Goal: Transaction & Acquisition: Download file/media

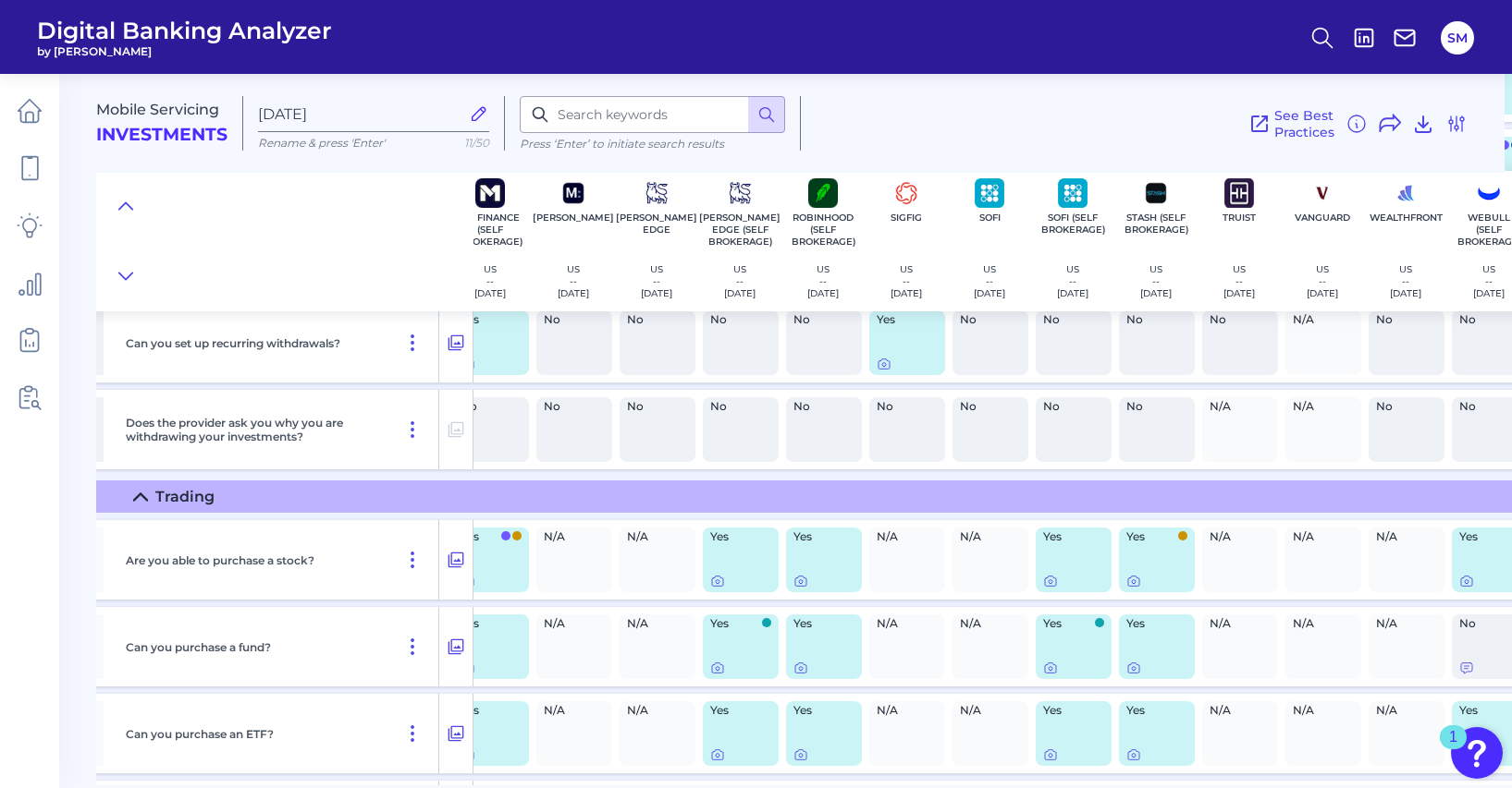
scroll to position [10358, 976]
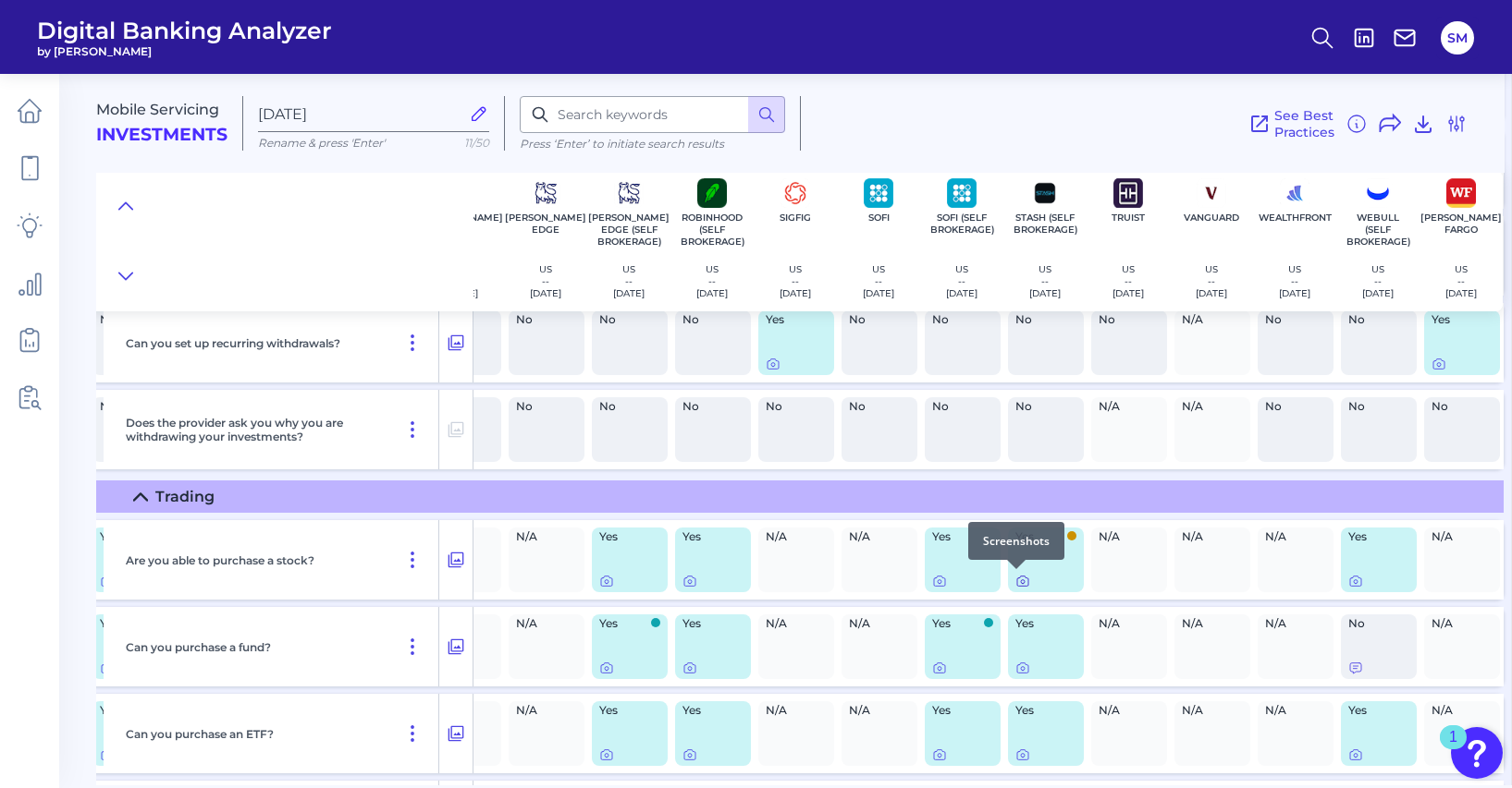
click at [1015, 582] on icon at bounding box center [1022, 580] width 14 height 14
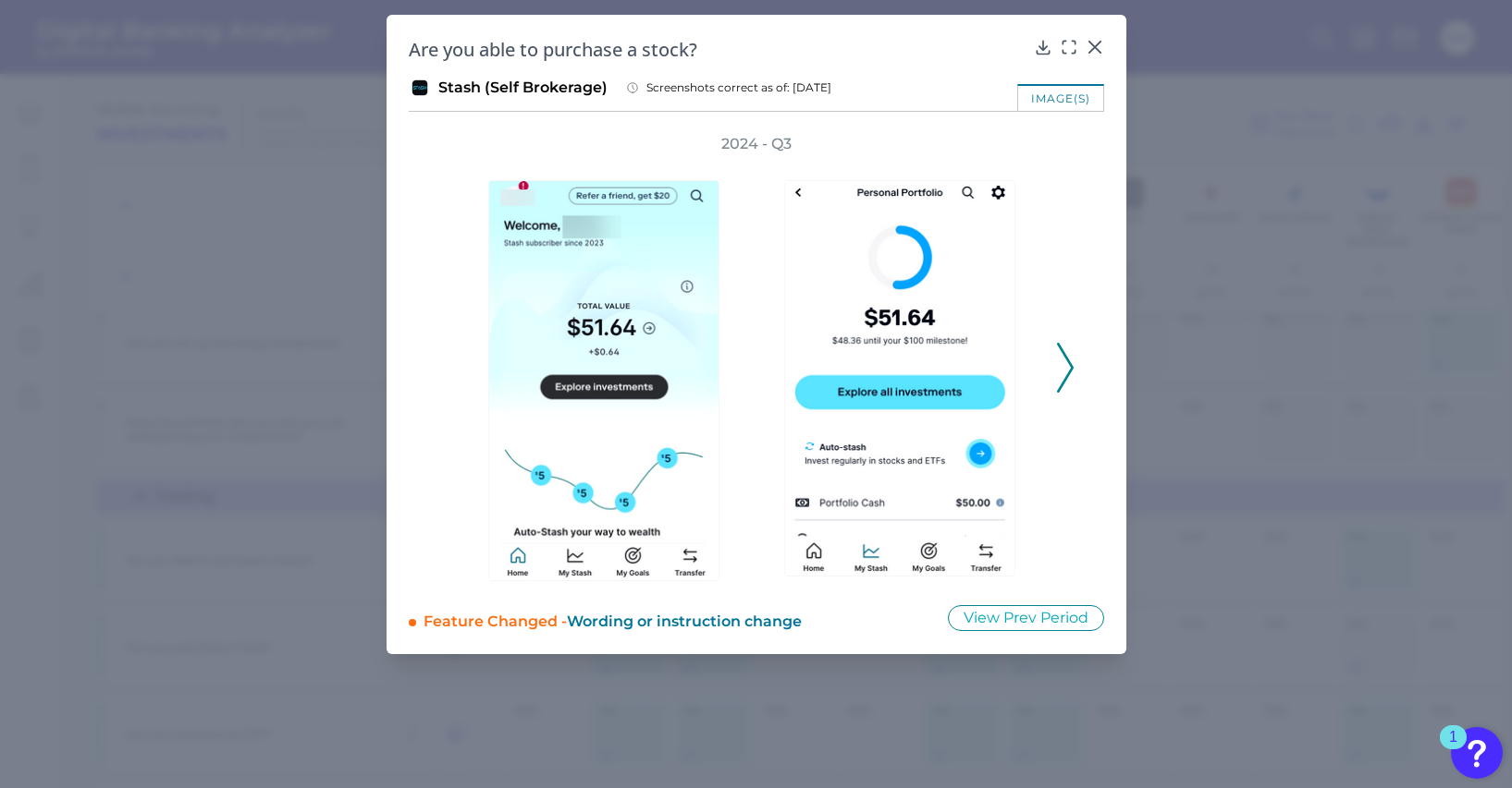
click at [1065, 376] on icon at bounding box center [1065, 368] width 16 height 50
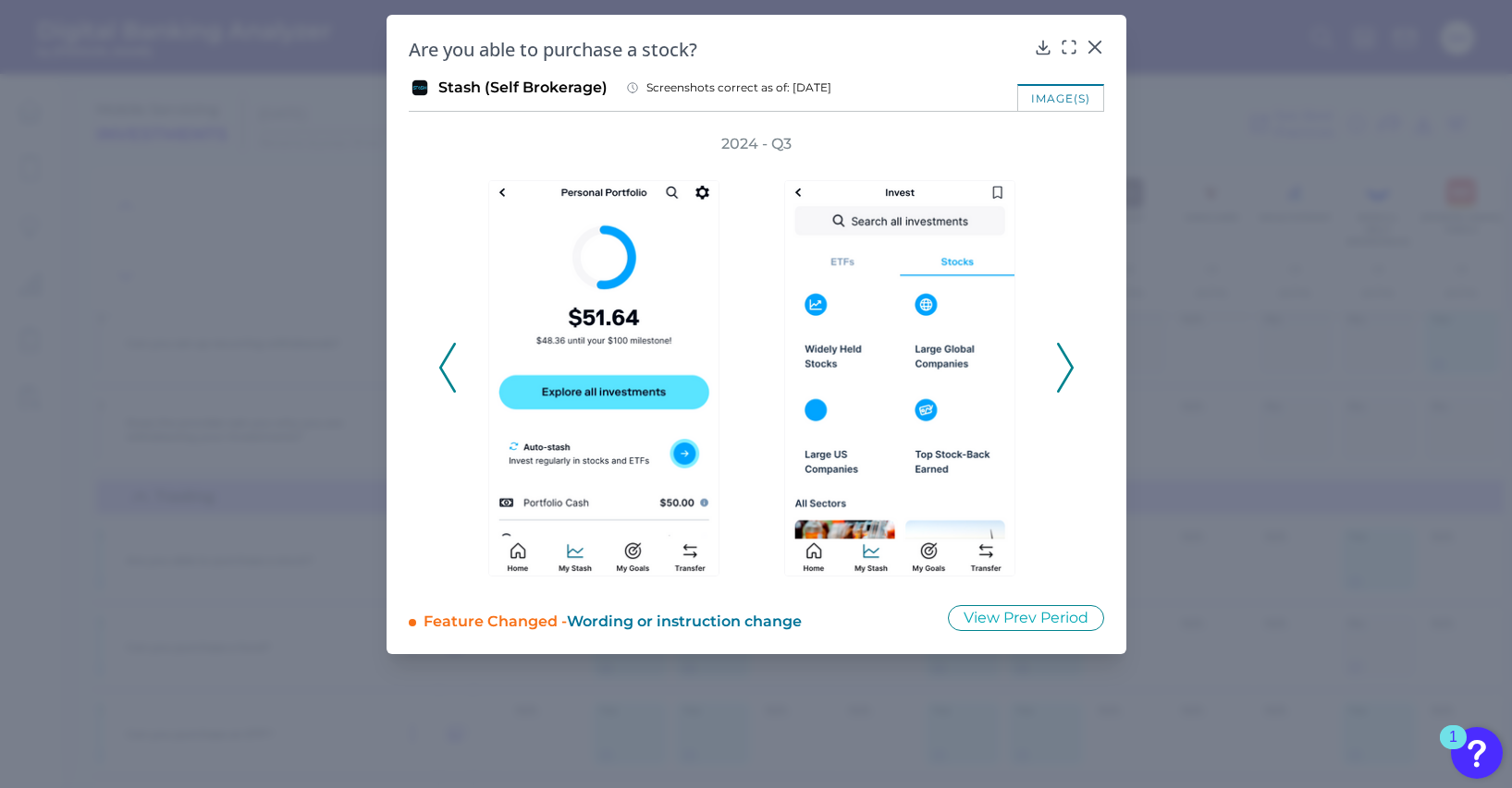
click at [1065, 376] on icon at bounding box center [1065, 368] width 16 height 50
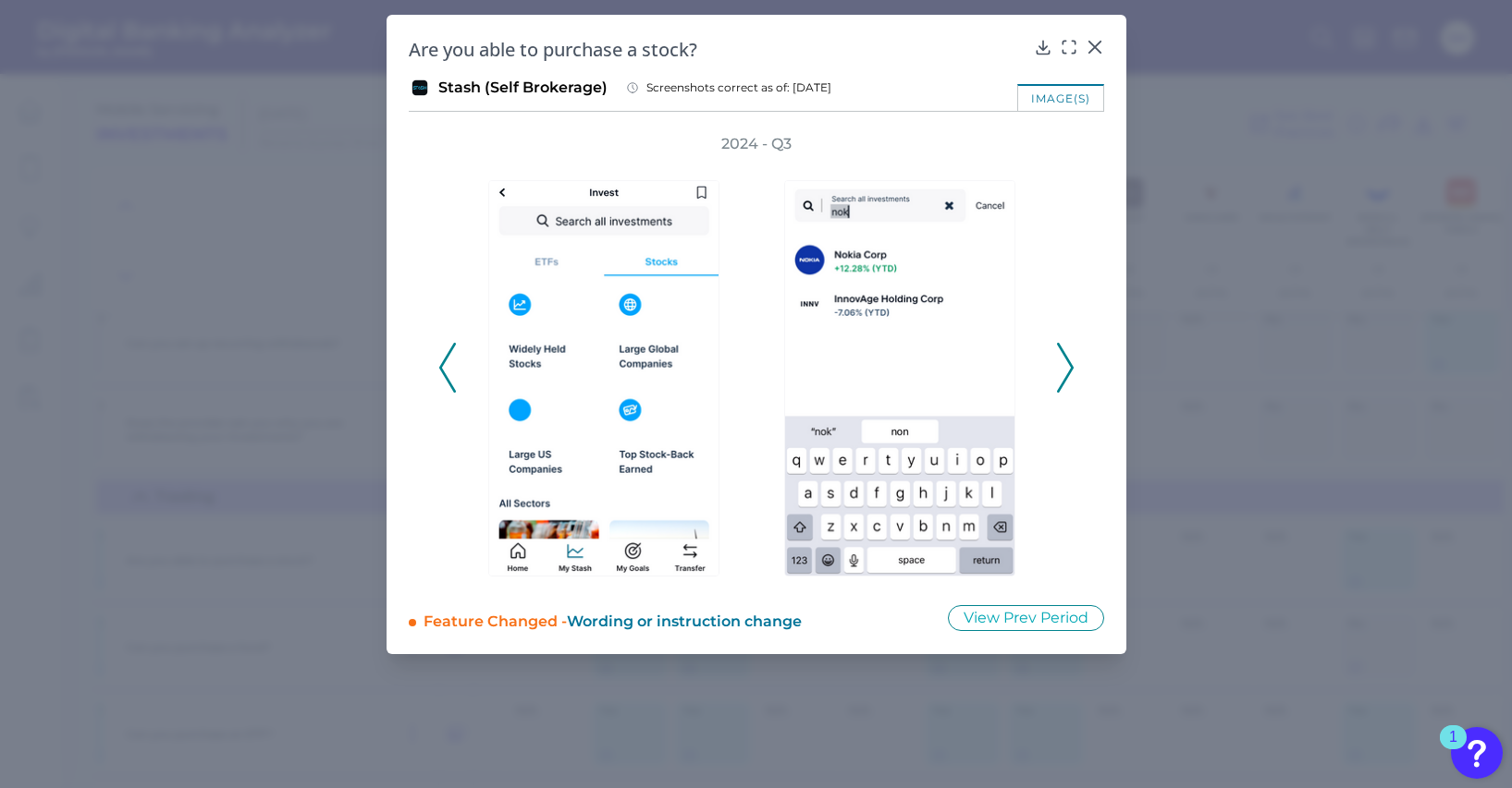
click at [1065, 376] on icon at bounding box center [1065, 368] width 16 height 50
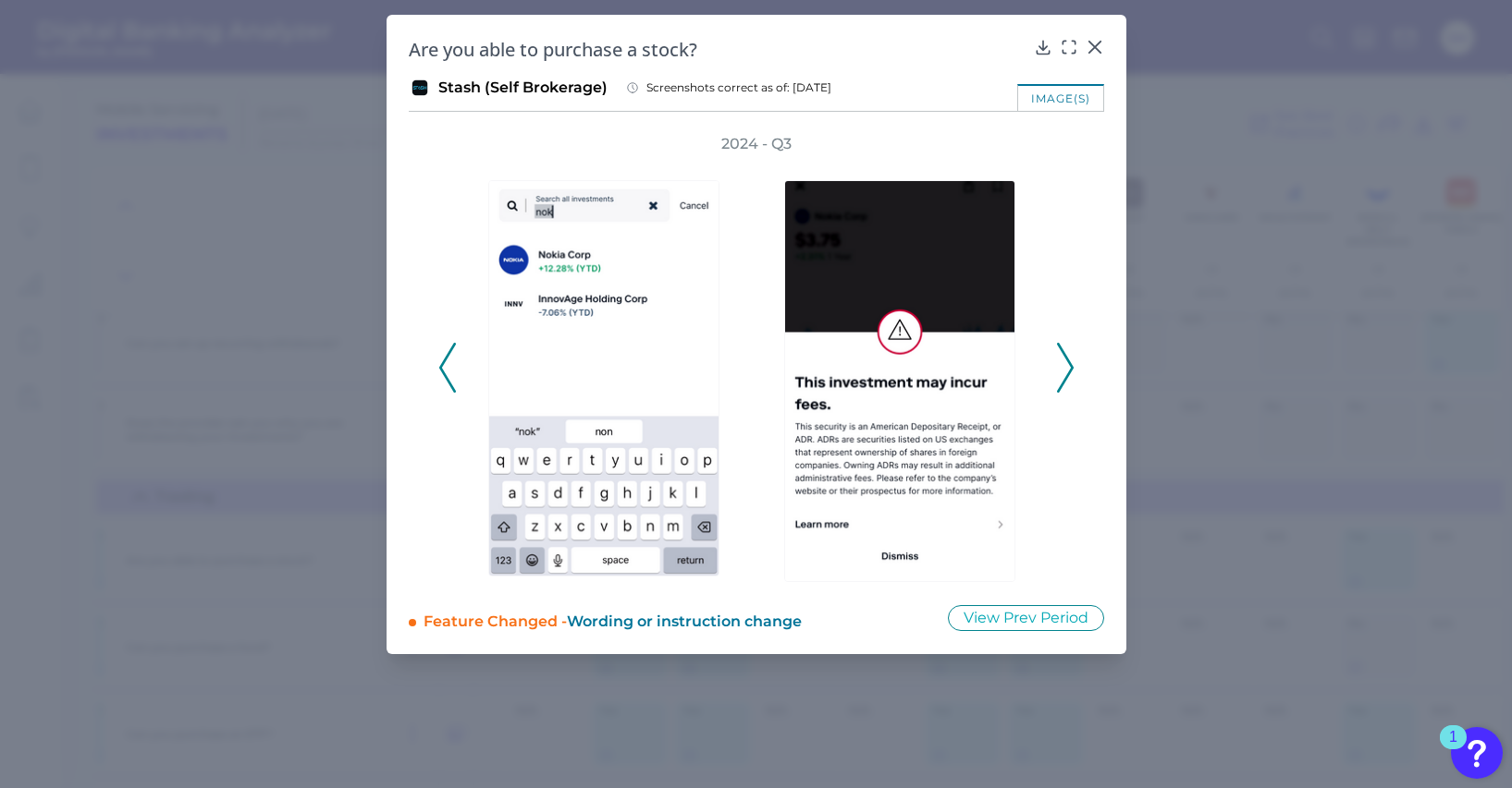
click at [1065, 376] on icon at bounding box center [1065, 368] width 16 height 50
click at [1061, 372] on icon at bounding box center [1065, 368] width 16 height 50
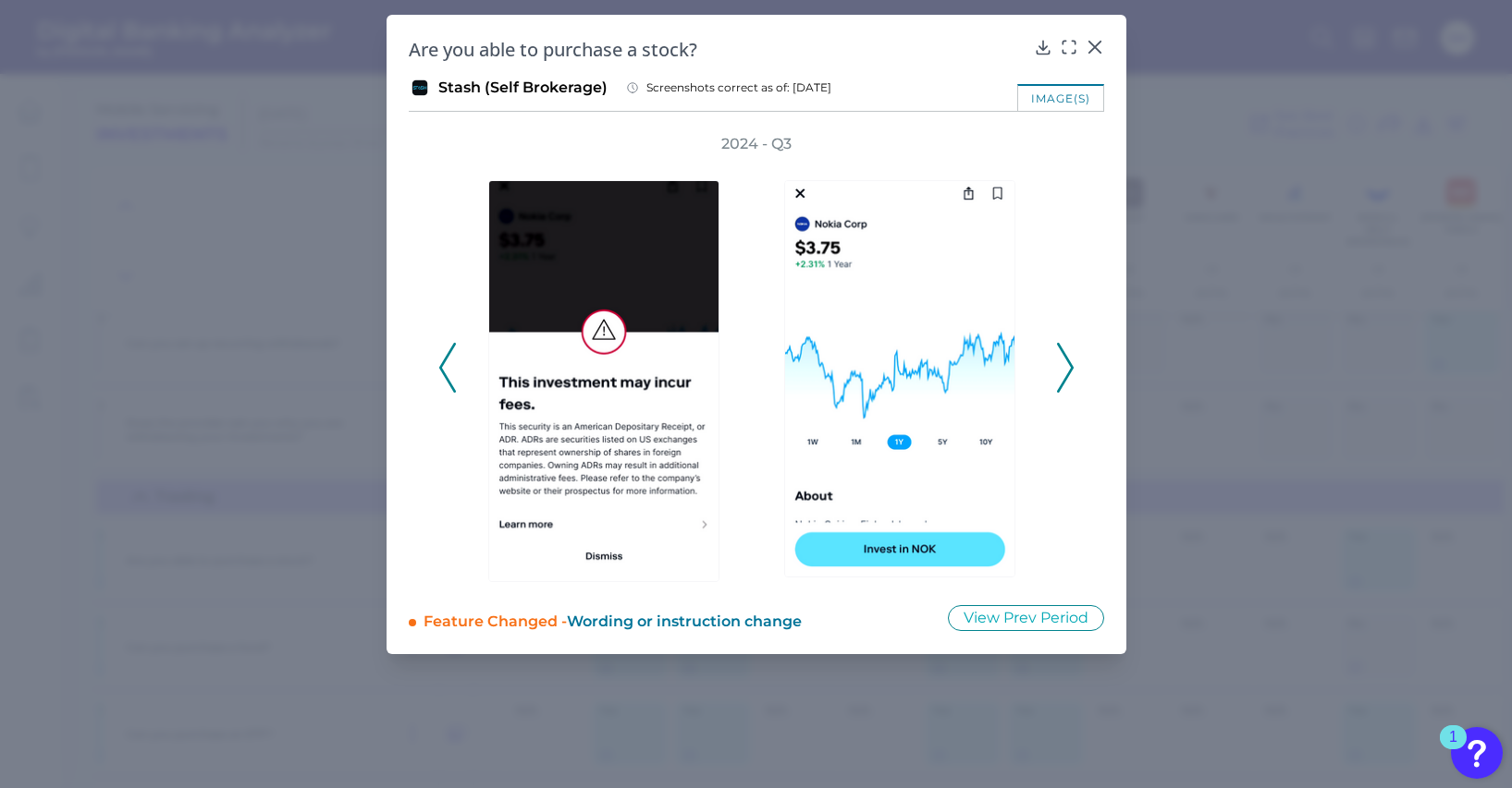
click at [1061, 372] on icon at bounding box center [1065, 368] width 16 height 50
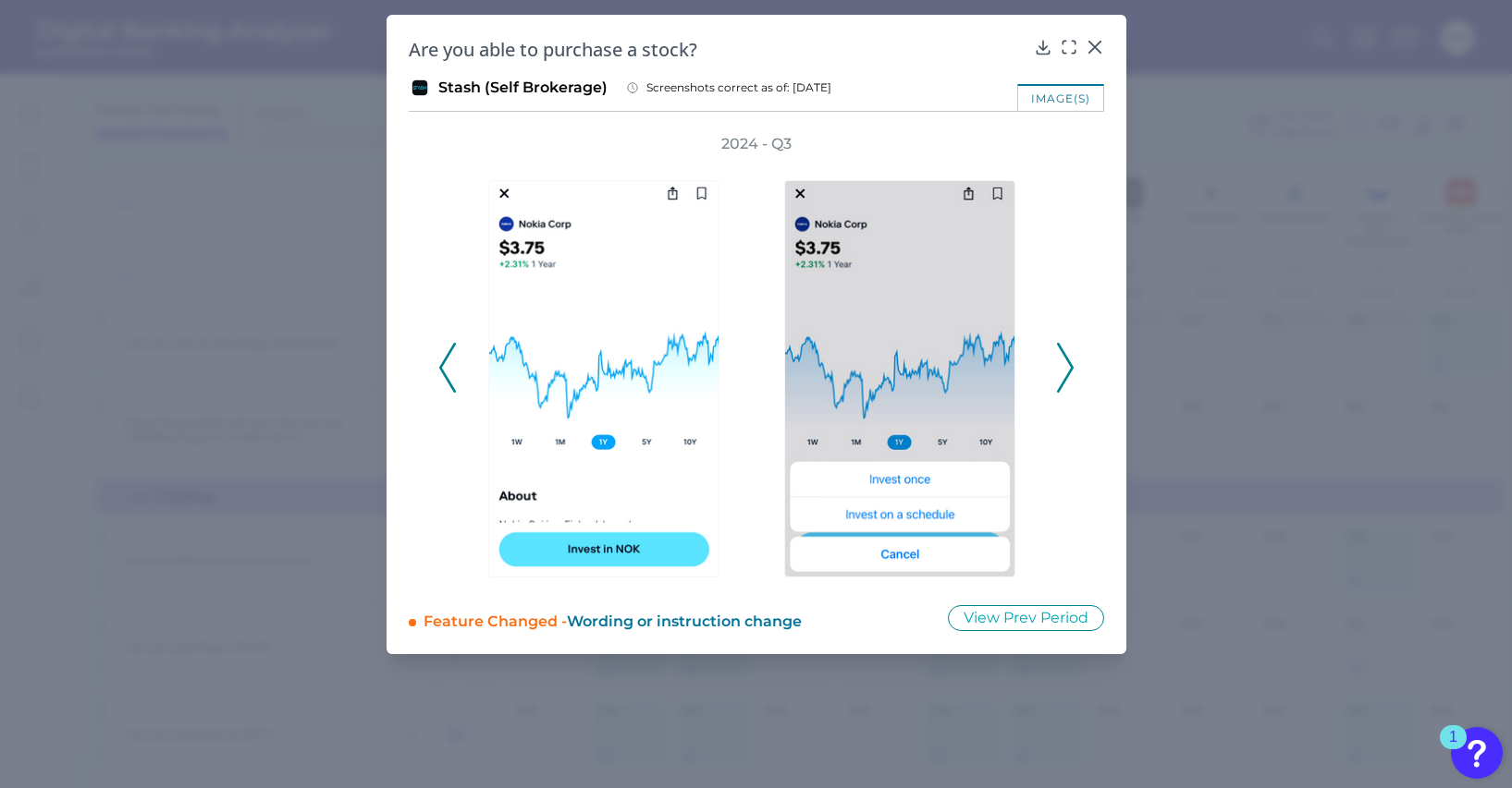
click at [1061, 372] on icon at bounding box center [1065, 368] width 16 height 50
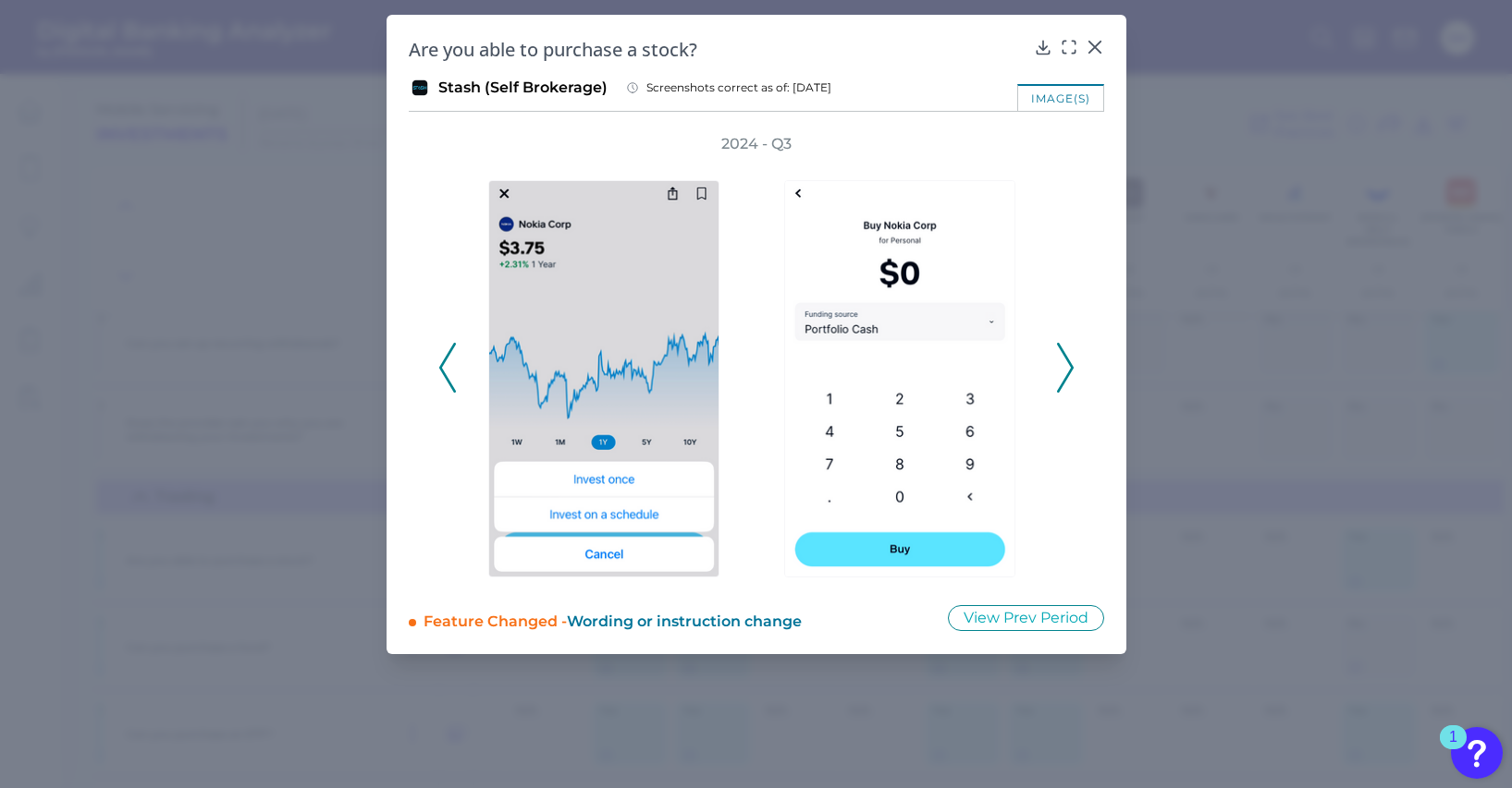
click at [1061, 372] on icon at bounding box center [1065, 368] width 16 height 50
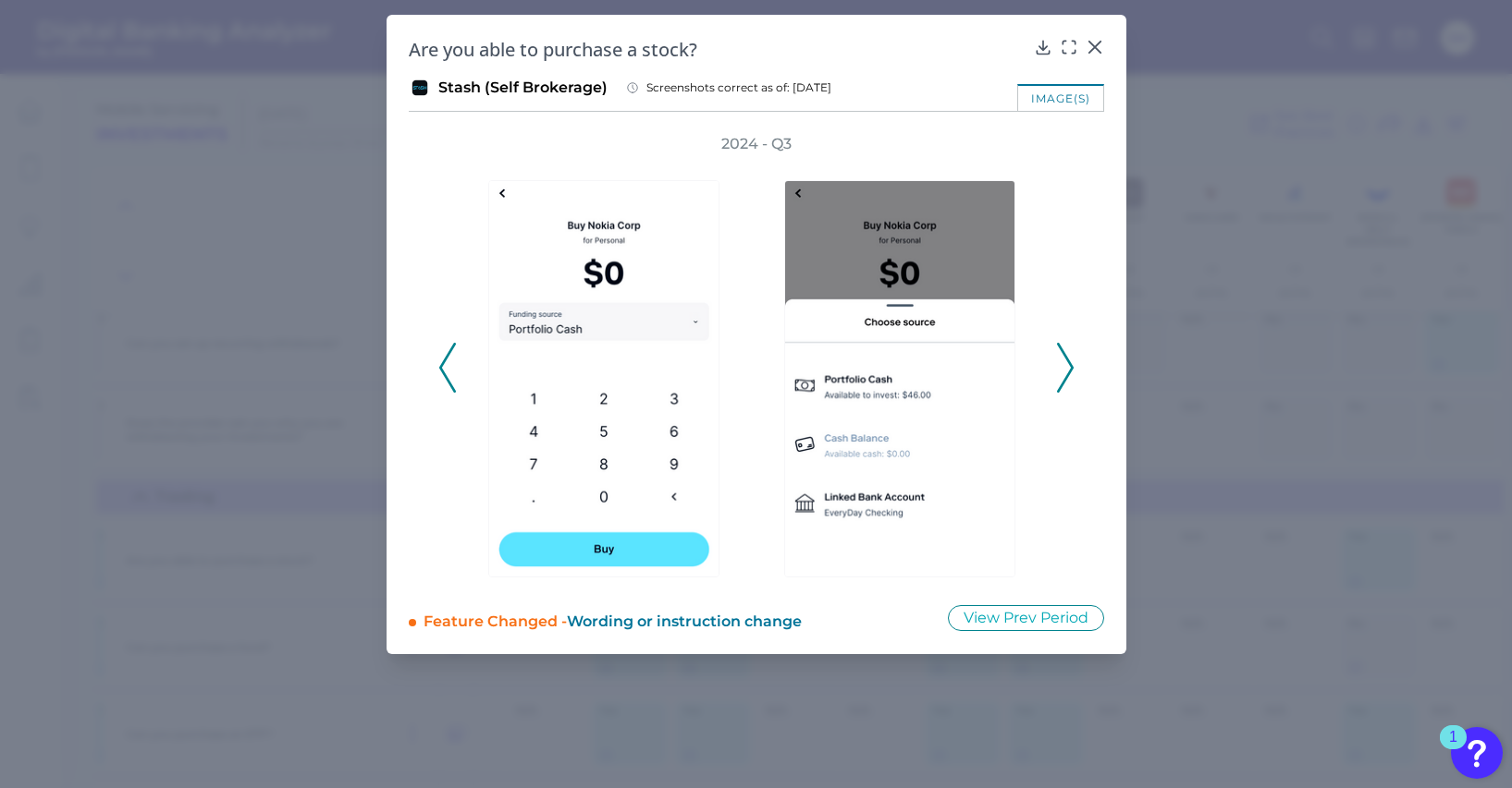
click at [1061, 372] on icon at bounding box center [1065, 368] width 16 height 50
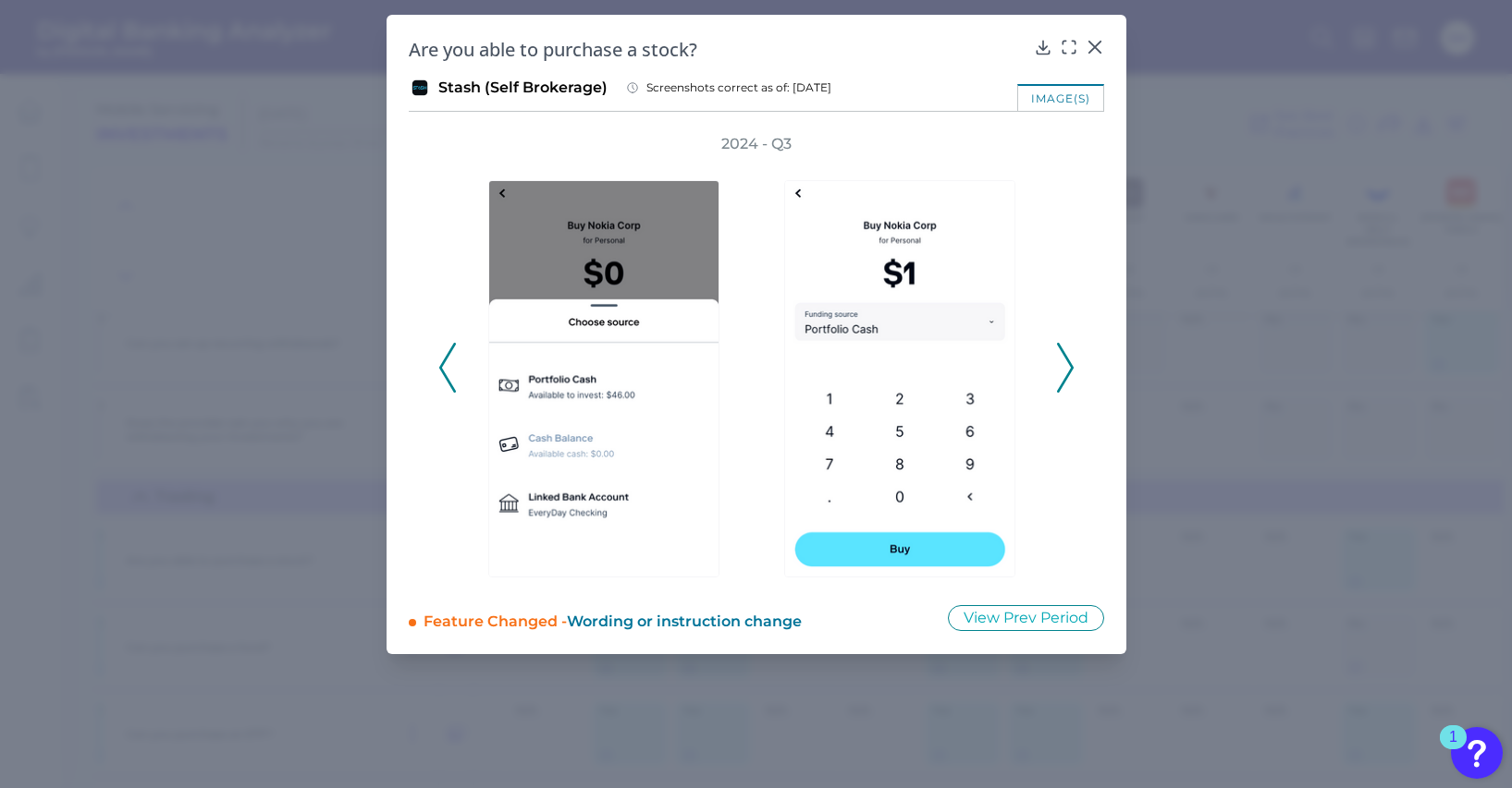
click at [1061, 372] on icon at bounding box center [1065, 368] width 16 height 50
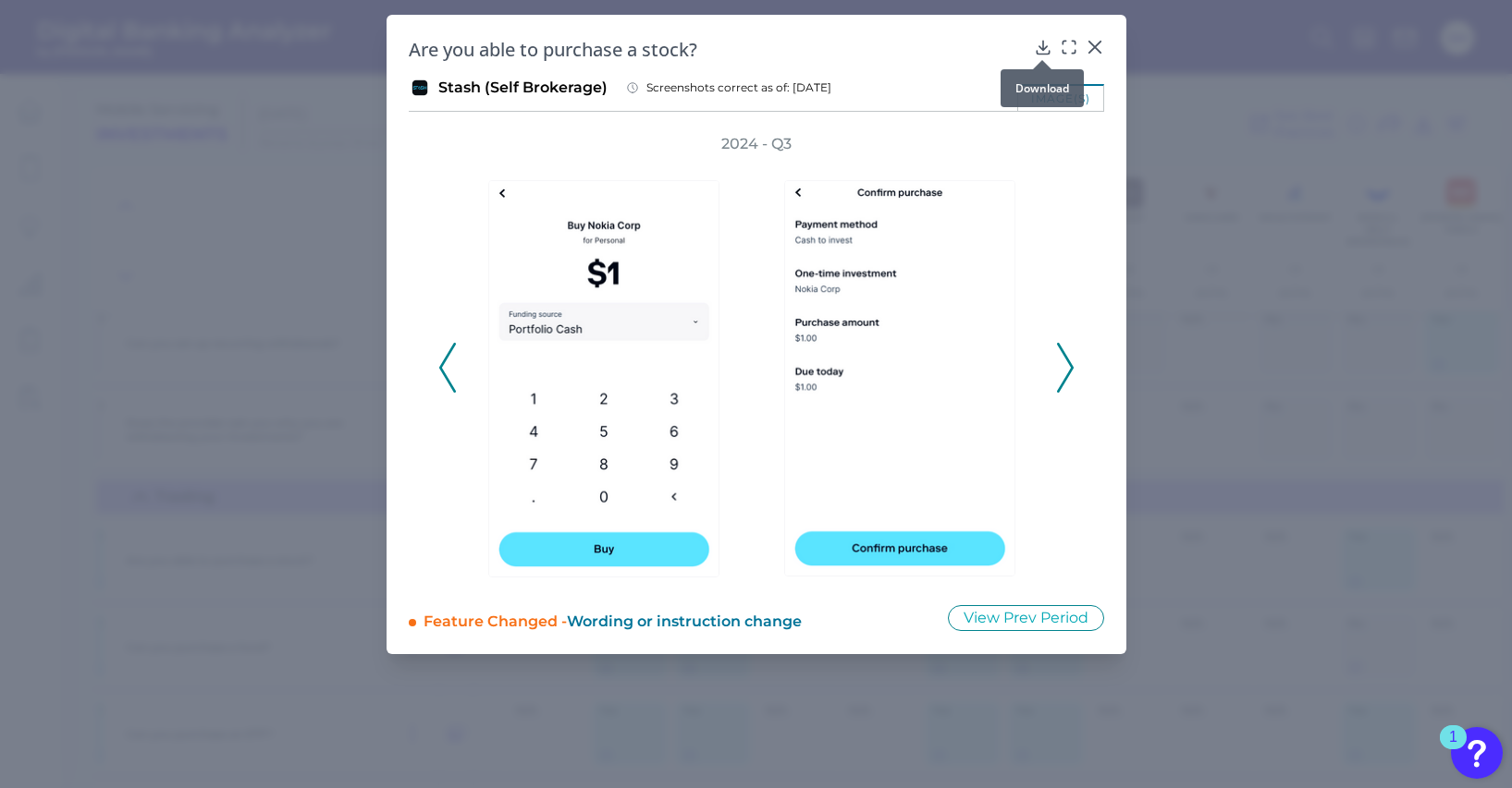
click at [1040, 54] on div at bounding box center [1041, 60] width 18 height 18
click at [1043, 47] on icon at bounding box center [1042, 46] width 12 height 13
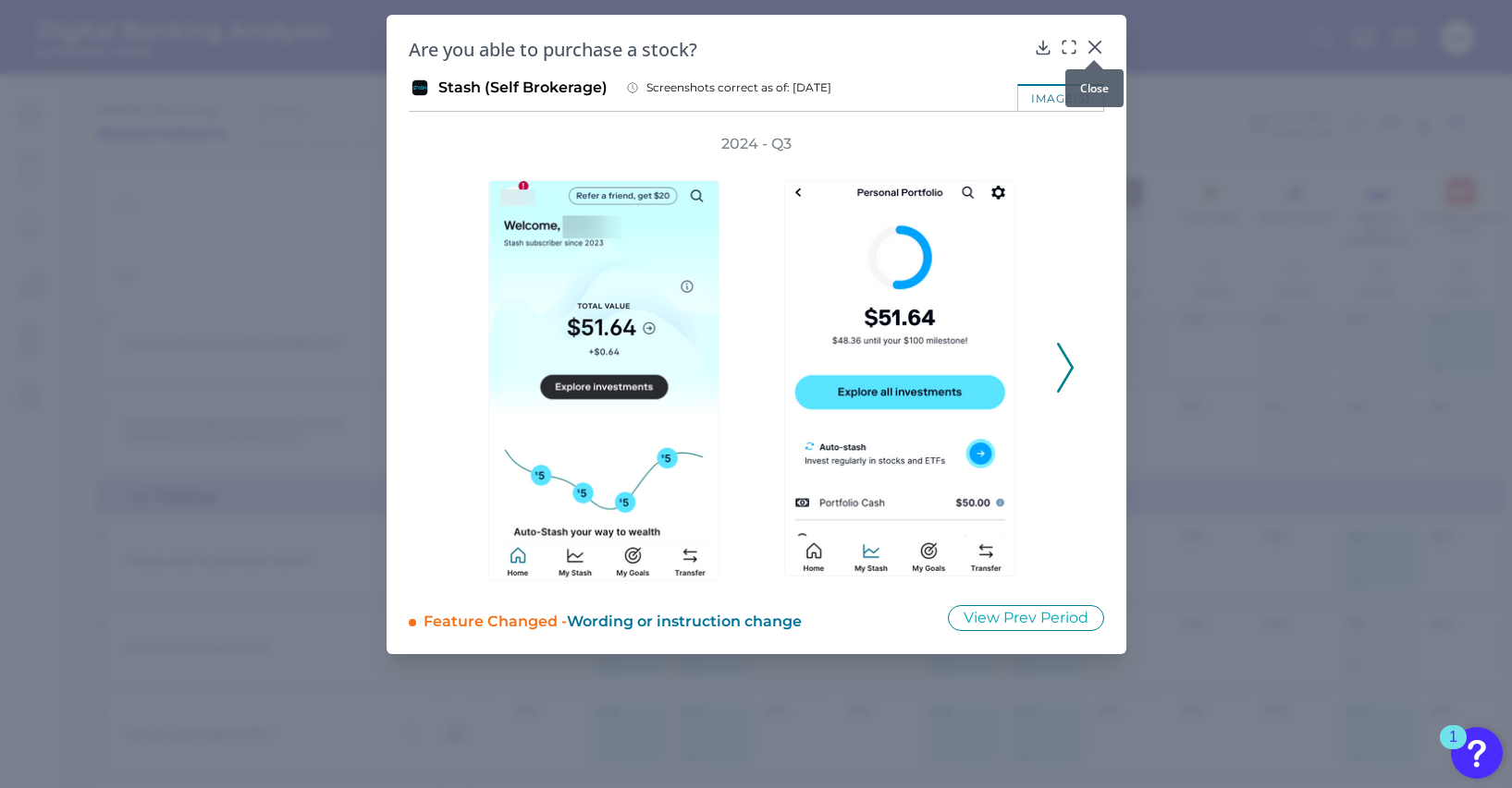
click at [1100, 47] on icon at bounding box center [1095, 46] width 18 height 18
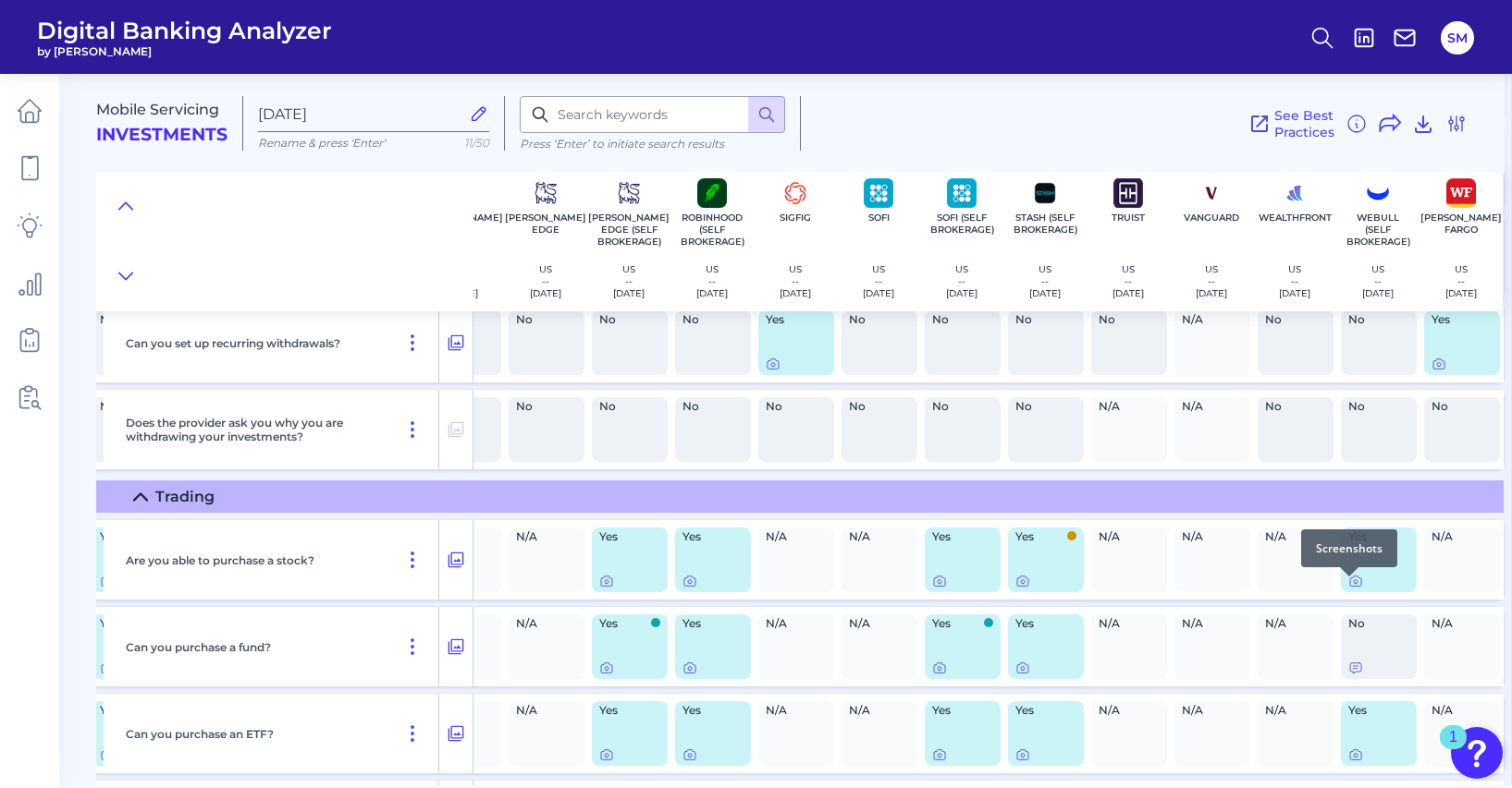
click at [1346, 584] on div at bounding box center [1349, 577] width 18 height 18
click at [1348, 588] on icon at bounding box center [1355, 580] width 14 height 14
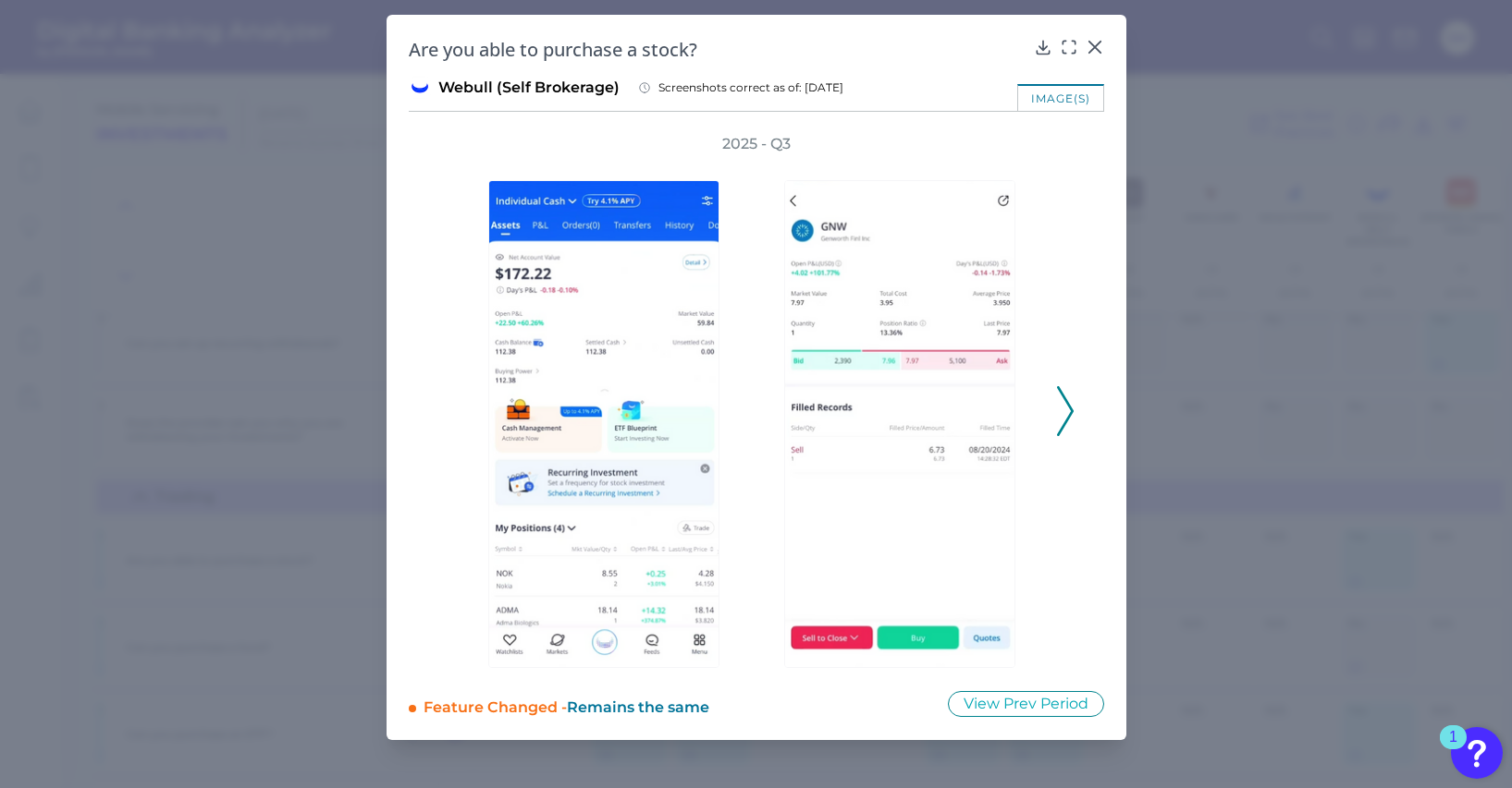
click at [1068, 419] on icon at bounding box center [1065, 411] width 16 height 50
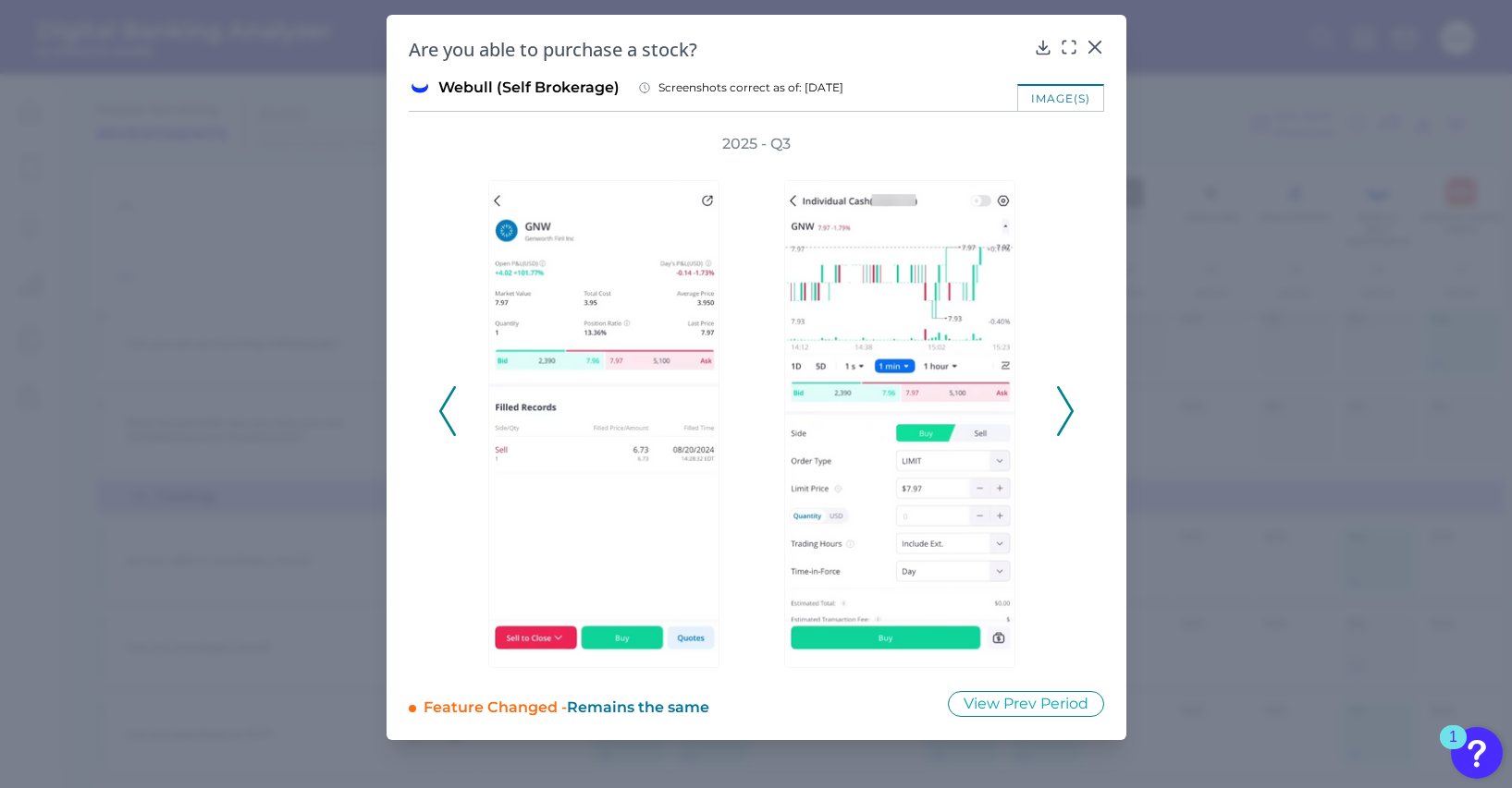
click at [1064, 418] on icon at bounding box center [1065, 411] width 16 height 50
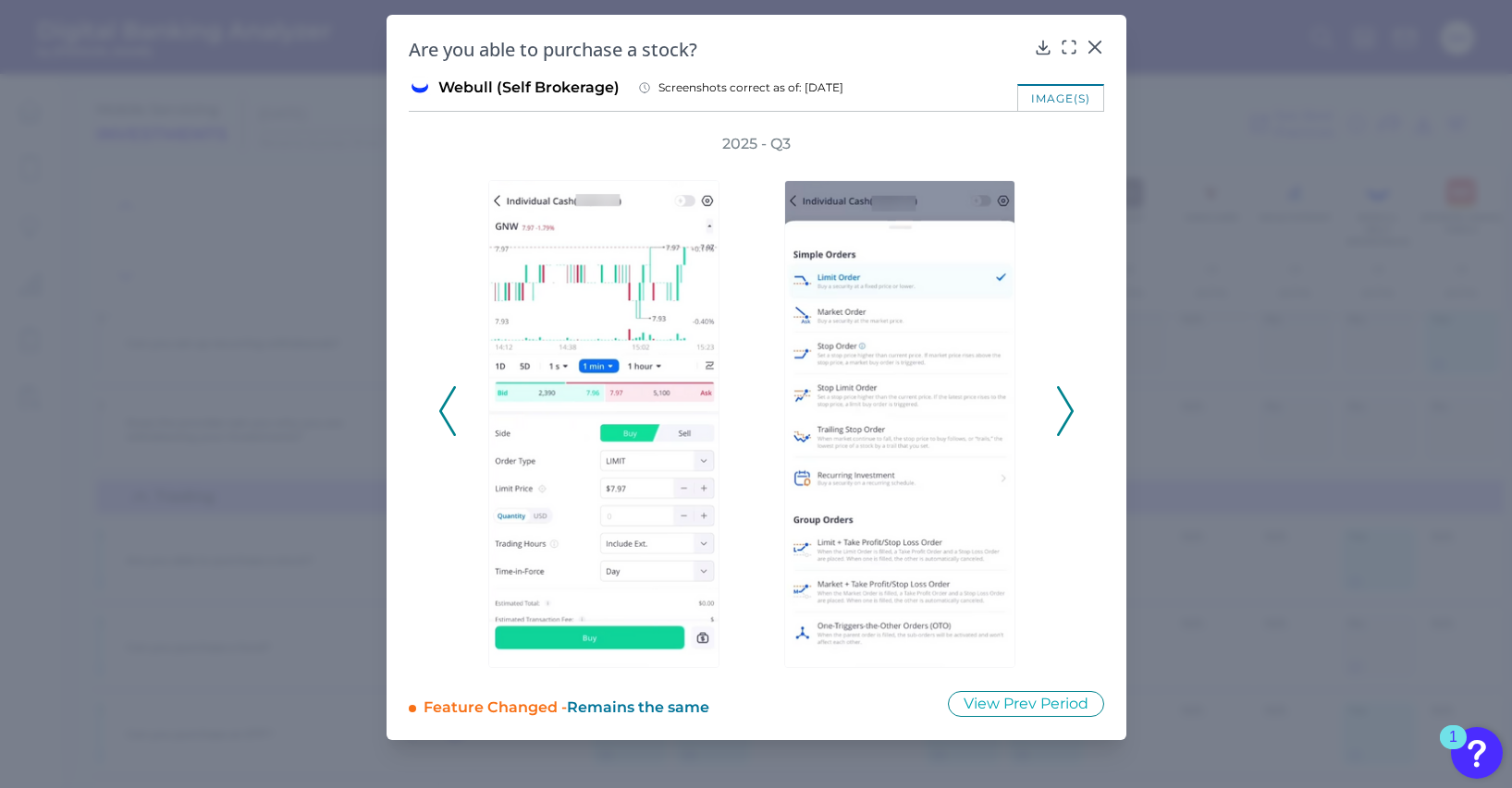
click at [1064, 418] on icon at bounding box center [1065, 411] width 16 height 50
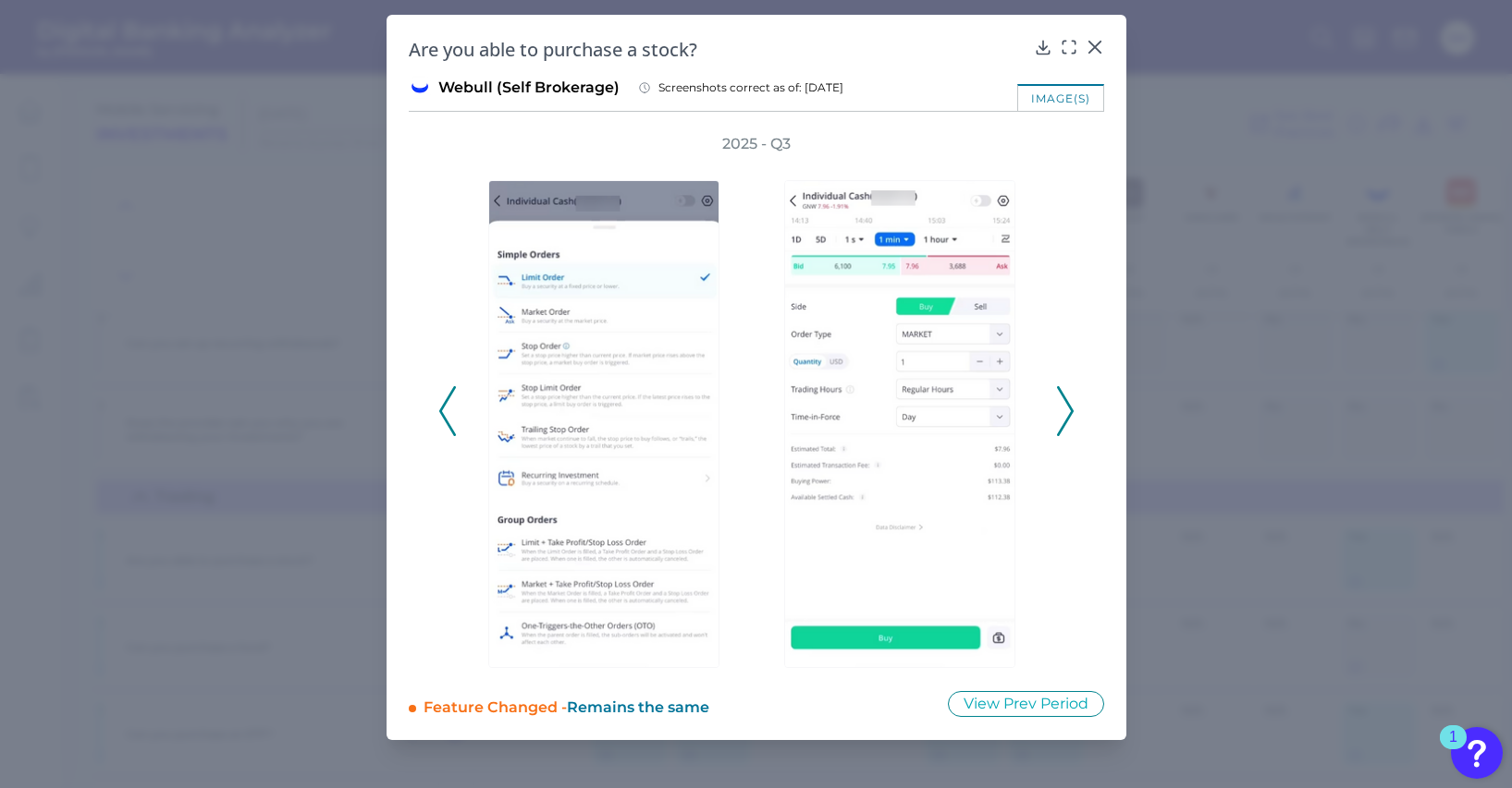
click at [1064, 418] on icon at bounding box center [1065, 411] width 16 height 50
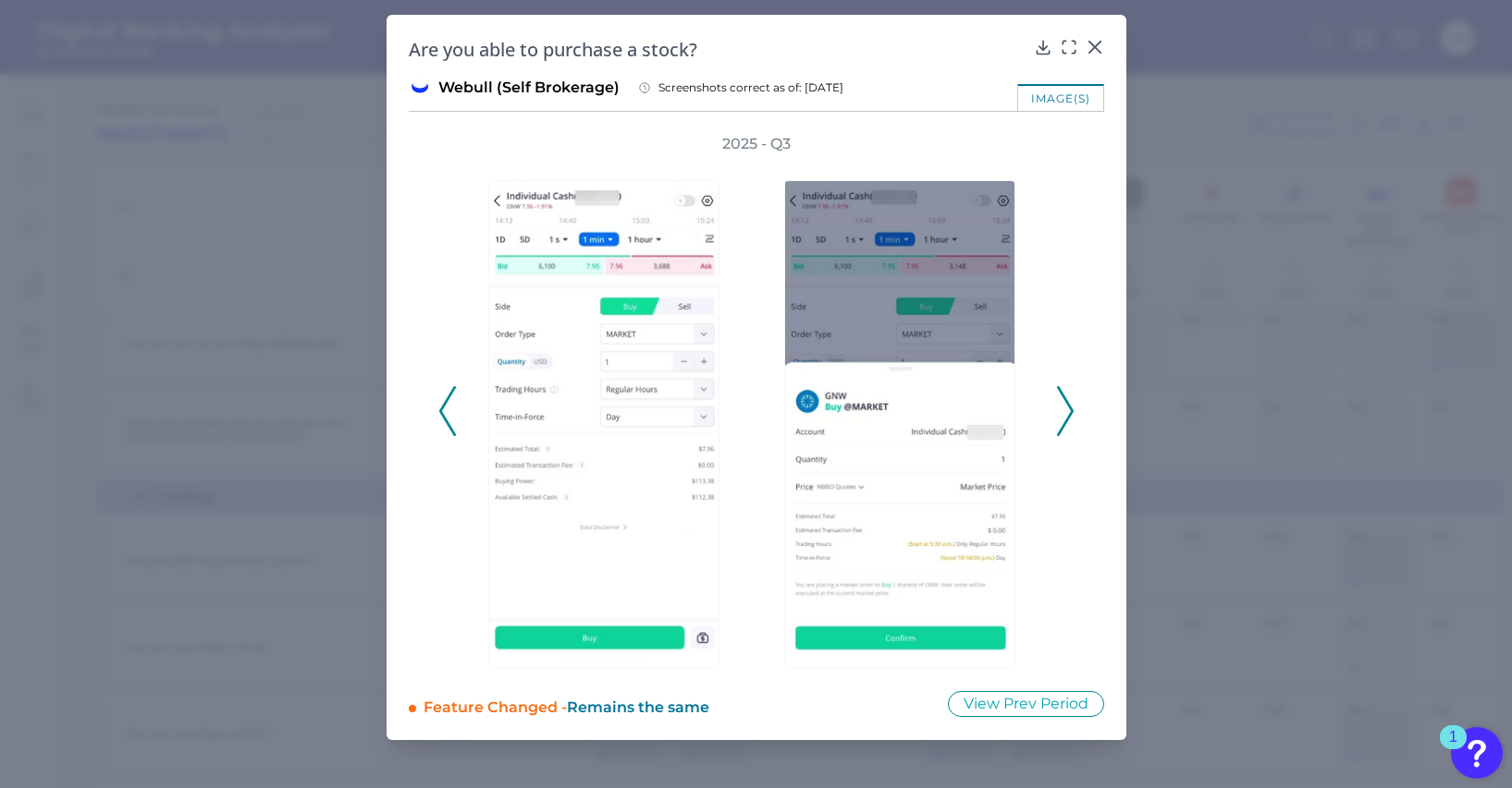
click at [1064, 418] on icon at bounding box center [1065, 411] width 16 height 50
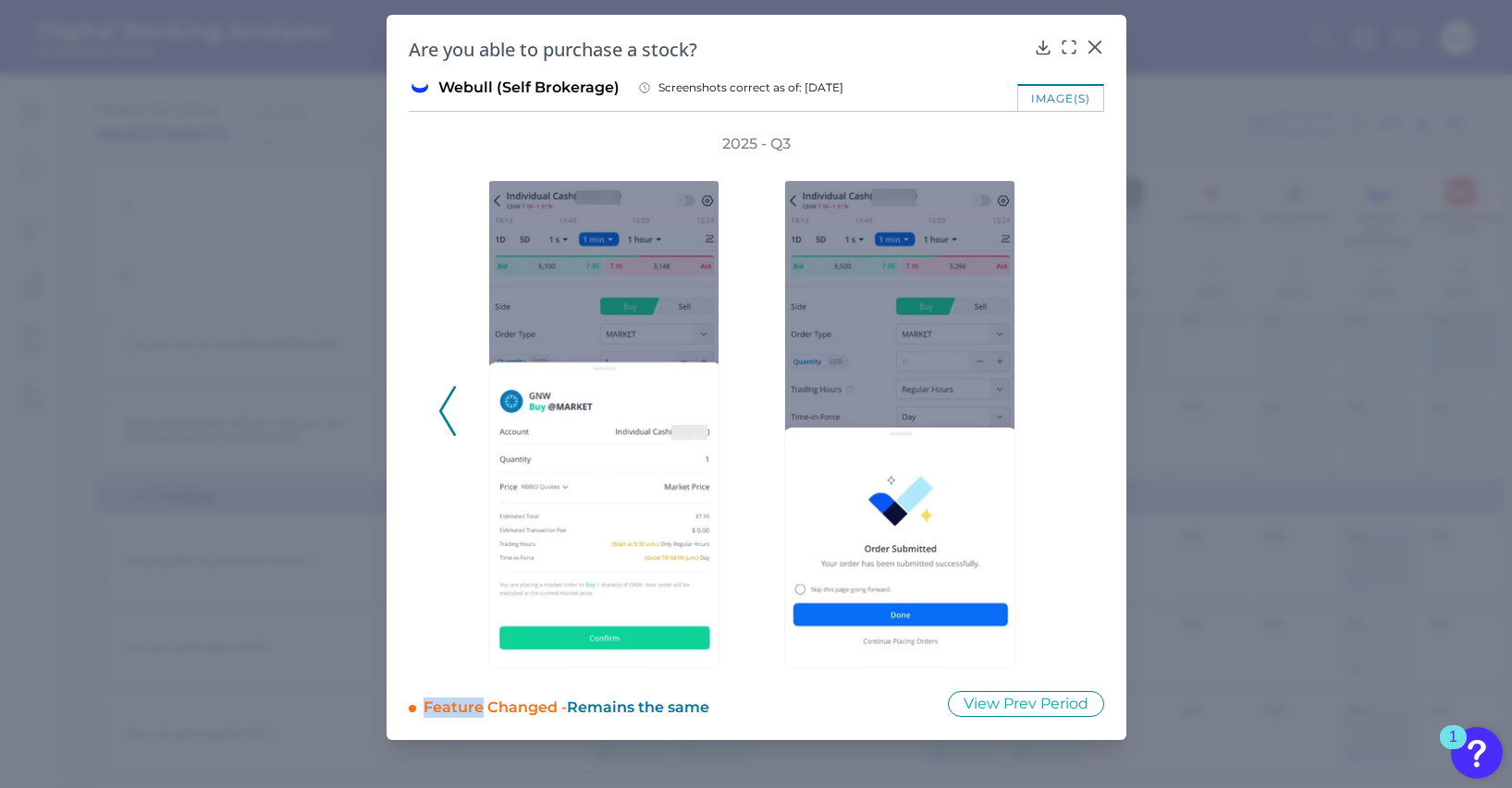
click at [1064, 418] on div "2025 - Q3" at bounding box center [756, 401] width 636 height 534
click at [1041, 48] on icon at bounding box center [1042, 46] width 12 height 13
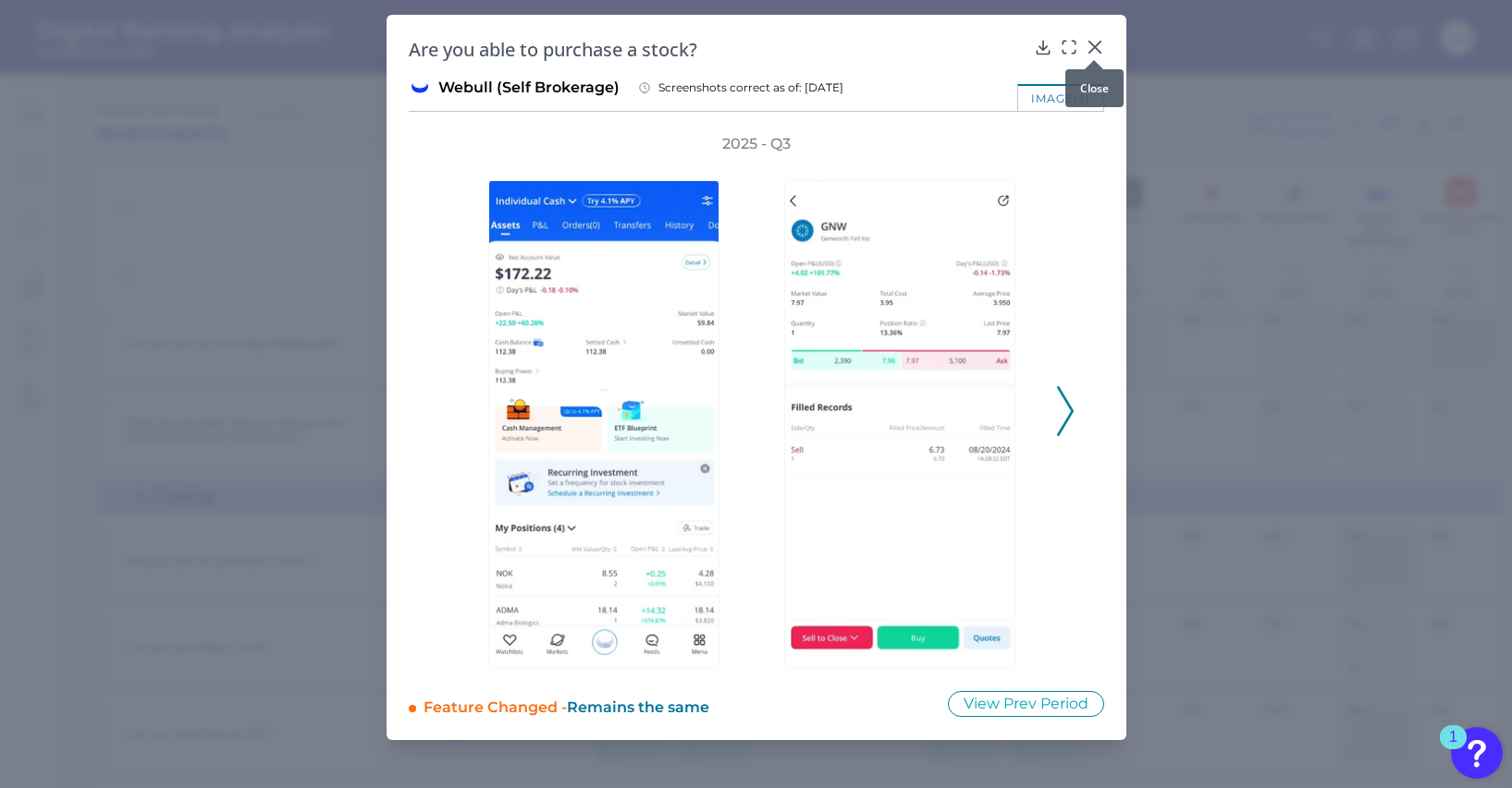
click at [1095, 48] on icon at bounding box center [1093, 46] width 11 height 11
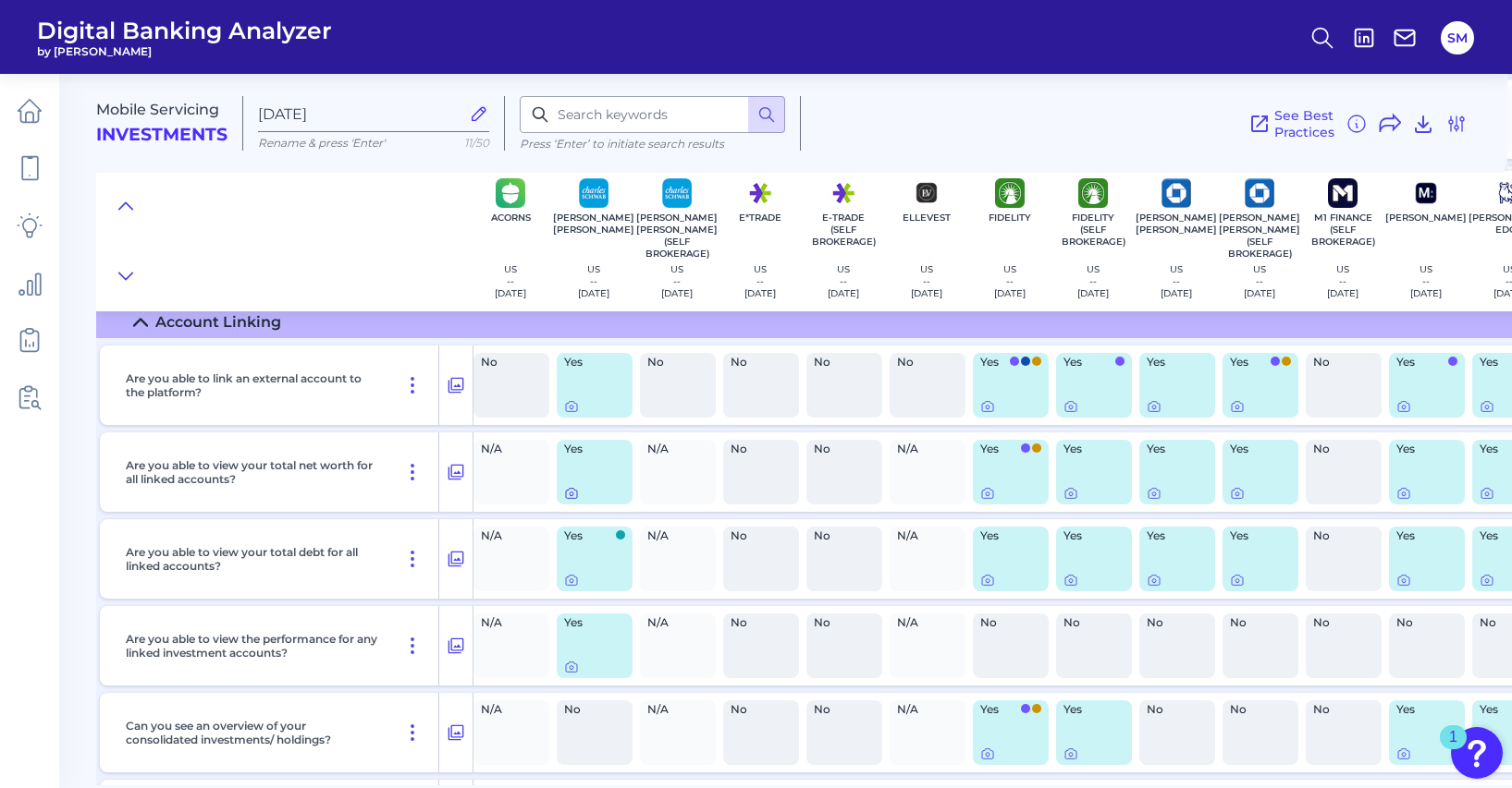
scroll to position [11581, 7]
click at [571, 500] on icon at bounding box center [569, 492] width 14 height 14
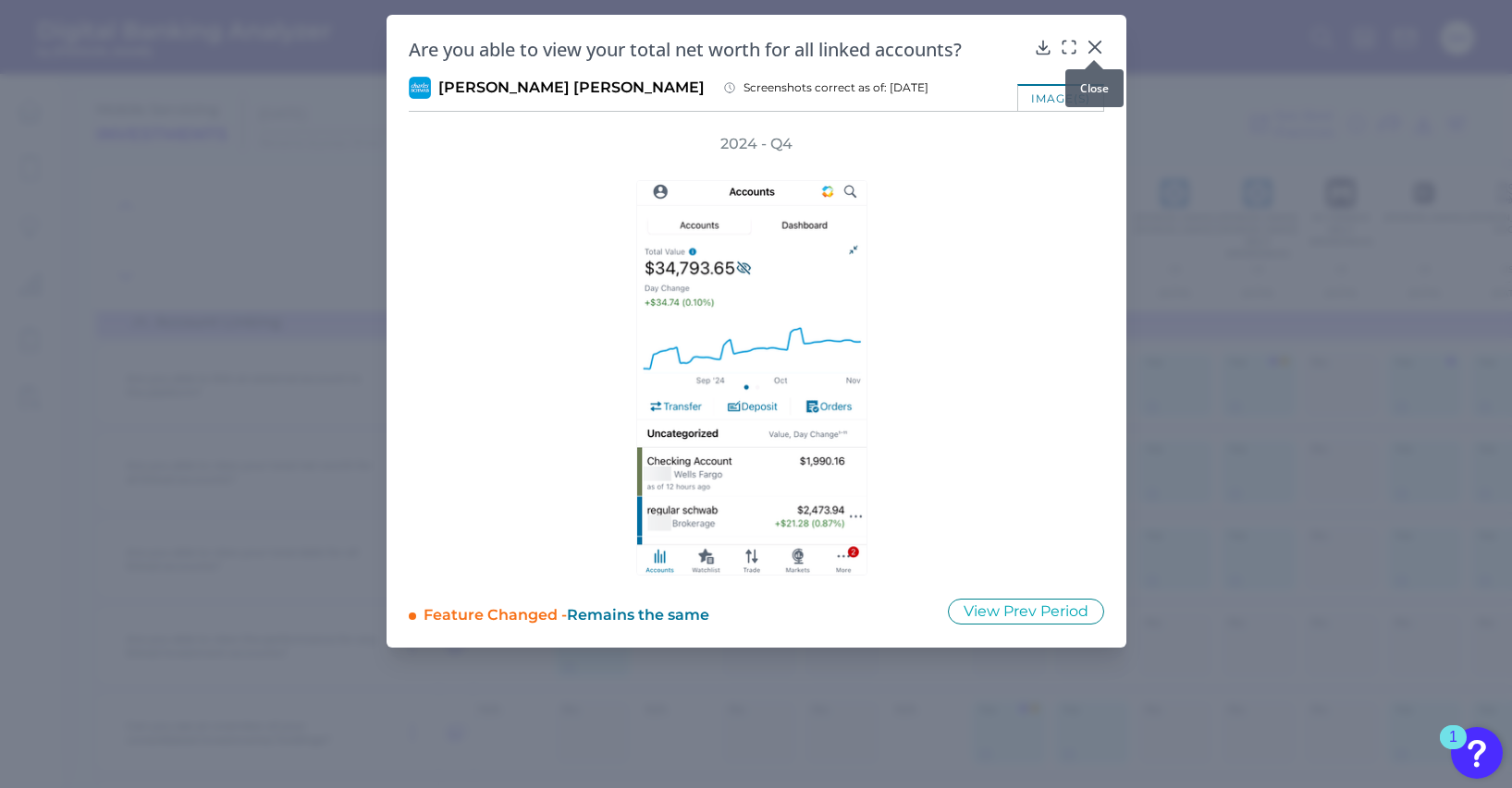
click at [1095, 48] on icon at bounding box center [1093, 46] width 11 height 11
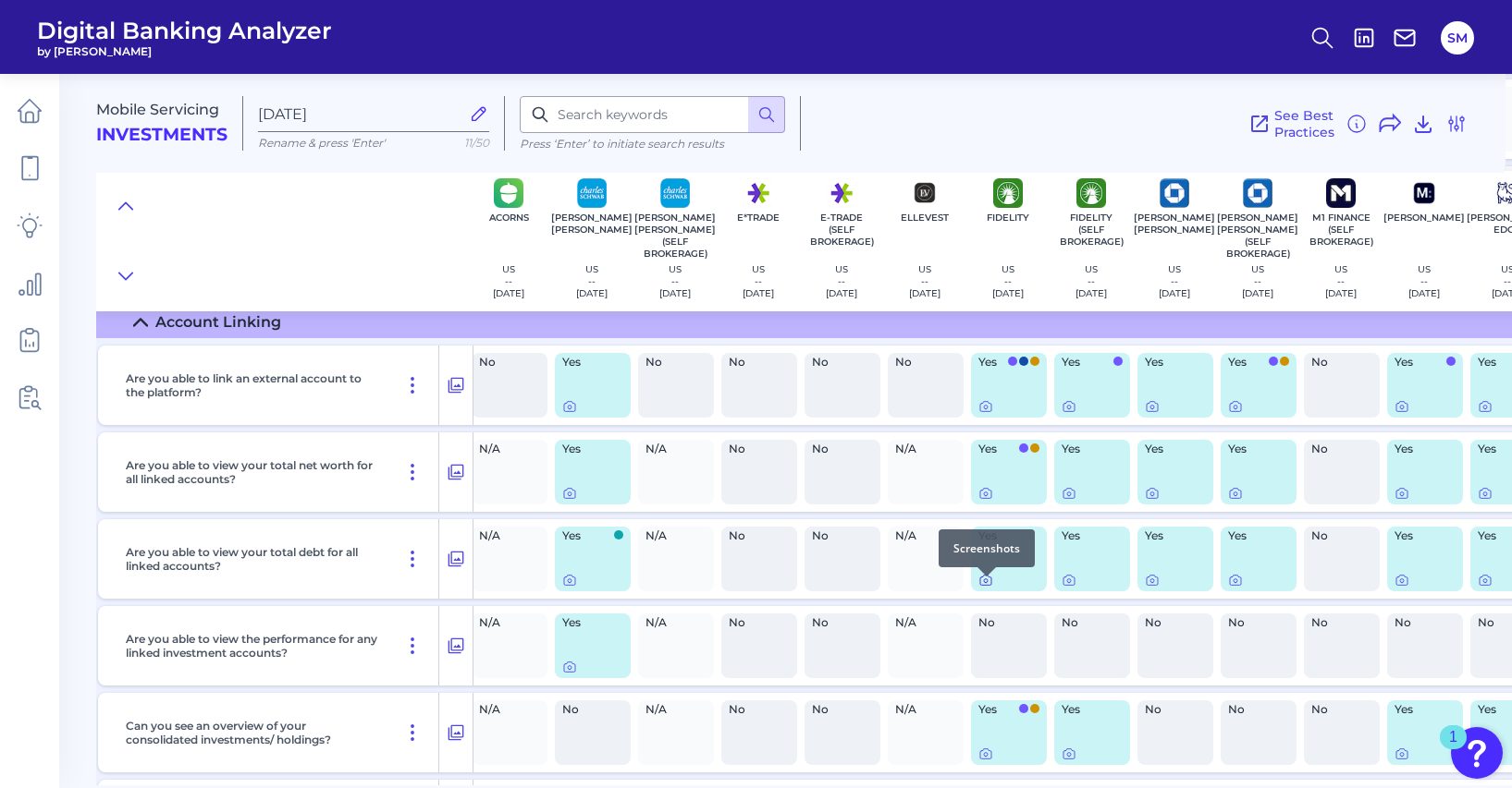
click at [984, 580] on div at bounding box center [986, 577] width 18 height 18
click at [983, 501] on icon at bounding box center [984, 492] width 14 height 14
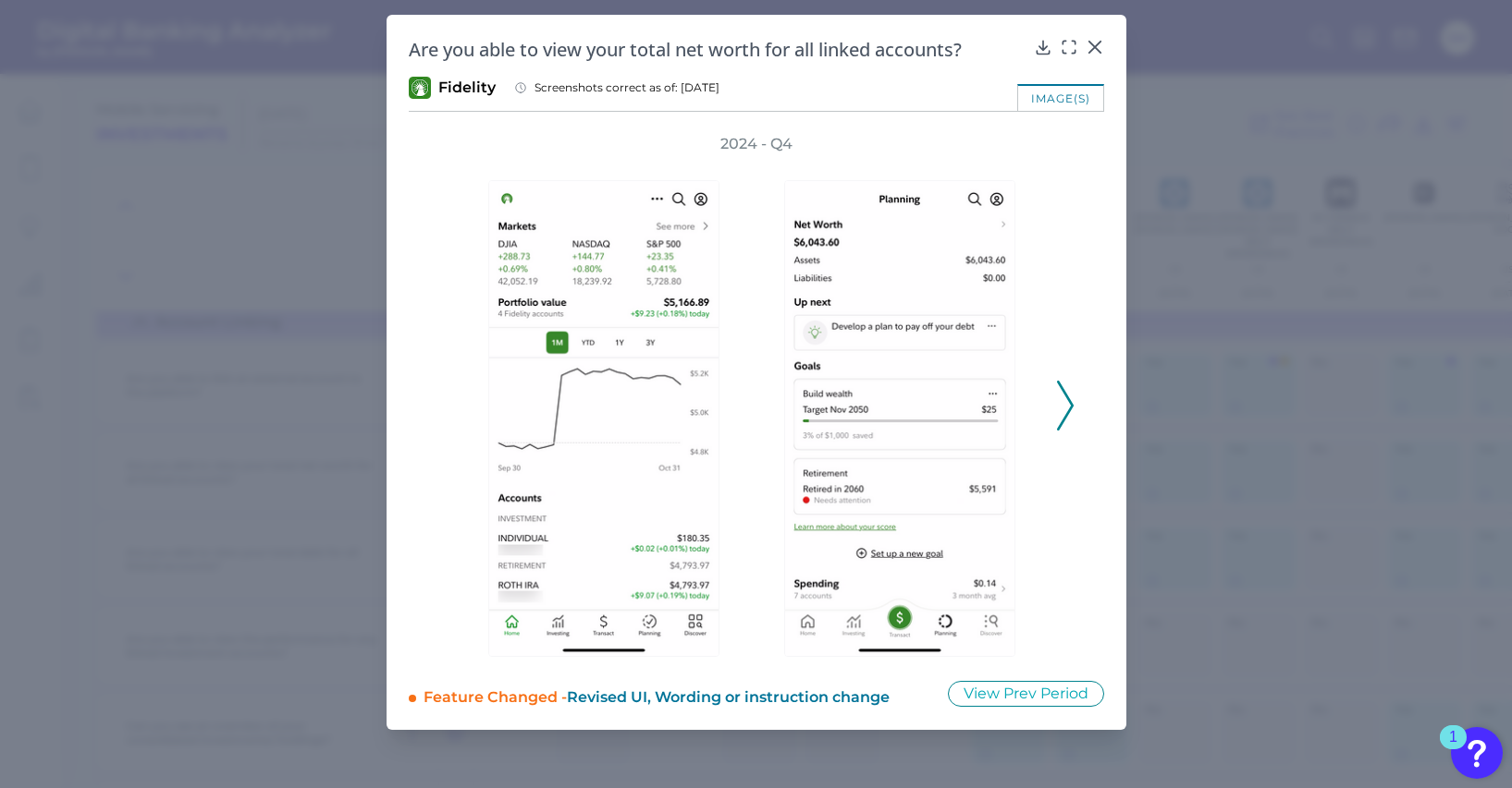
click at [1057, 400] on icon at bounding box center [1065, 406] width 16 height 50
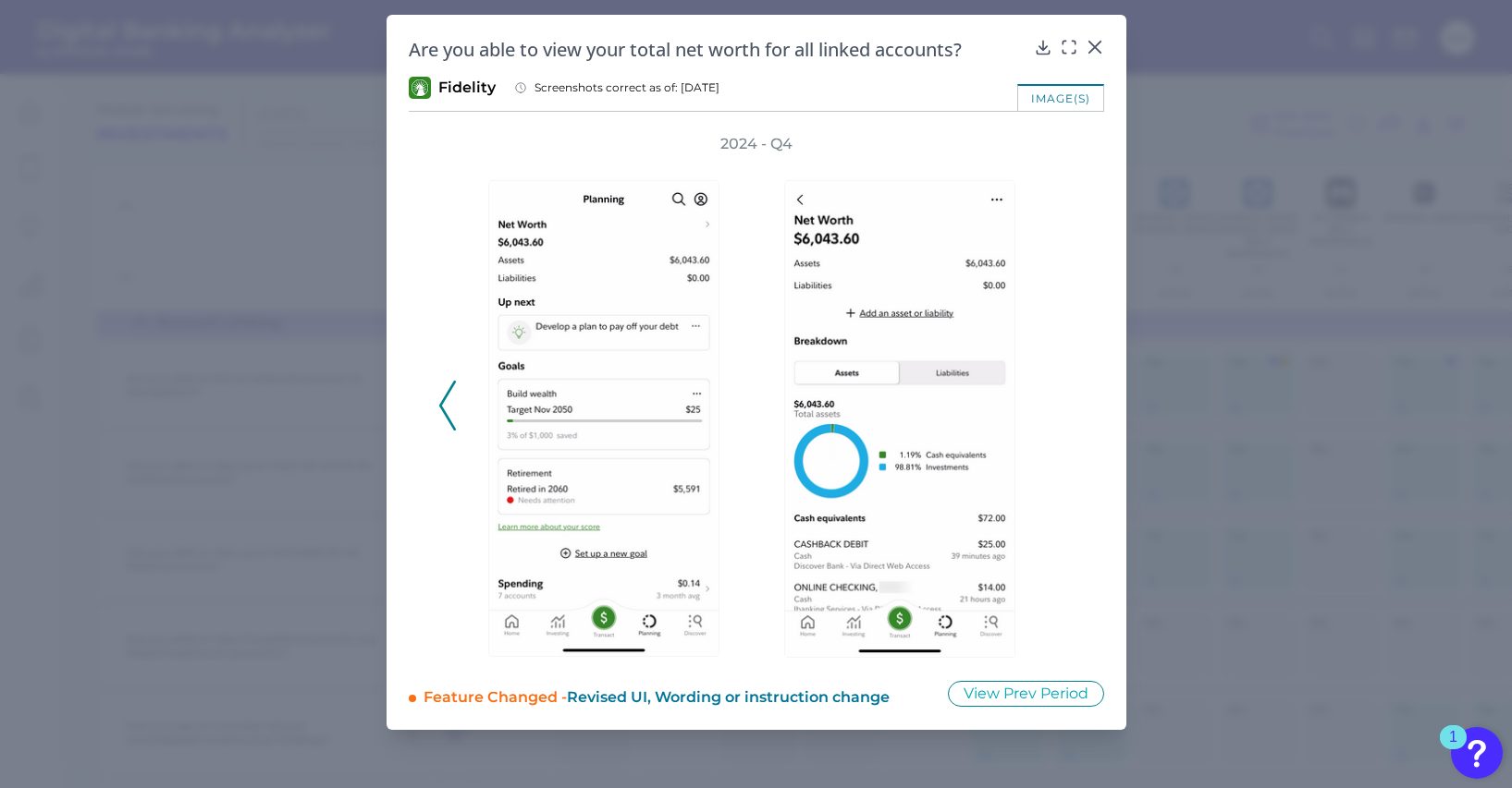
click at [1056, 400] on div "2024 - Q4" at bounding box center [756, 396] width 636 height 524
click at [1092, 42] on icon at bounding box center [1095, 46] width 18 height 18
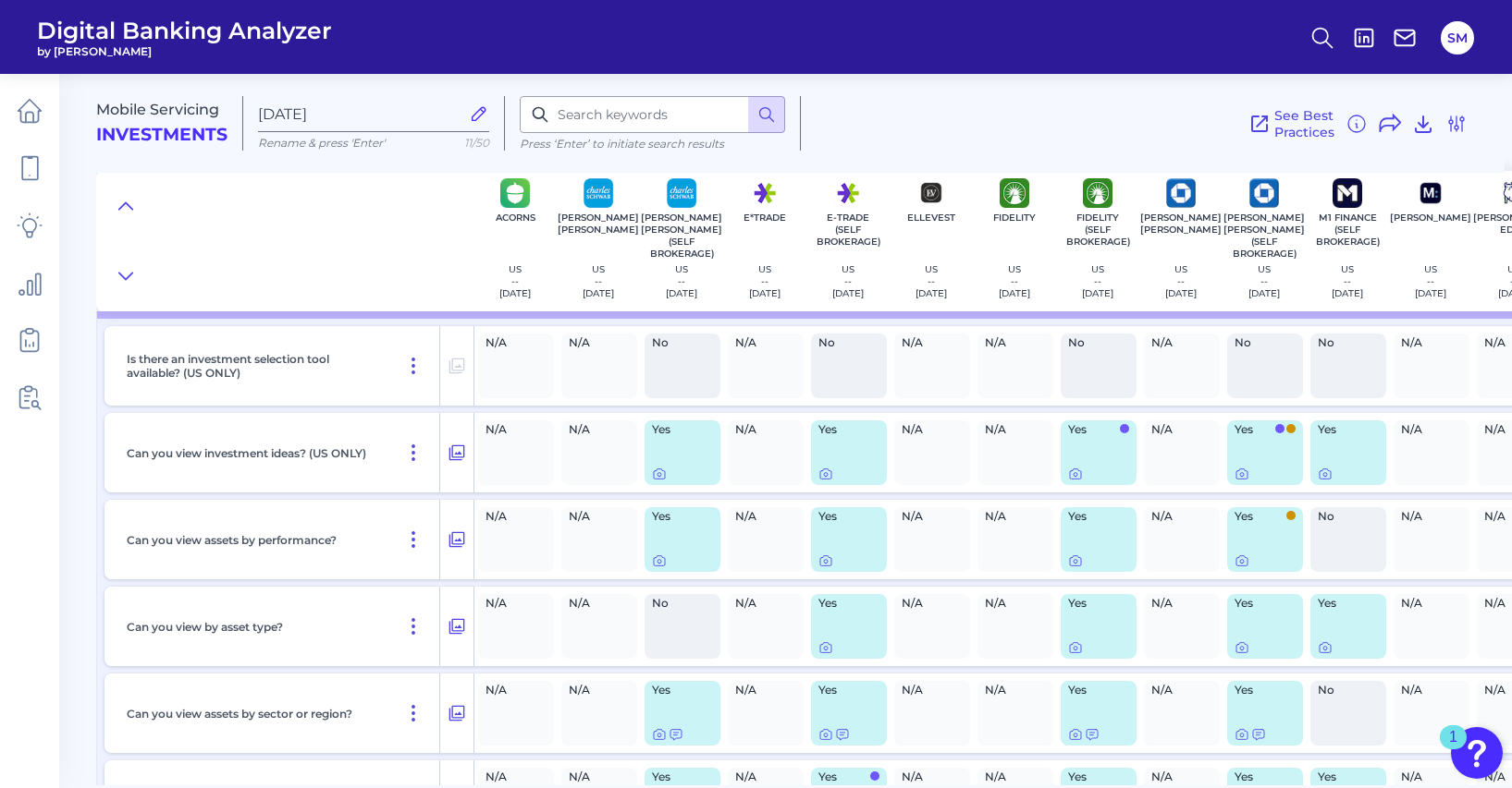
scroll to position [6443, 0]
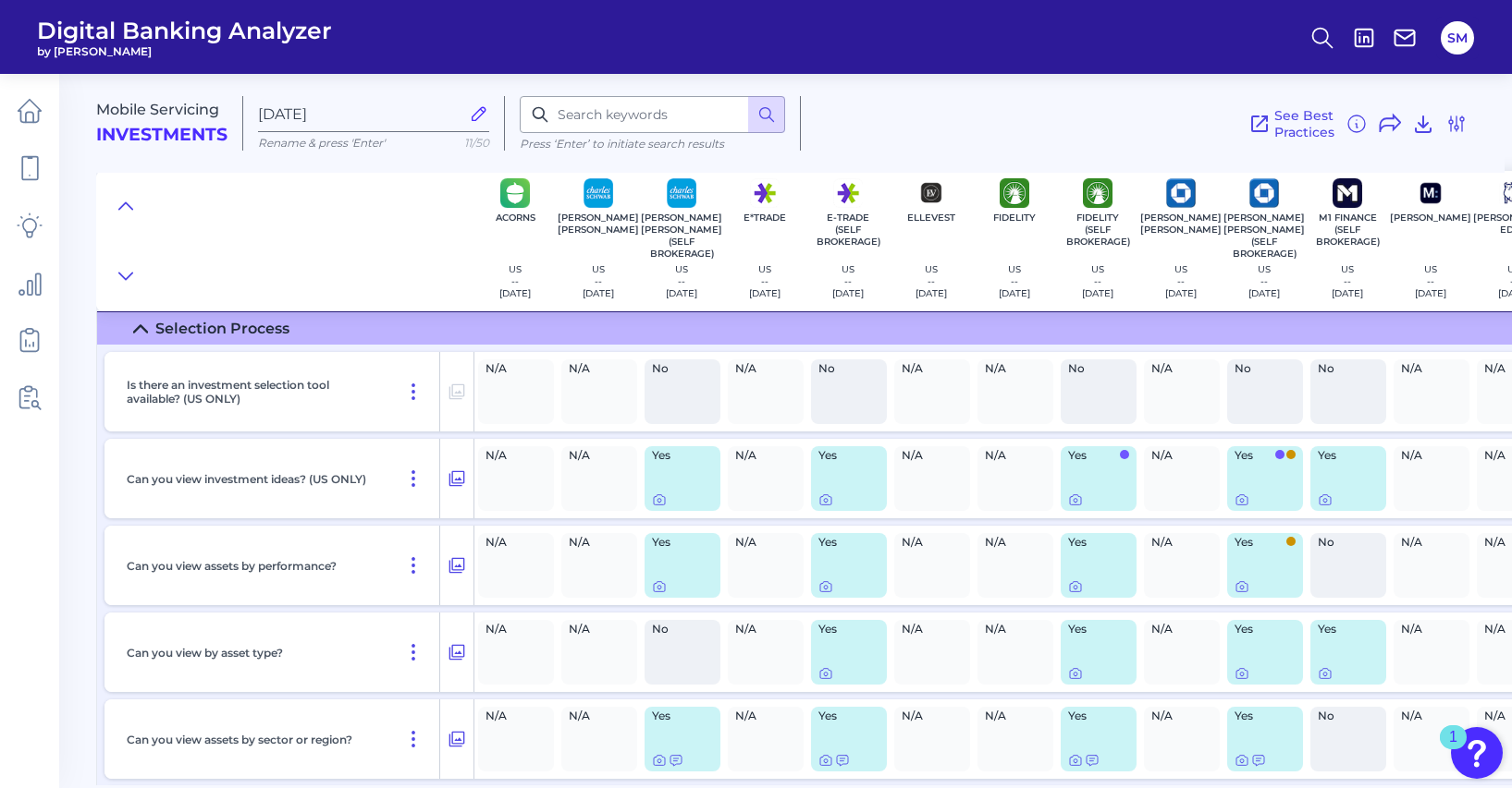
click at [662, 496] on div "Yes" at bounding box center [682, 478] width 75 height 65
click at [660, 503] on icon at bounding box center [659, 501] width 4 height 4
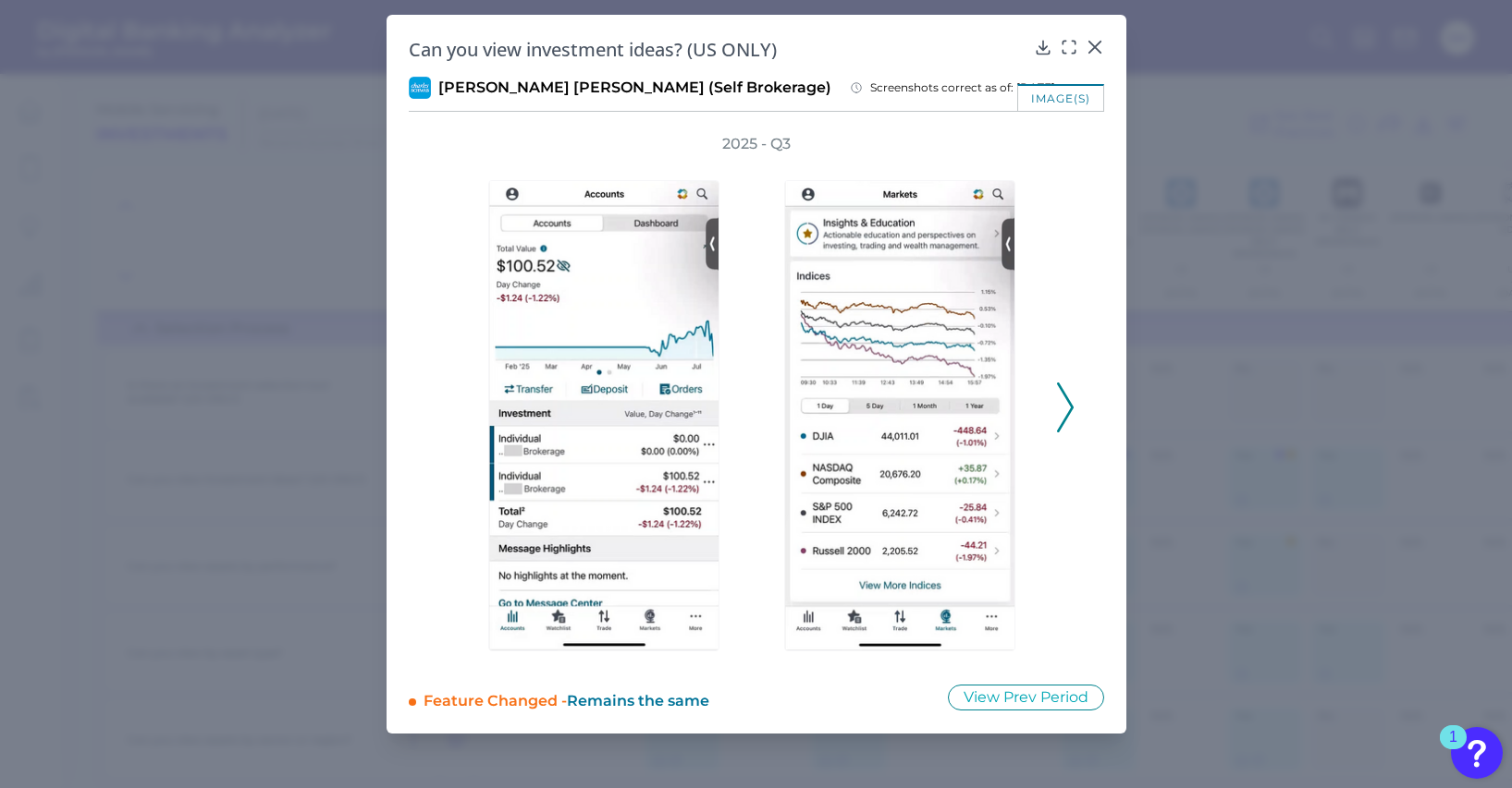
click at [1068, 412] on polyline at bounding box center [1065, 408] width 14 height 47
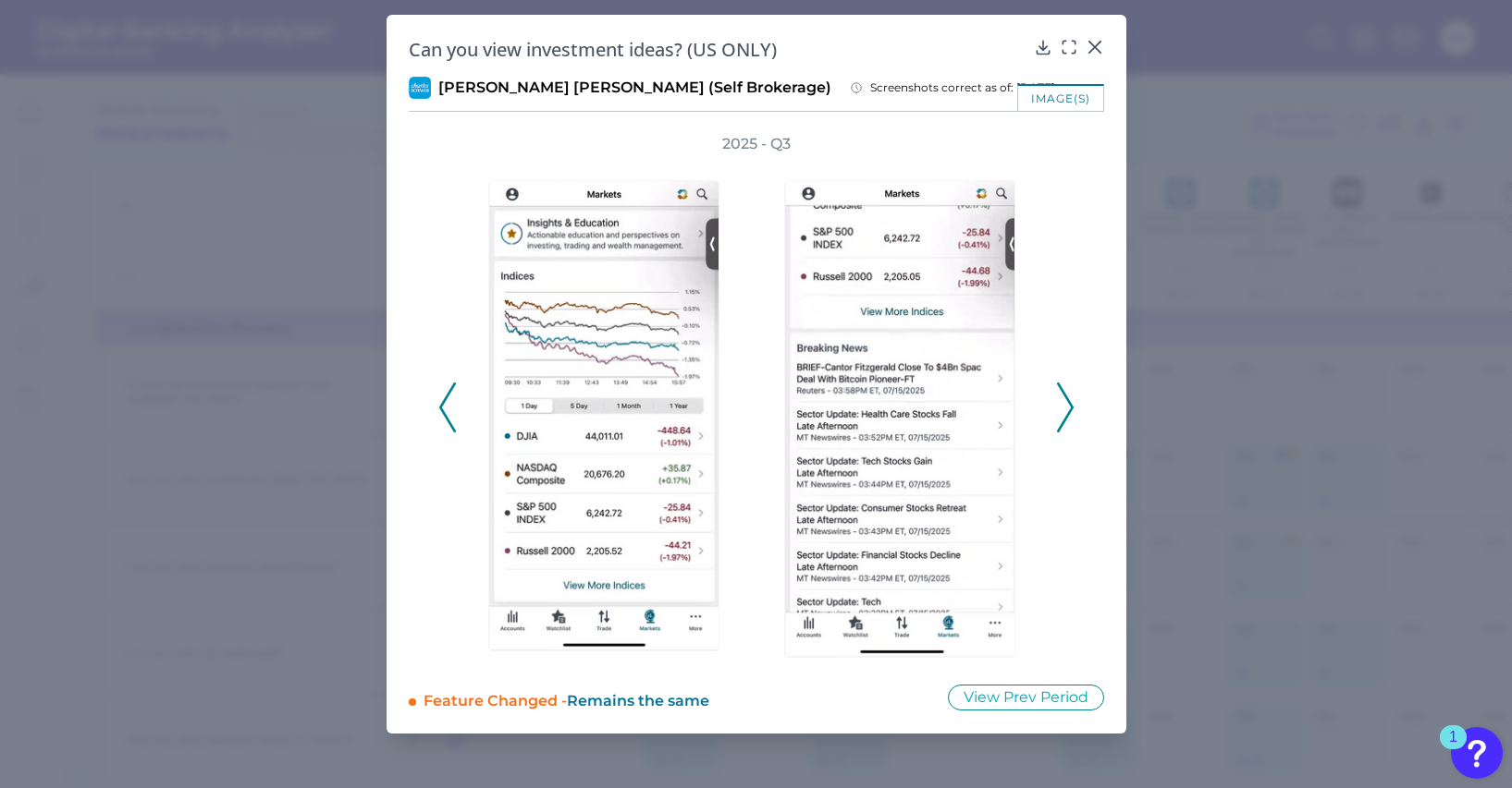
click at [1068, 412] on polyline at bounding box center [1065, 408] width 14 height 47
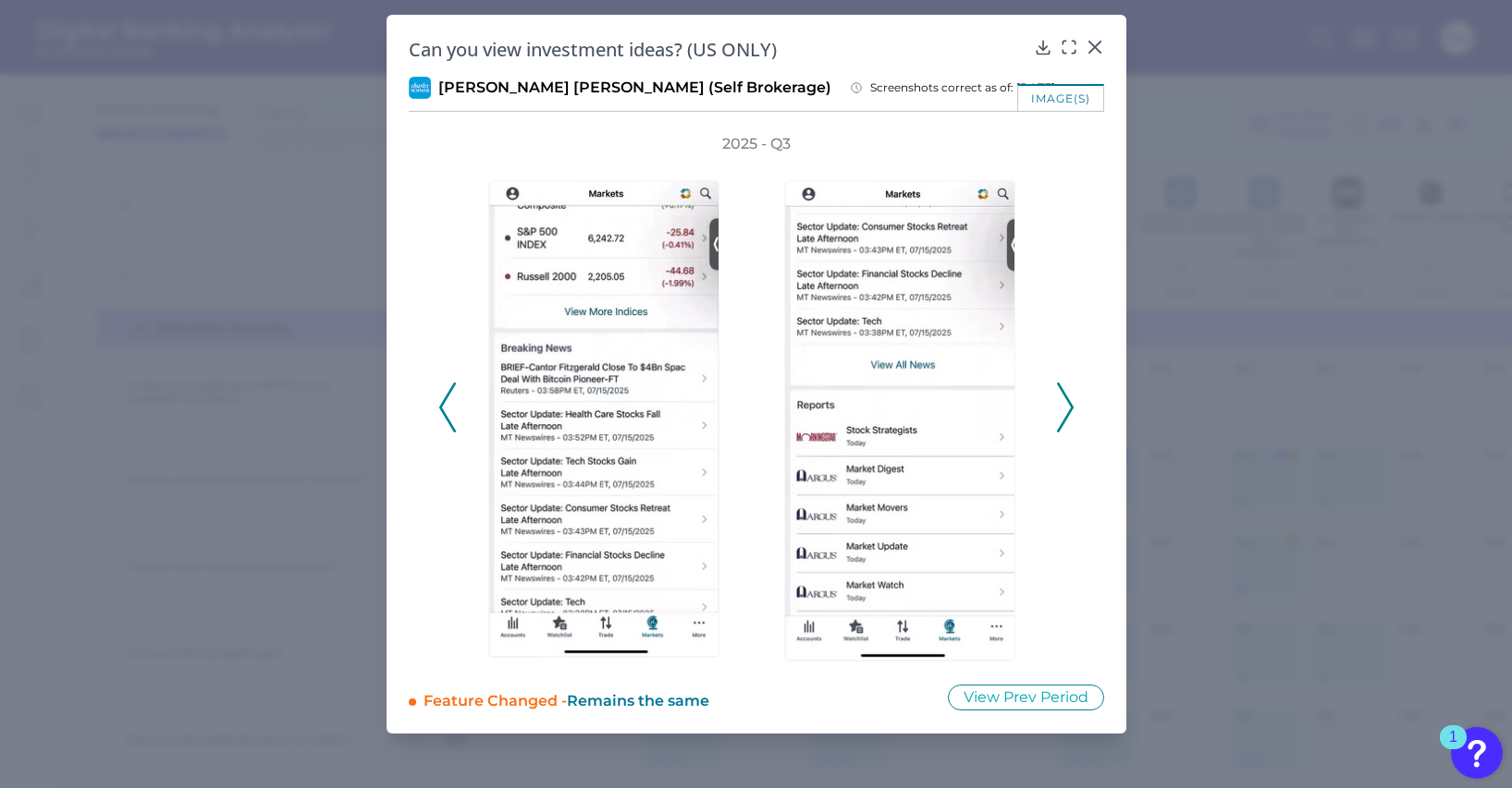
click at [1068, 412] on polyline at bounding box center [1065, 408] width 14 height 47
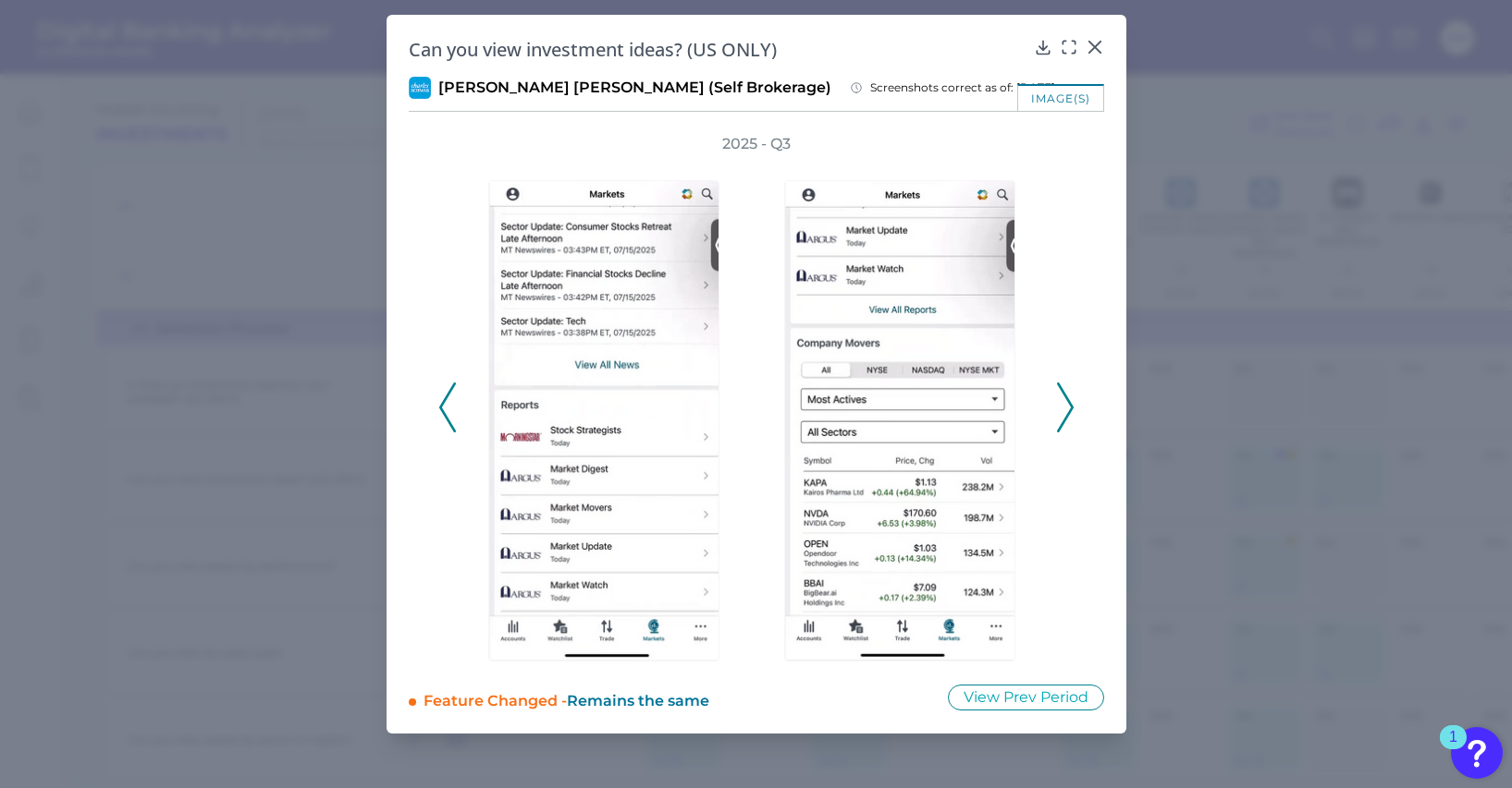
click at [1068, 412] on polyline at bounding box center [1065, 408] width 14 height 47
click at [1089, 47] on icon at bounding box center [1095, 46] width 18 height 18
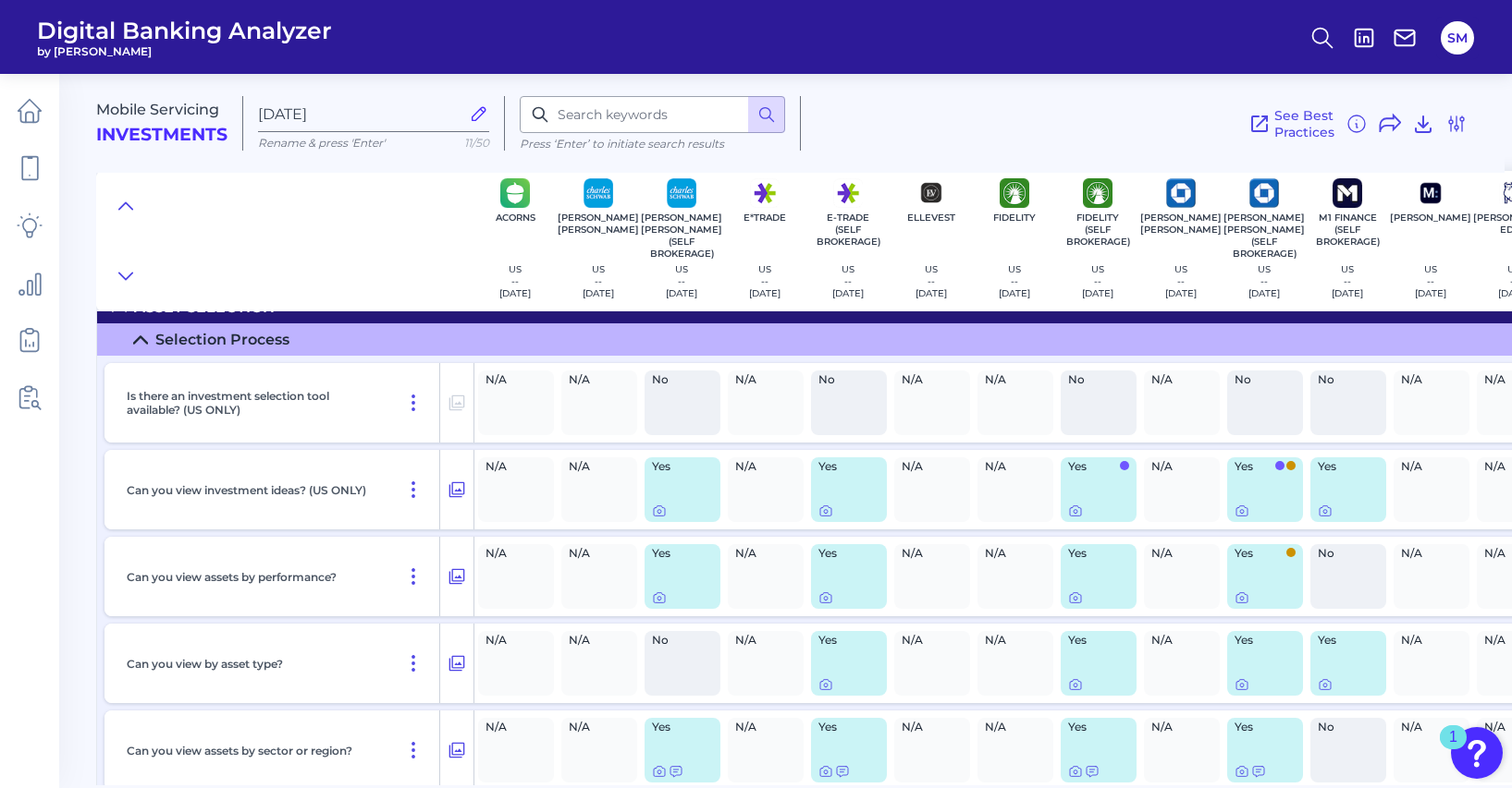
scroll to position [6431, 0]
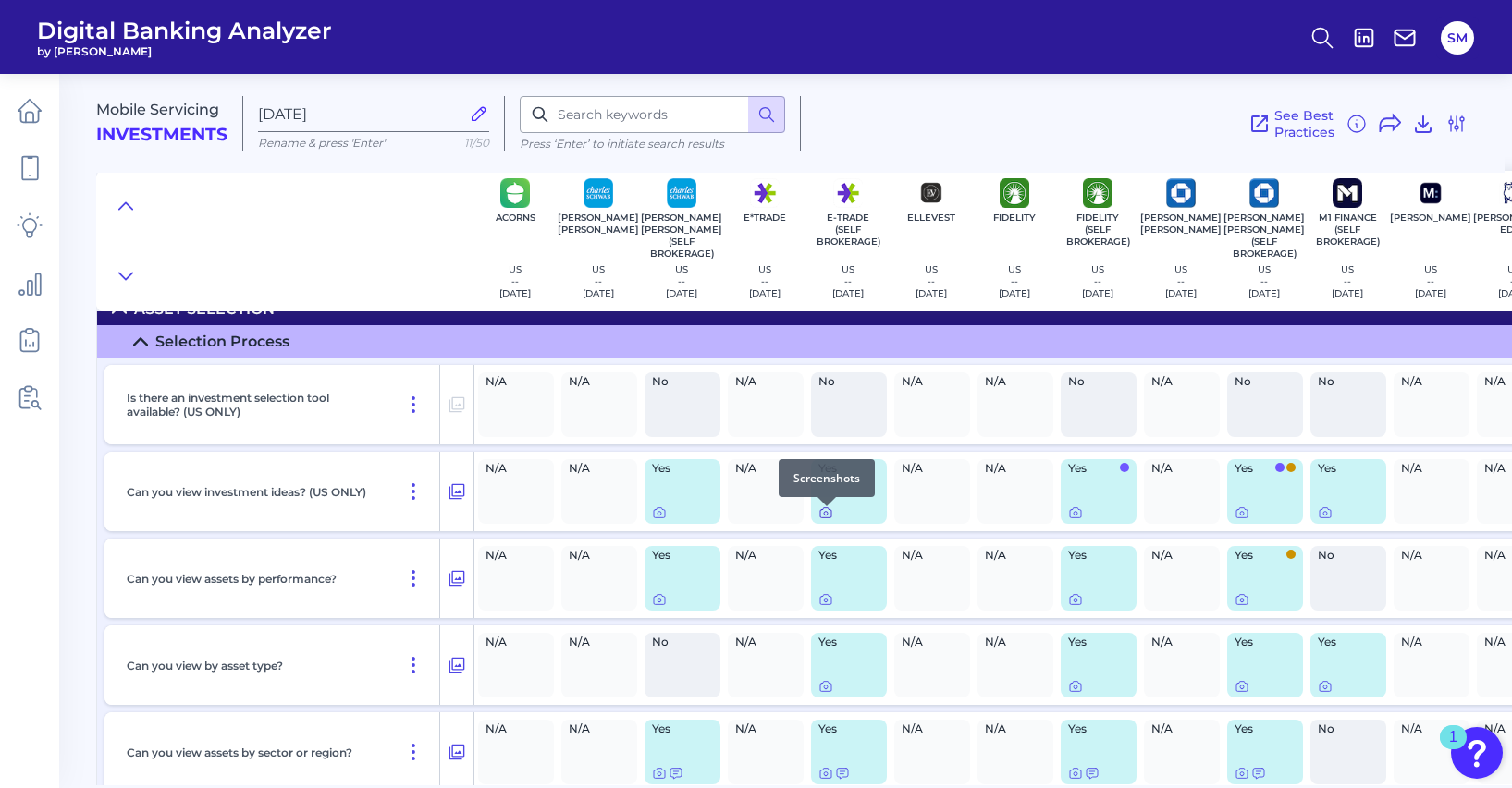
click at [822, 520] on icon at bounding box center [825, 512] width 14 height 14
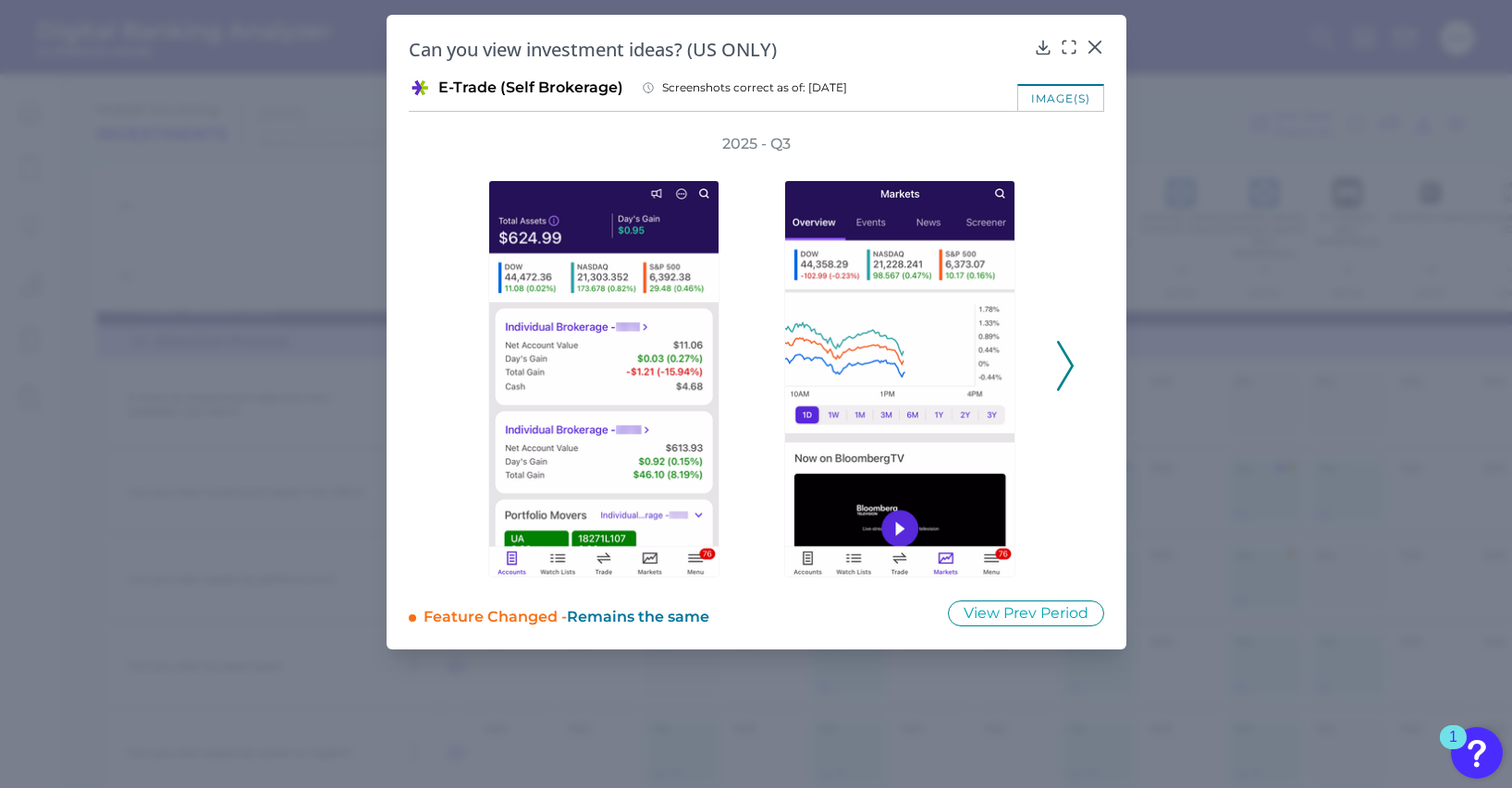
click at [1076, 348] on div "2025 - Q3" at bounding box center [756, 355] width 696 height 443
click at [1064, 357] on icon at bounding box center [1065, 366] width 16 height 50
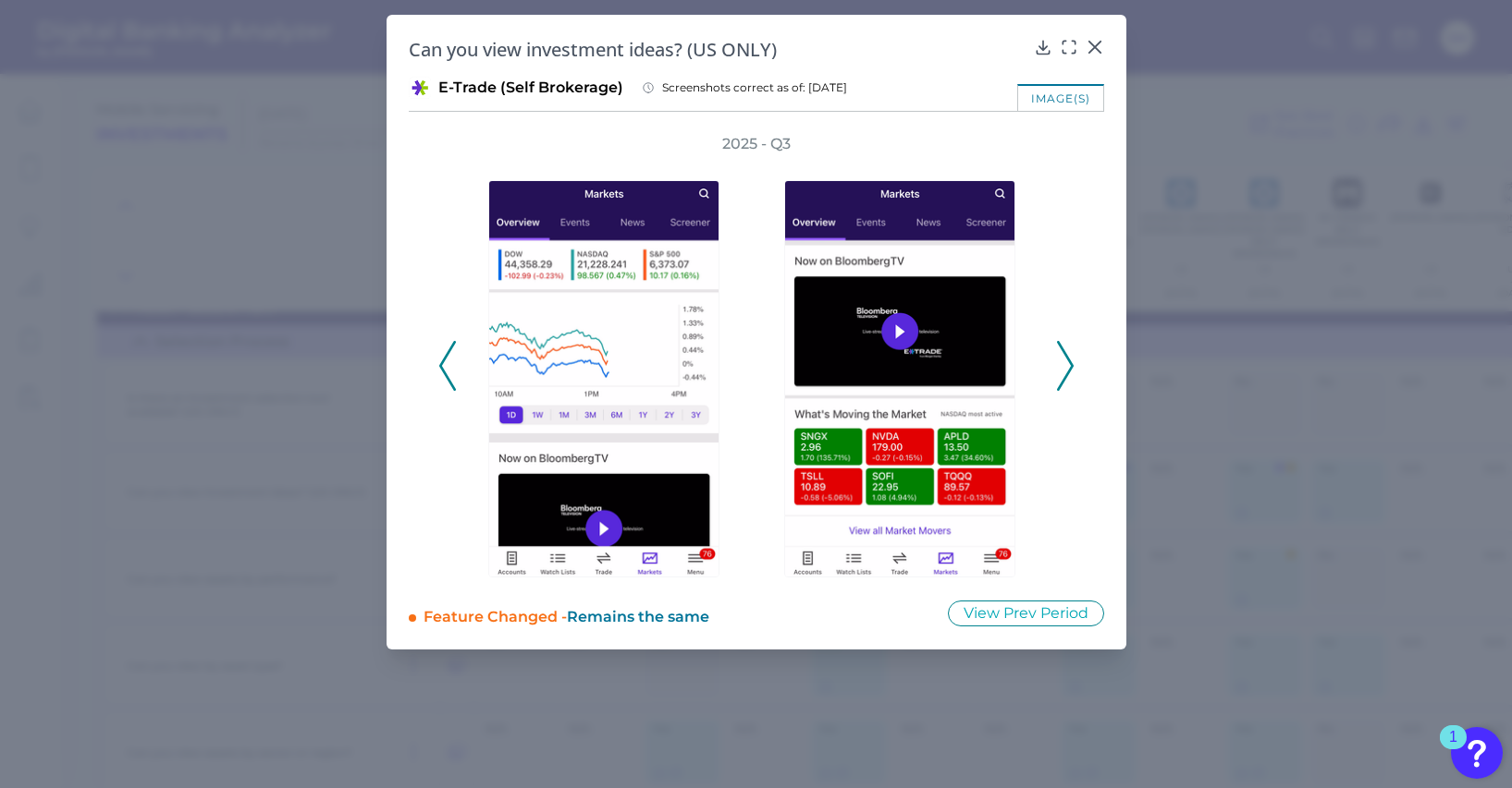
click at [1064, 357] on icon at bounding box center [1065, 366] width 16 height 50
click at [1092, 56] on div at bounding box center [1094, 60] width 18 height 18
click at [1091, 49] on icon at bounding box center [1093, 46] width 11 height 11
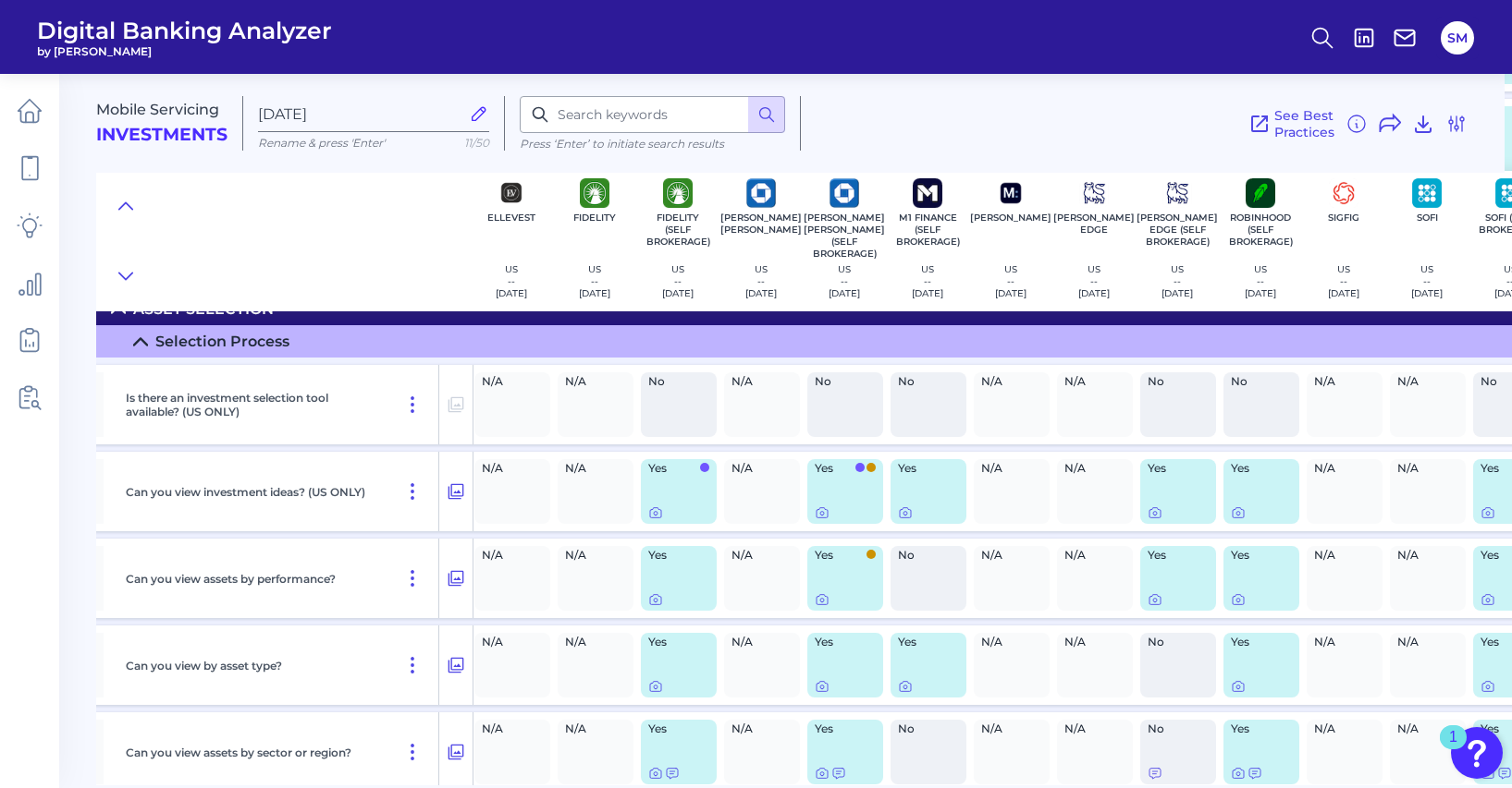
scroll to position [6431, 441]
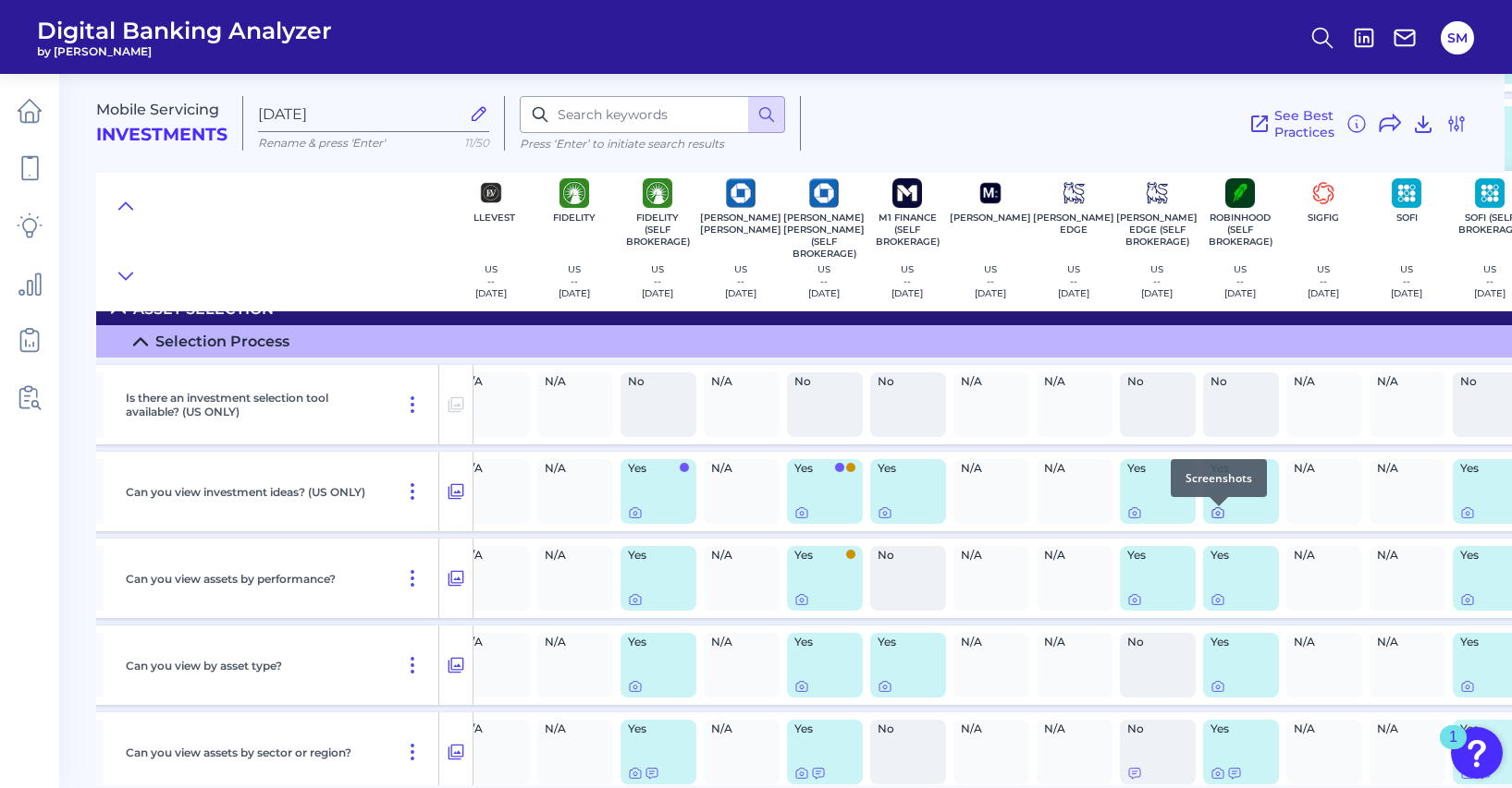
click at [1218, 516] on icon at bounding box center [1217, 514] width 4 height 4
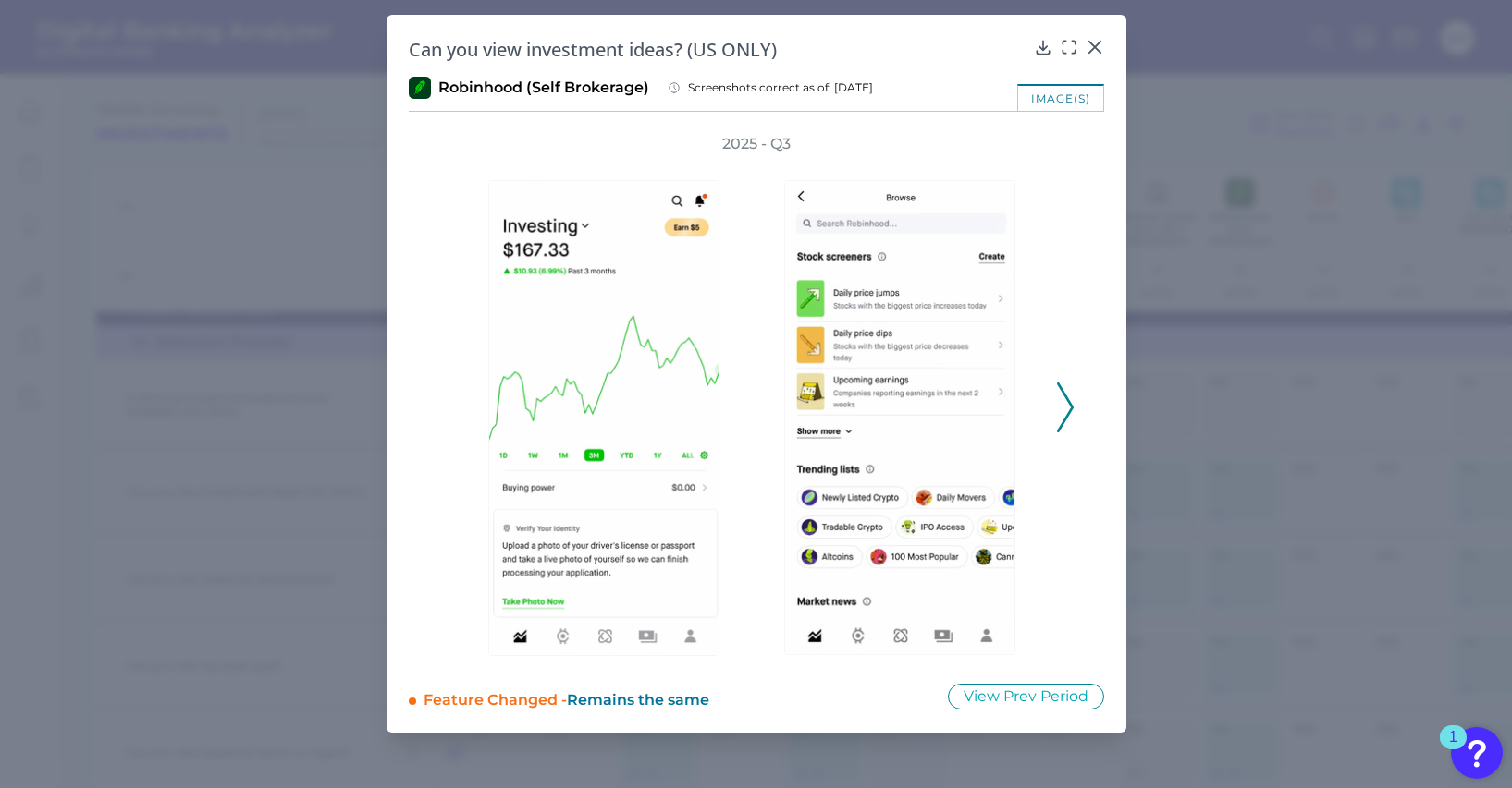
click at [1062, 424] on polyline at bounding box center [1065, 407] width 14 height 47
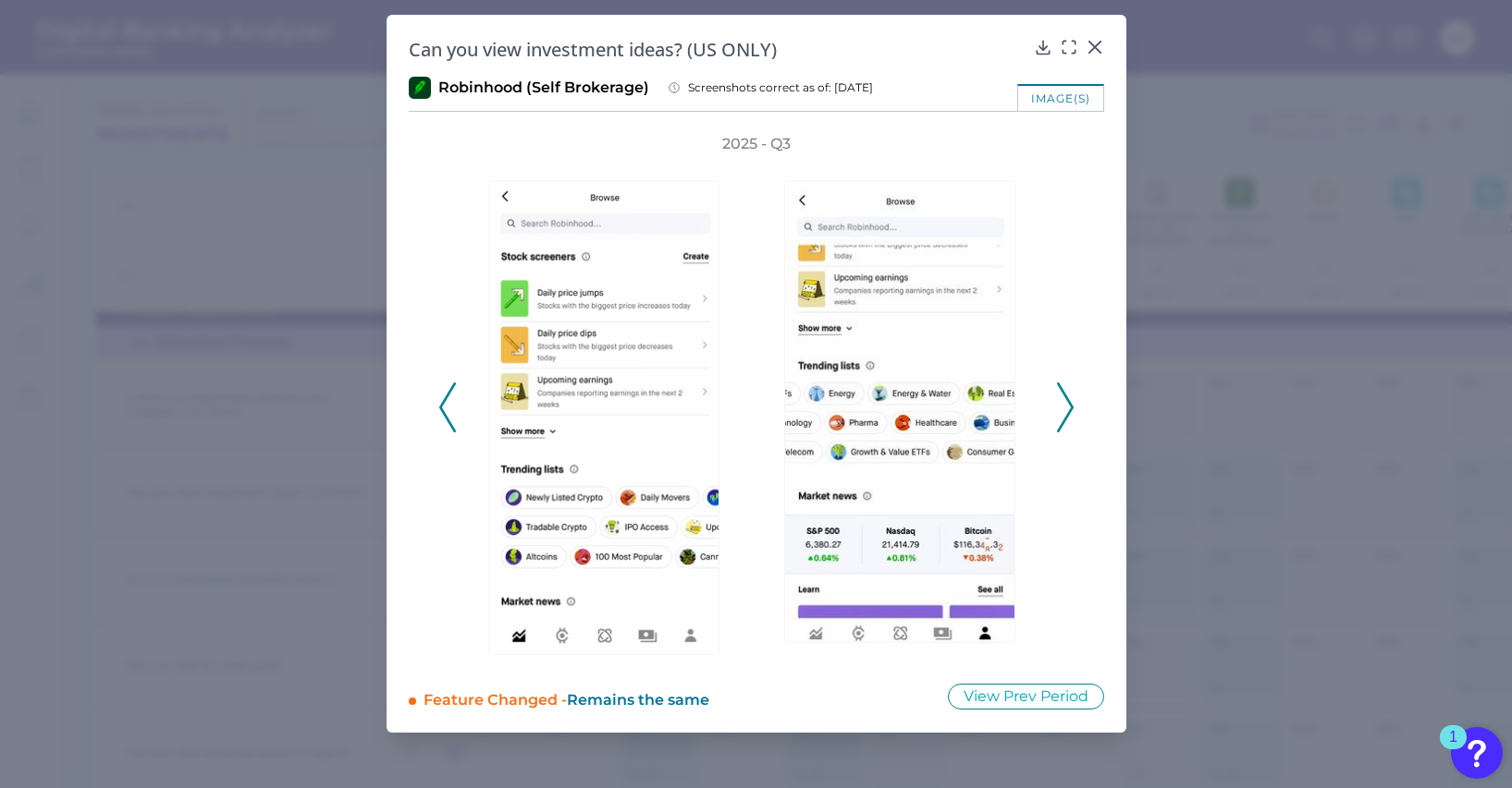
click at [1062, 424] on polyline at bounding box center [1065, 407] width 14 height 47
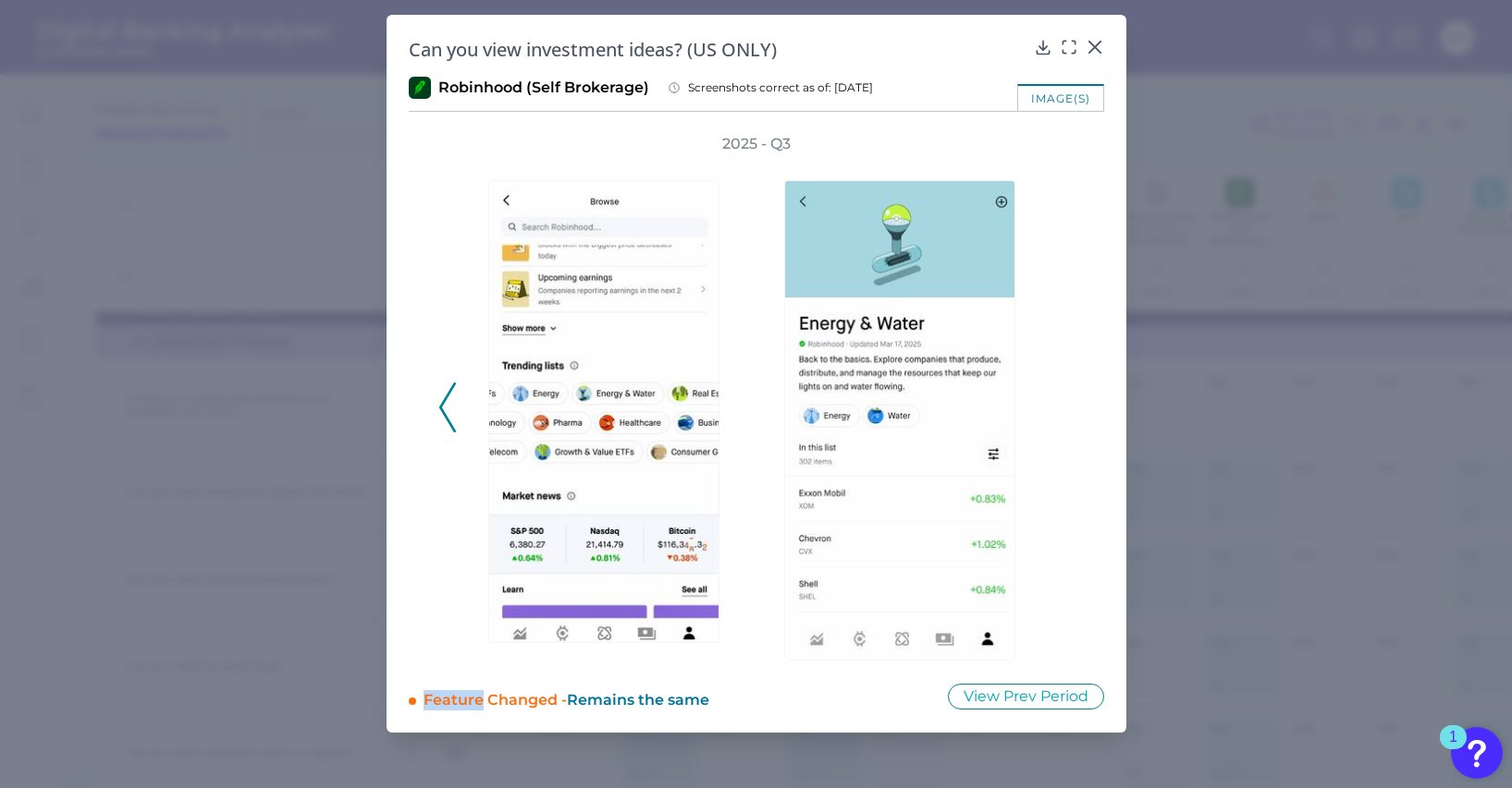
click at [1062, 424] on div "2025 - Q3" at bounding box center [756, 397] width 636 height 526
click at [1098, 45] on icon at bounding box center [1095, 46] width 18 height 18
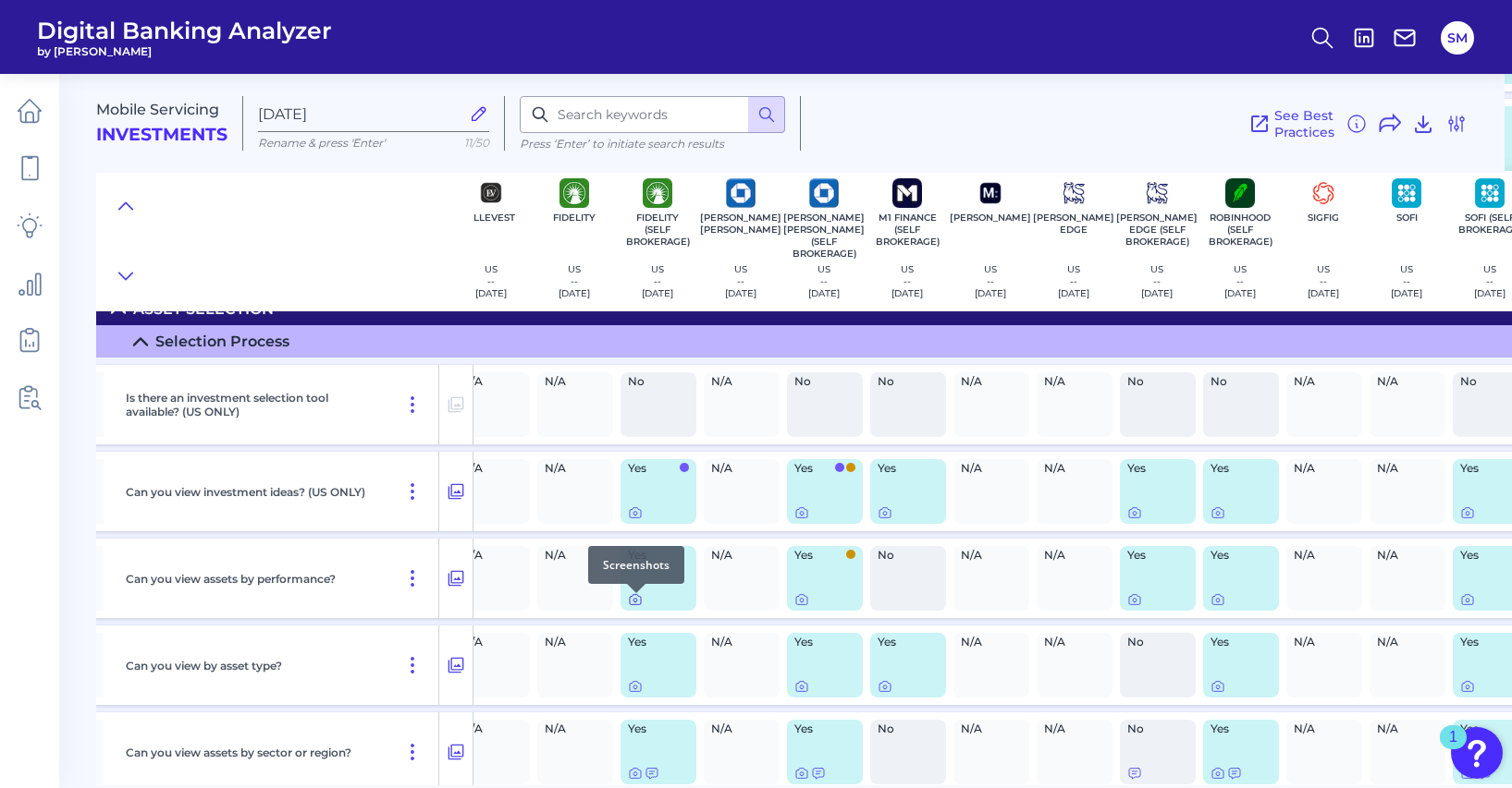
click at [635, 605] on icon at bounding box center [635, 599] width 14 height 14
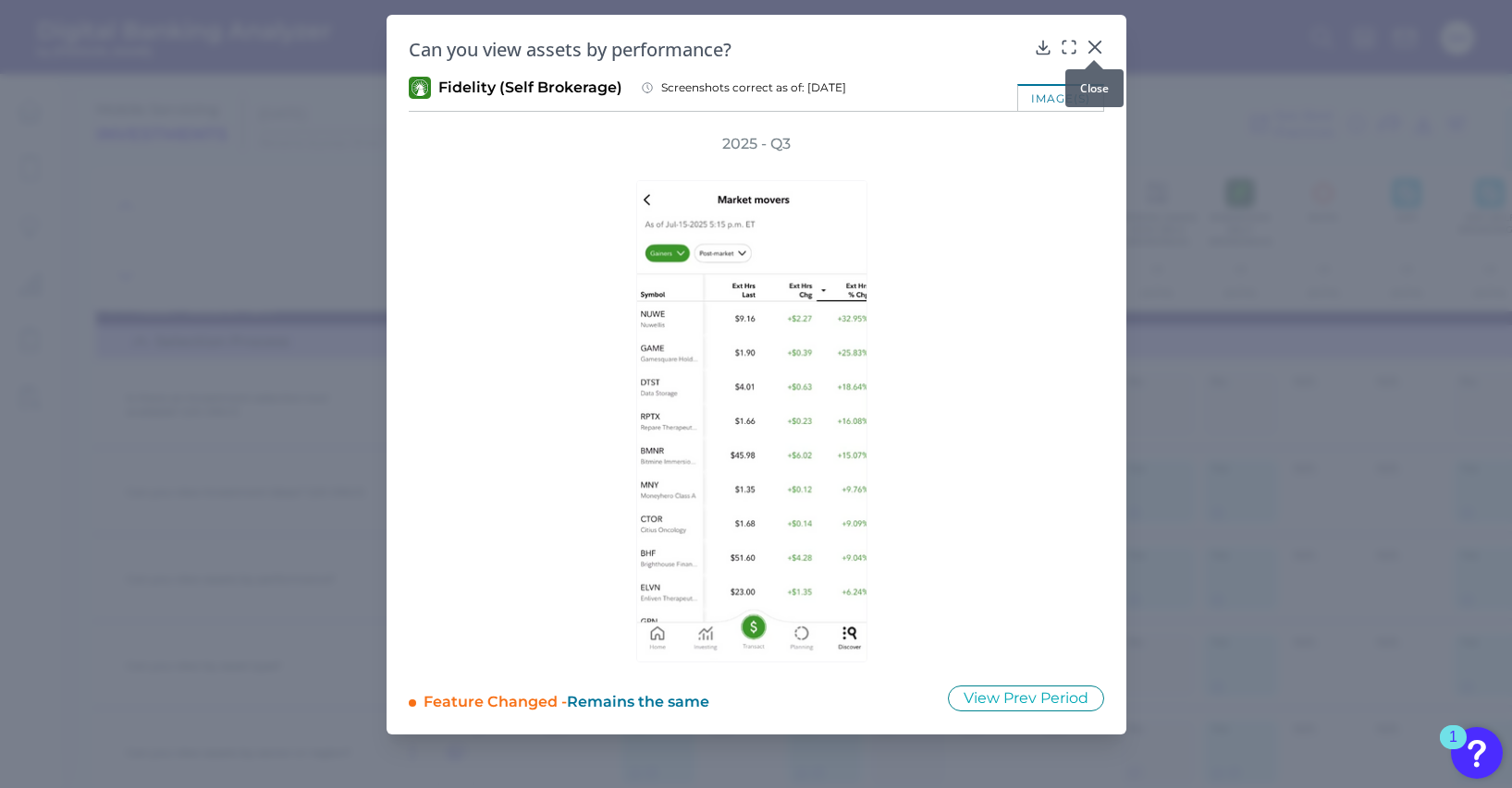
click at [1092, 52] on div at bounding box center [1094, 60] width 18 height 18
click at [1090, 48] on icon at bounding box center [1095, 46] width 18 height 18
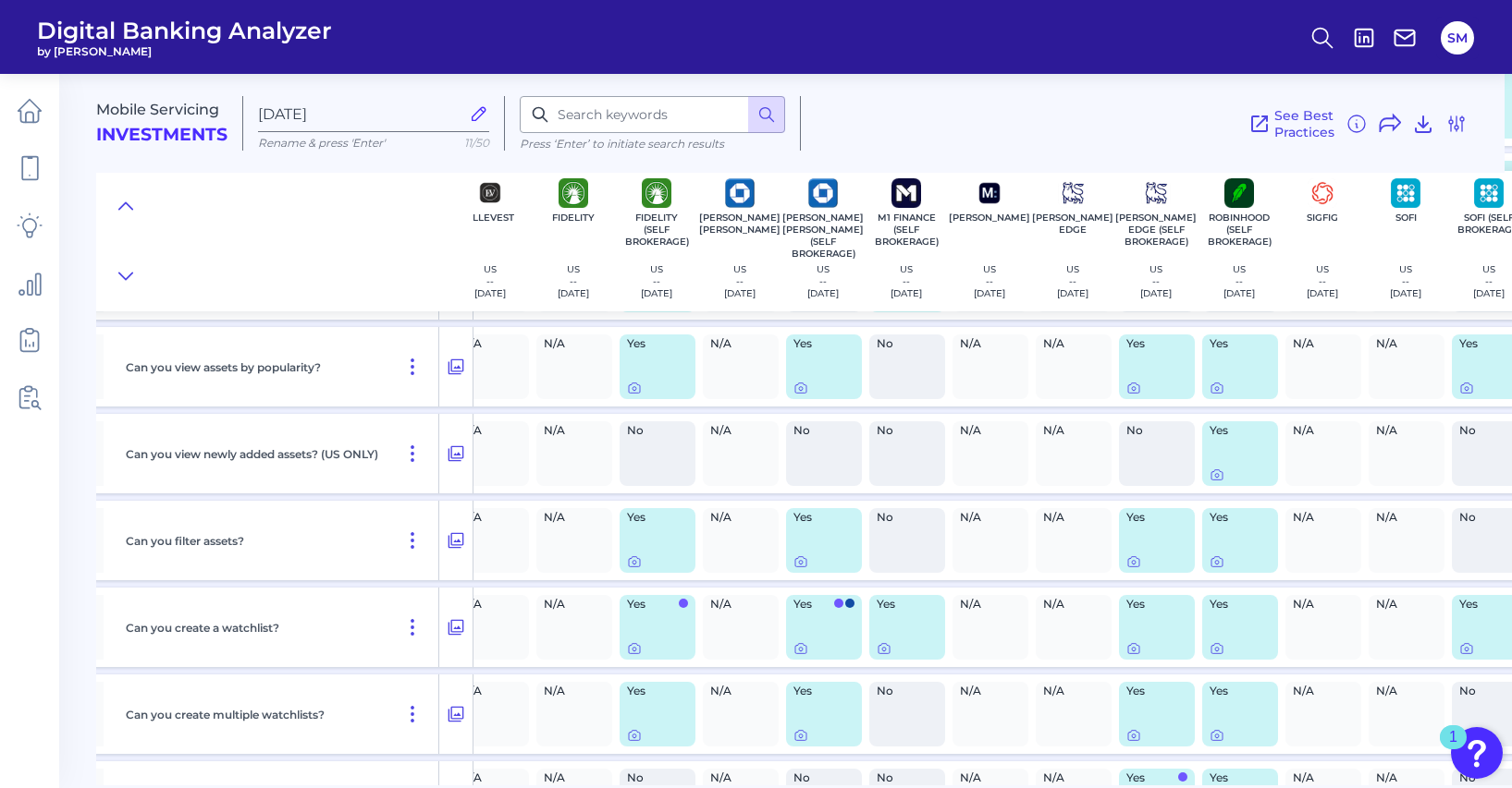
scroll to position [7177, 441]
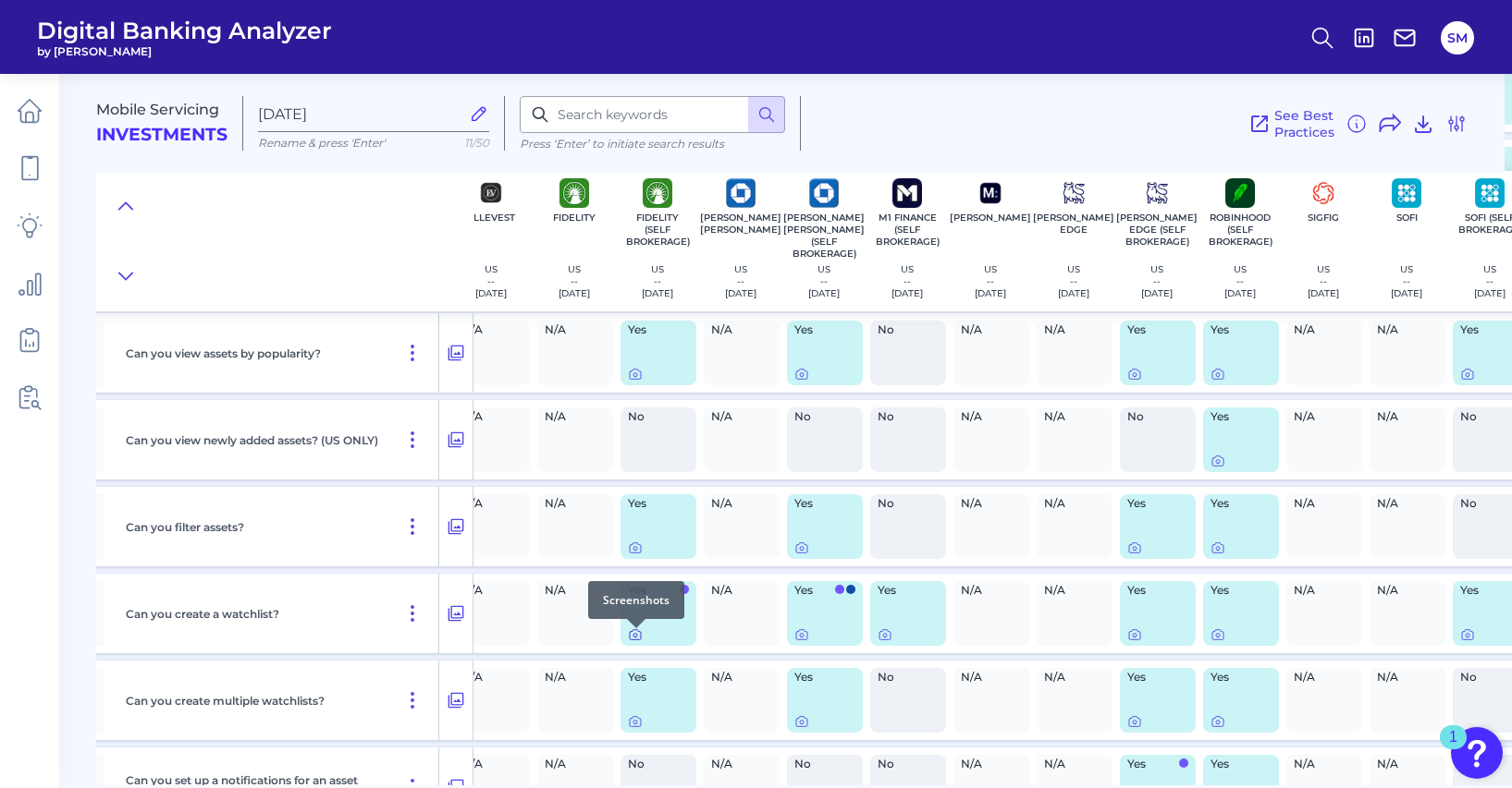
click at [632, 642] on icon at bounding box center [635, 634] width 14 height 14
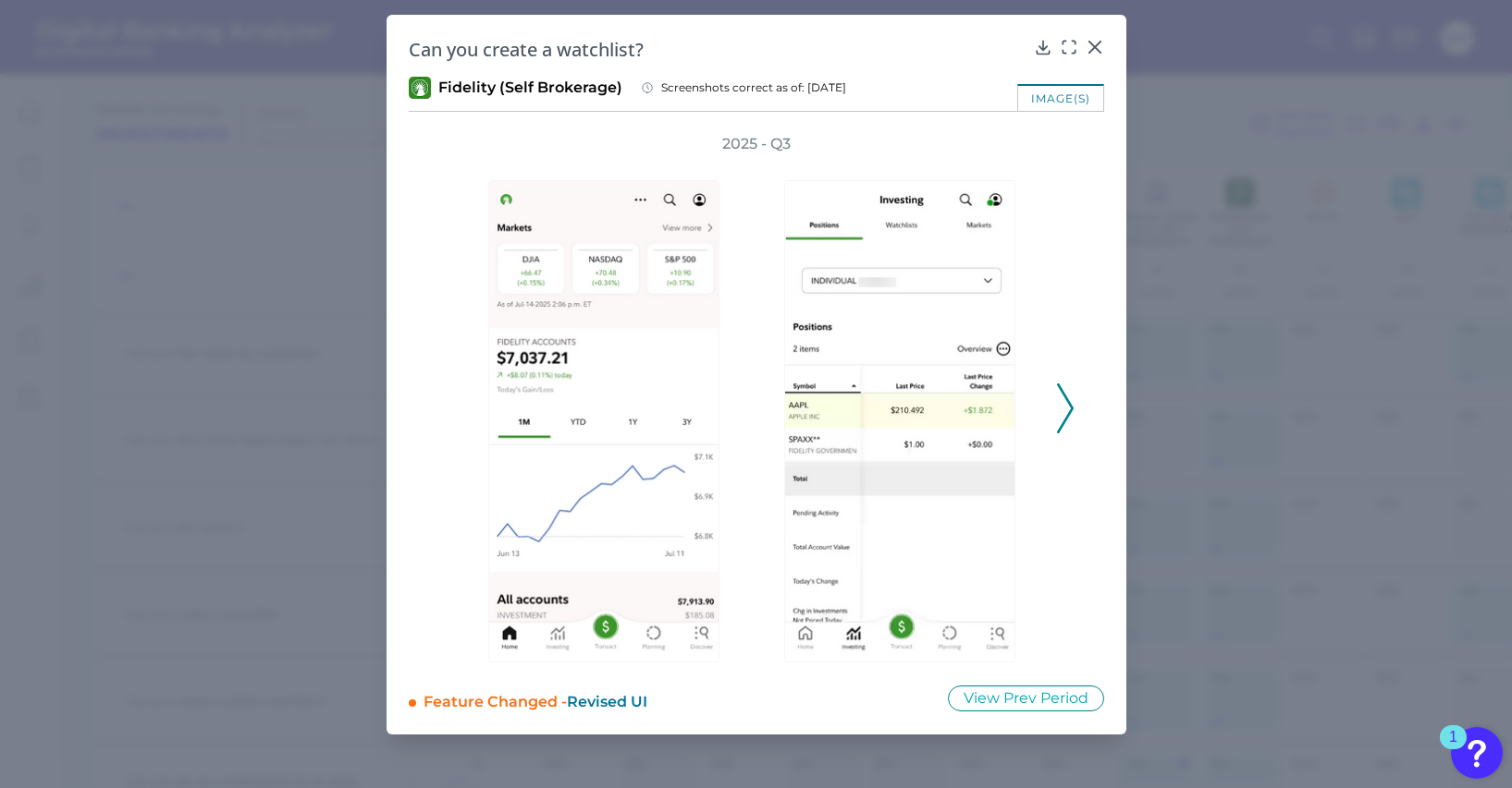
click at [1070, 404] on polyline at bounding box center [1065, 408] width 14 height 47
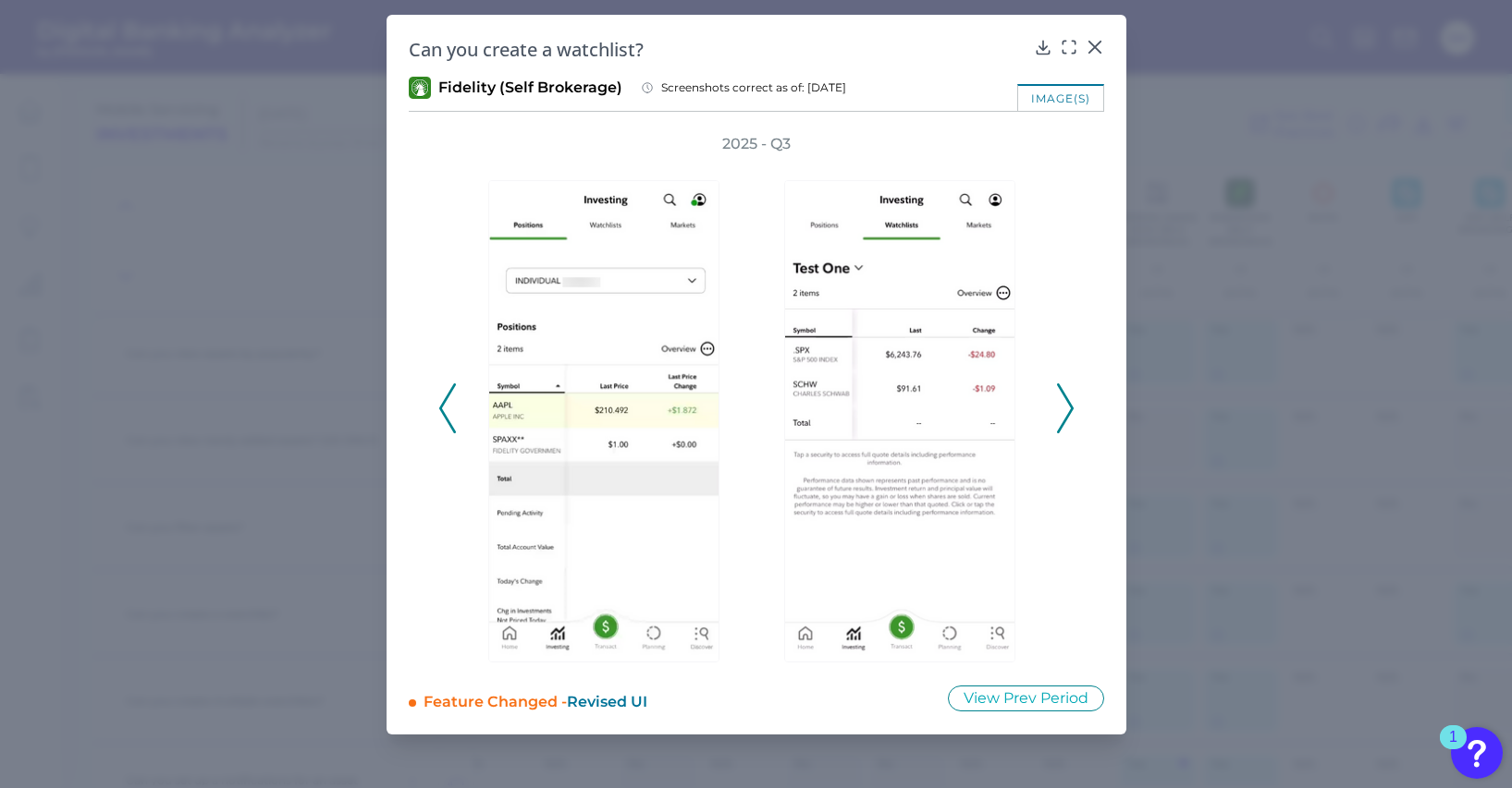
click at [1070, 405] on polyline at bounding box center [1065, 408] width 14 height 47
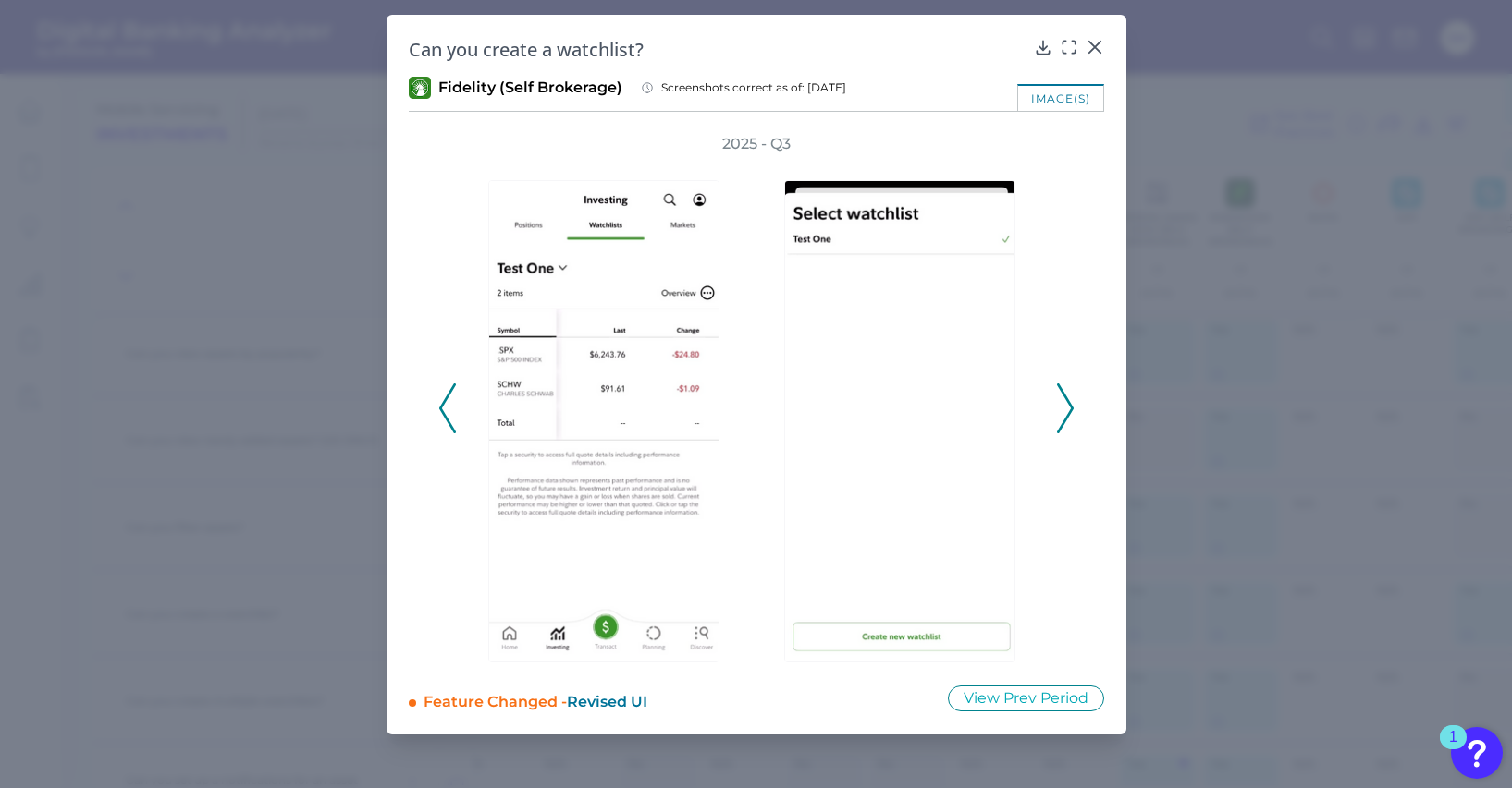
click at [1070, 405] on polyline at bounding box center [1065, 408] width 14 height 47
click at [1096, 48] on icon at bounding box center [1093, 46] width 11 height 11
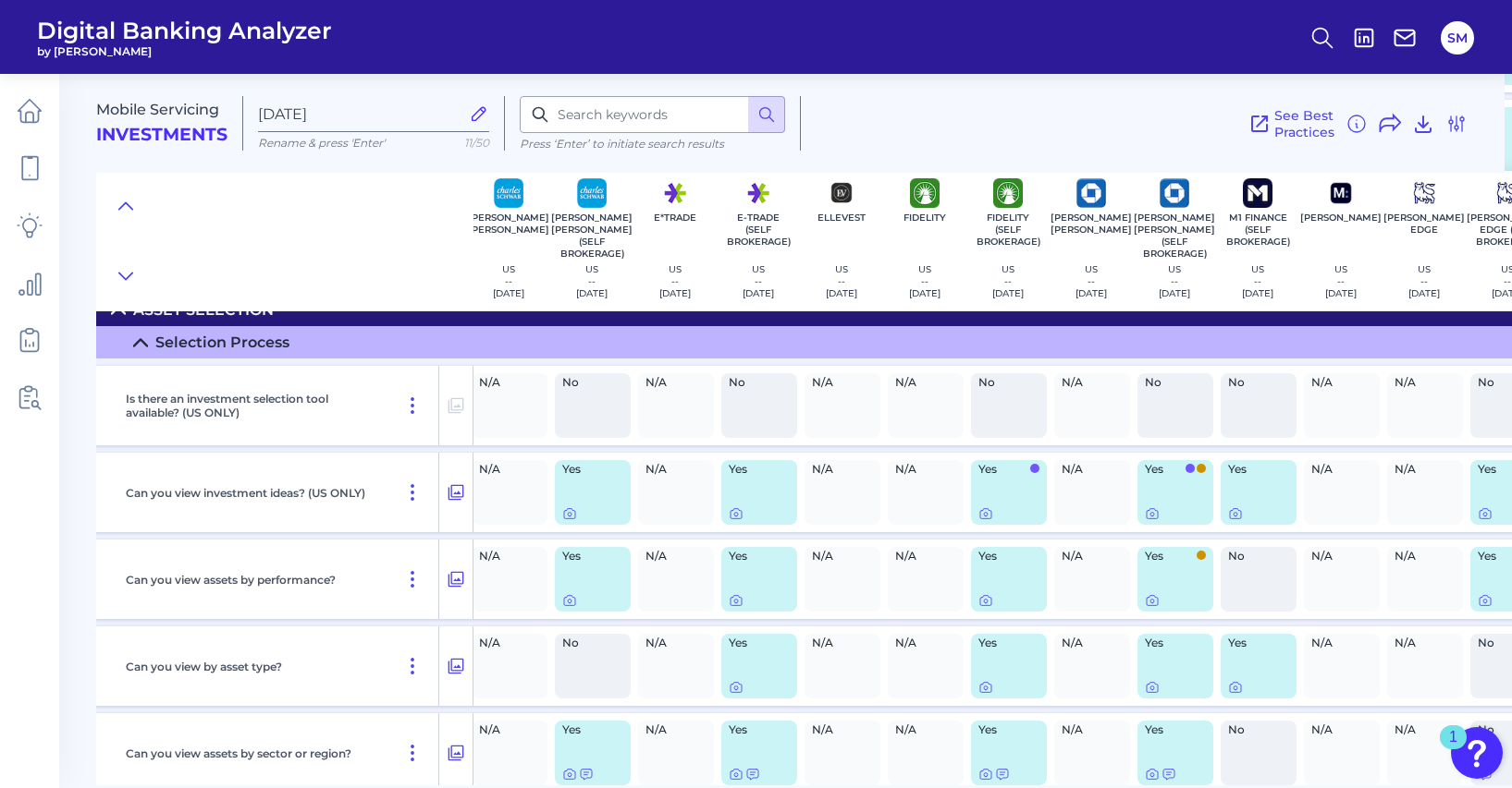
scroll to position [6430, 0]
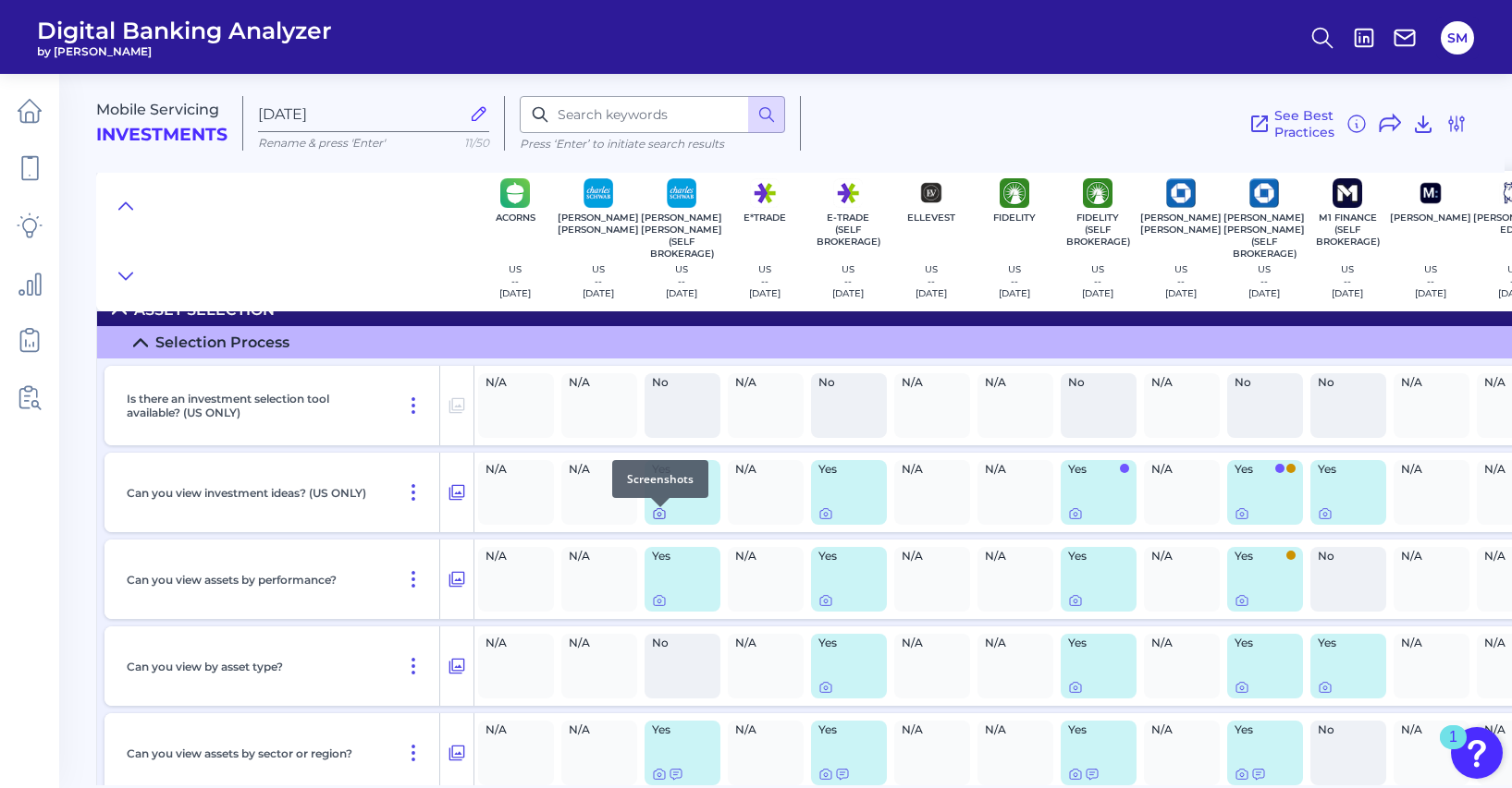
click at [658, 517] on icon at bounding box center [659, 515] width 4 height 4
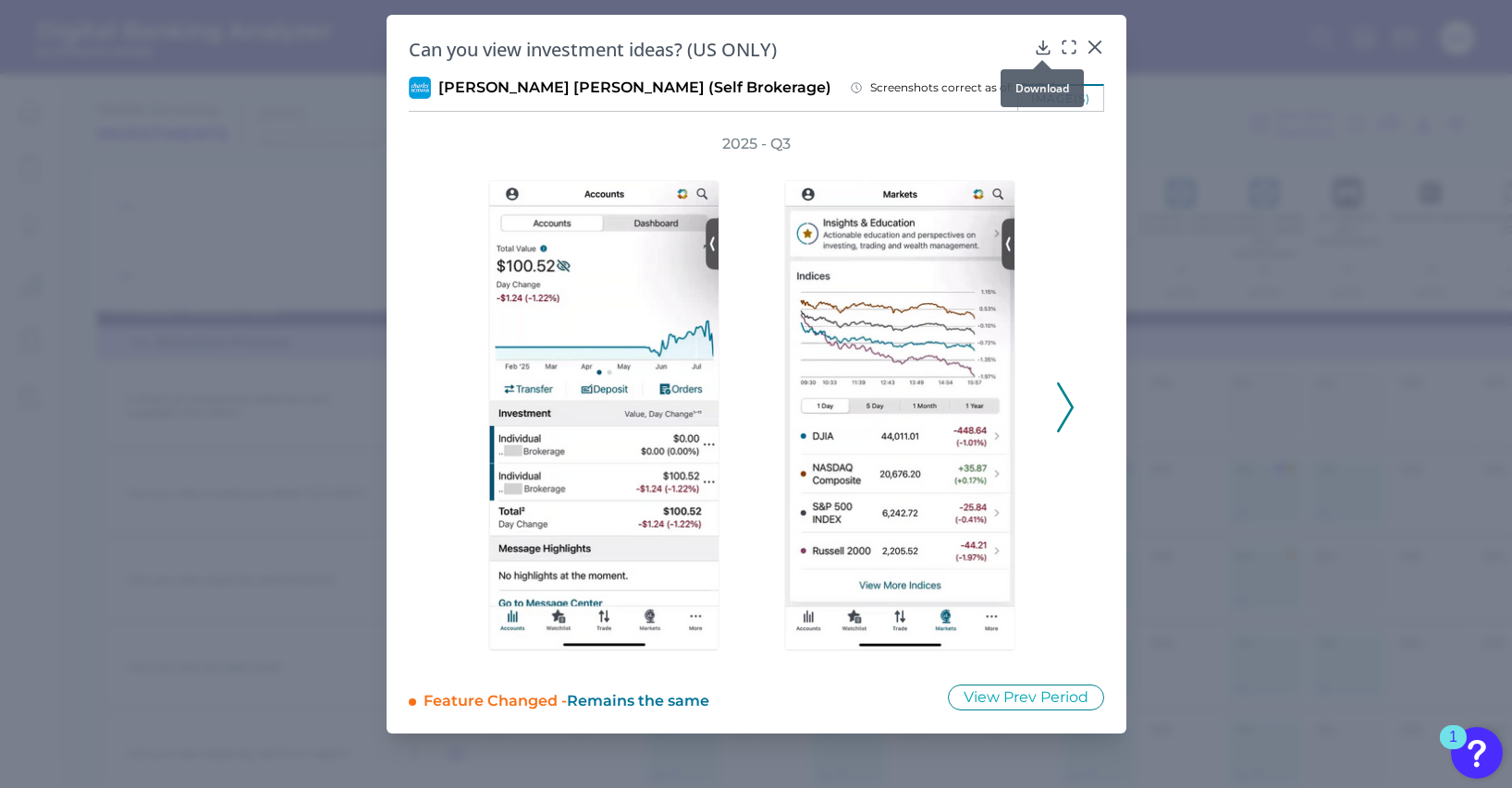
click at [1045, 46] on icon at bounding box center [1042, 46] width 12 height 13
click at [1100, 44] on icon at bounding box center [1095, 46] width 18 height 18
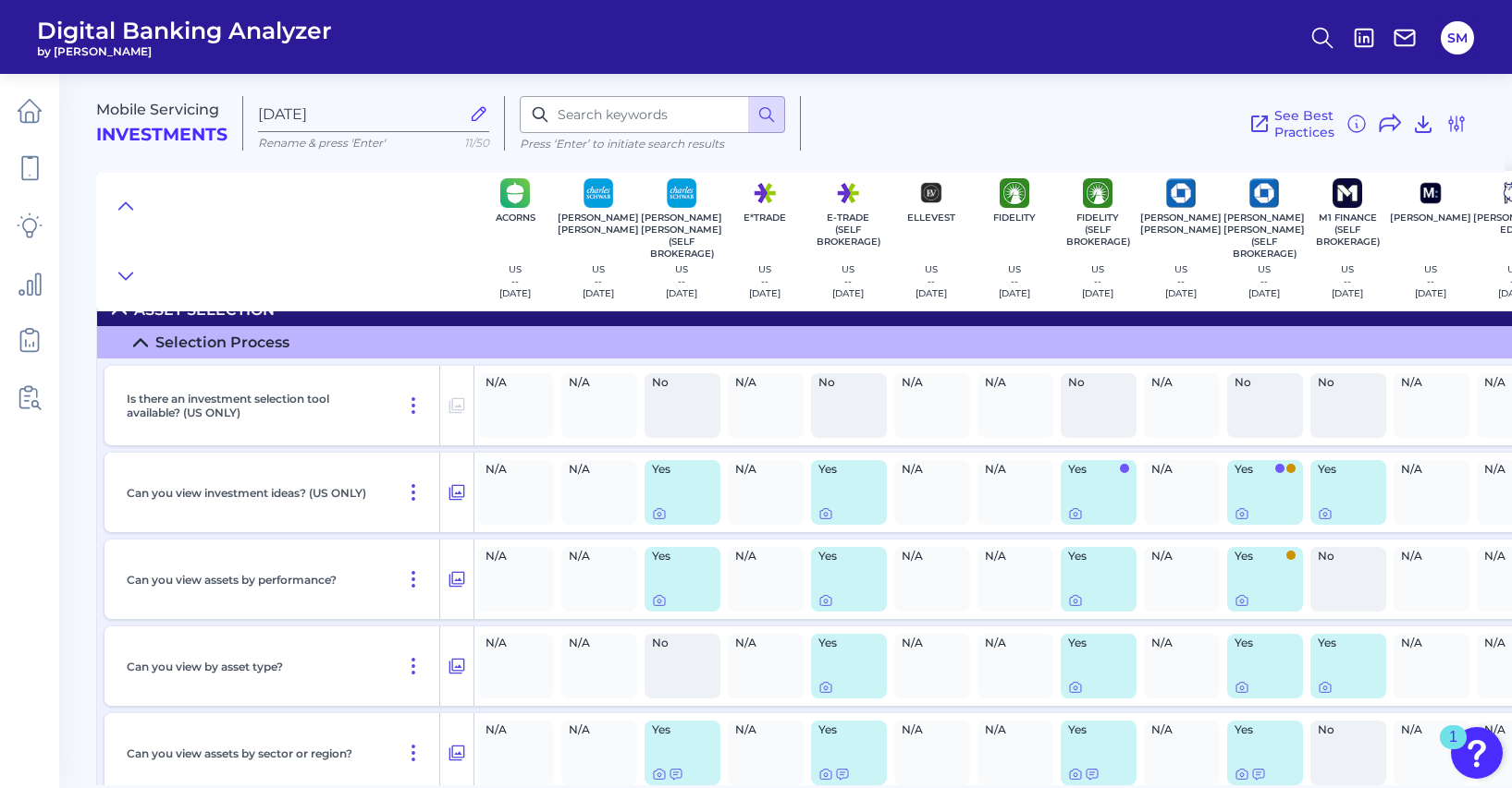
click at [872, 500] on div "Yes" at bounding box center [848, 492] width 75 height 65
click at [827, 520] on icon at bounding box center [825, 513] width 14 height 14
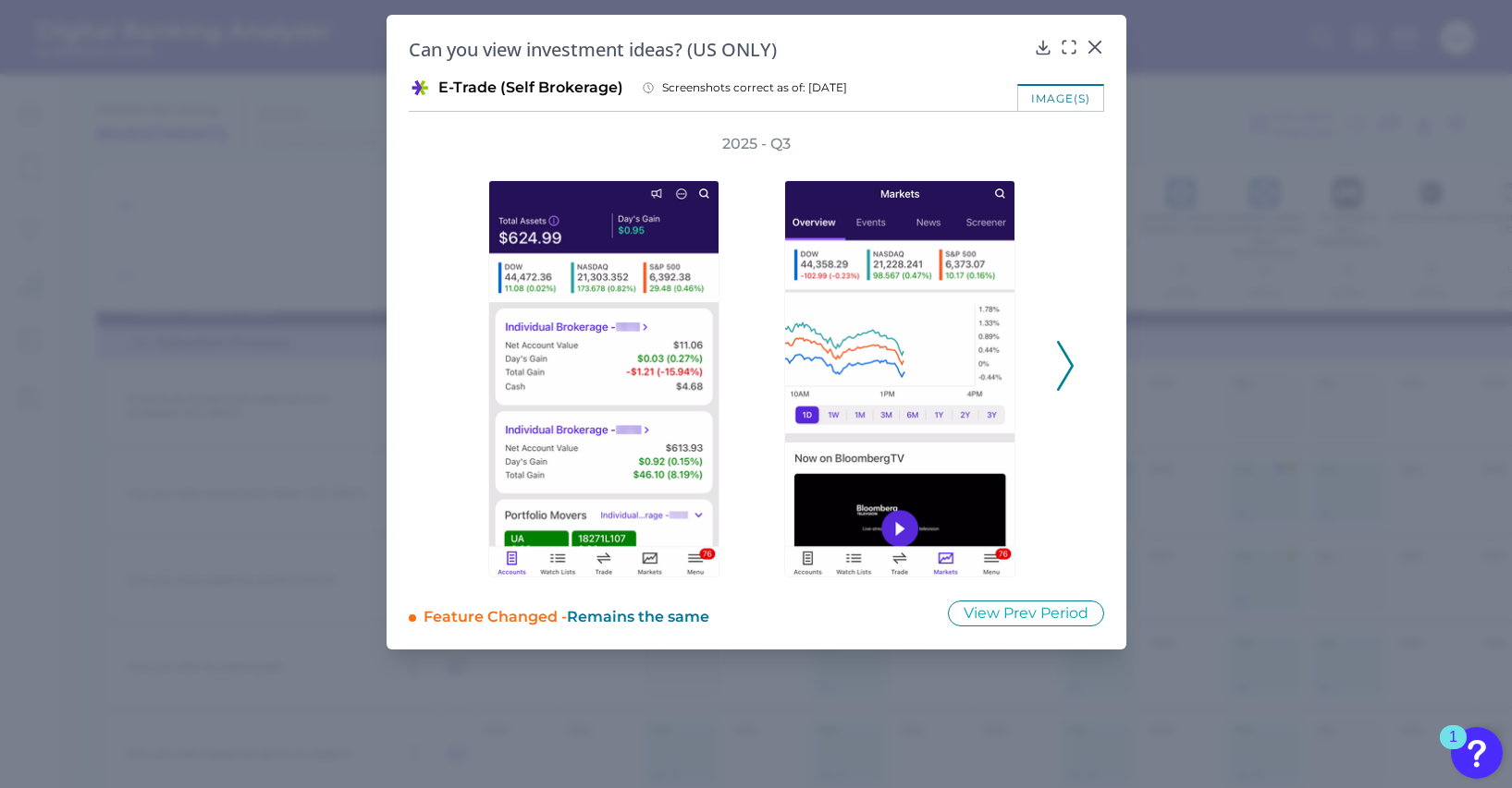
click at [1070, 372] on icon at bounding box center [1065, 366] width 16 height 50
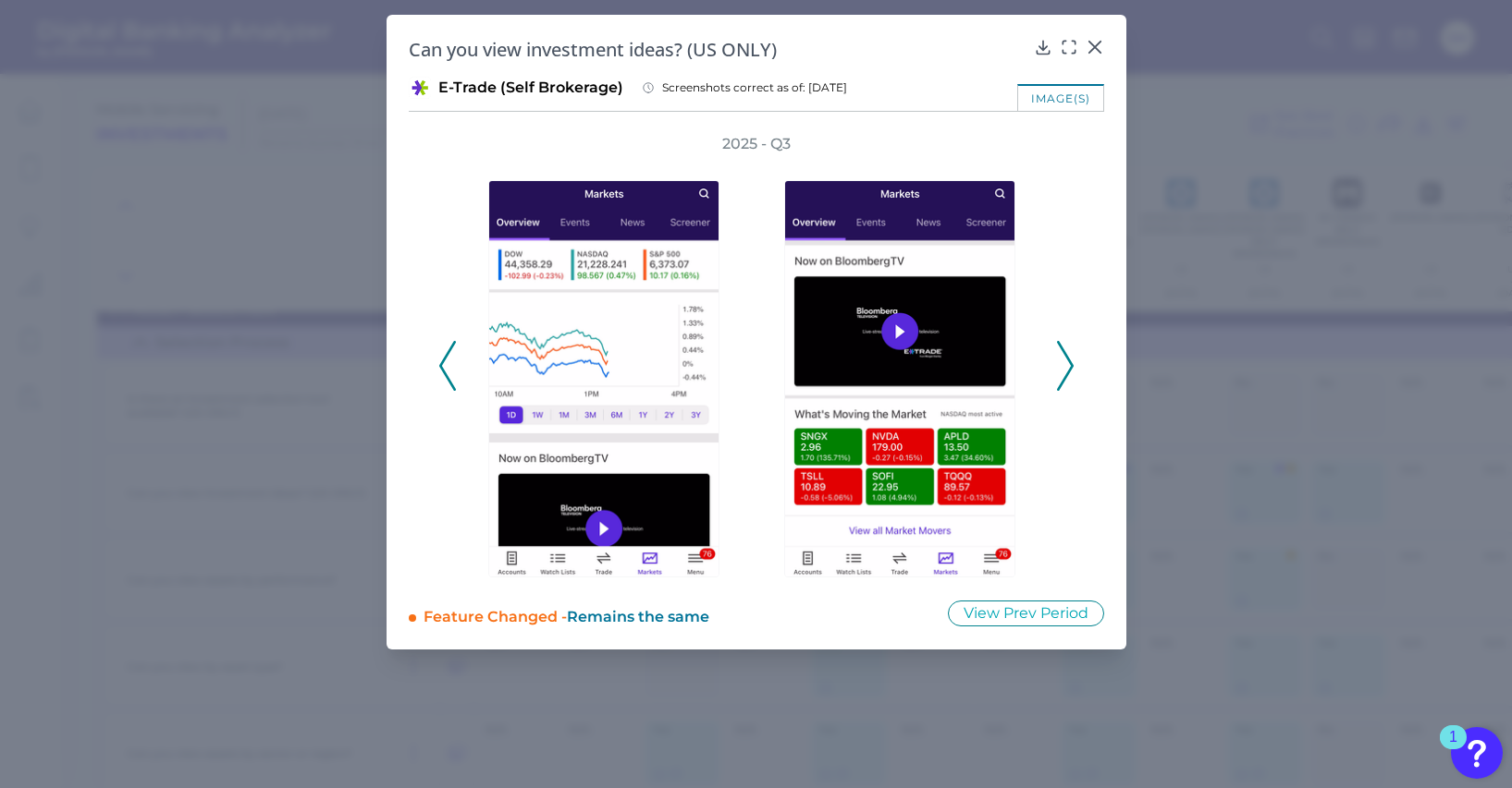
click at [1070, 372] on icon at bounding box center [1065, 366] width 16 height 50
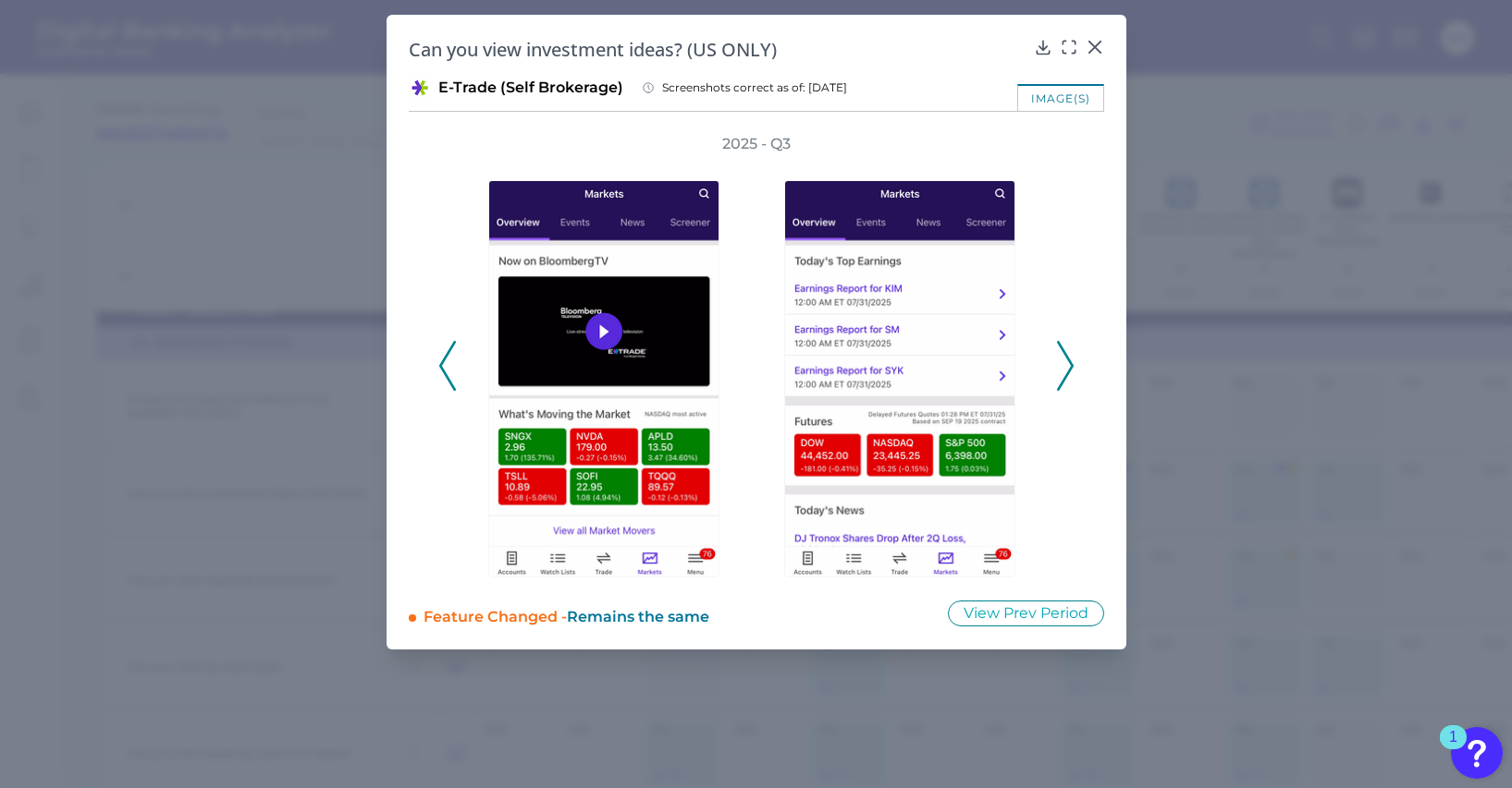
click at [1070, 373] on icon at bounding box center [1065, 366] width 16 height 50
click at [1069, 370] on polyline at bounding box center [1065, 365] width 14 height 47
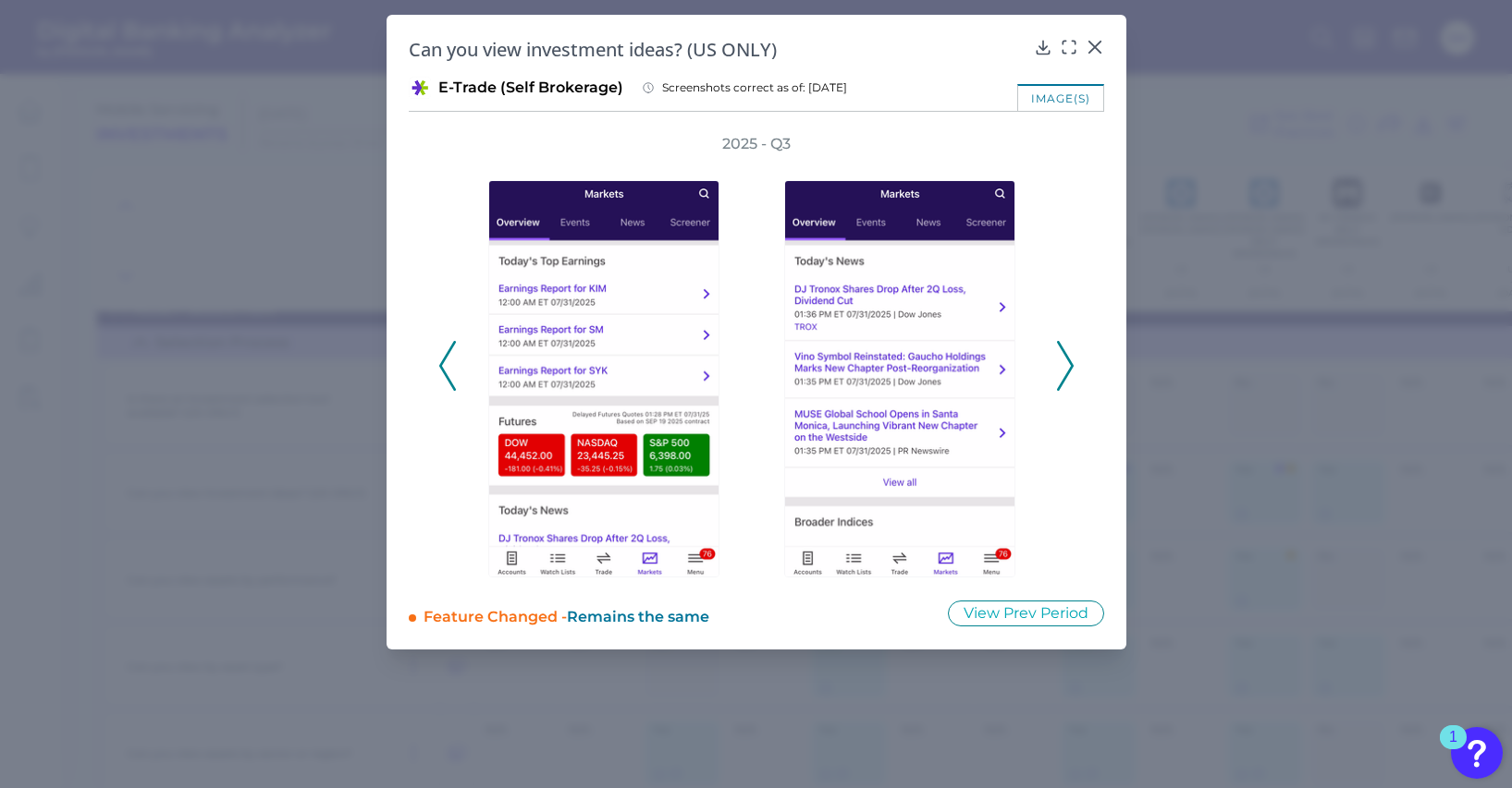
click at [1069, 370] on polyline at bounding box center [1065, 365] width 14 height 47
click at [1069, 371] on polyline at bounding box center [1065, 365] width 14 height 47
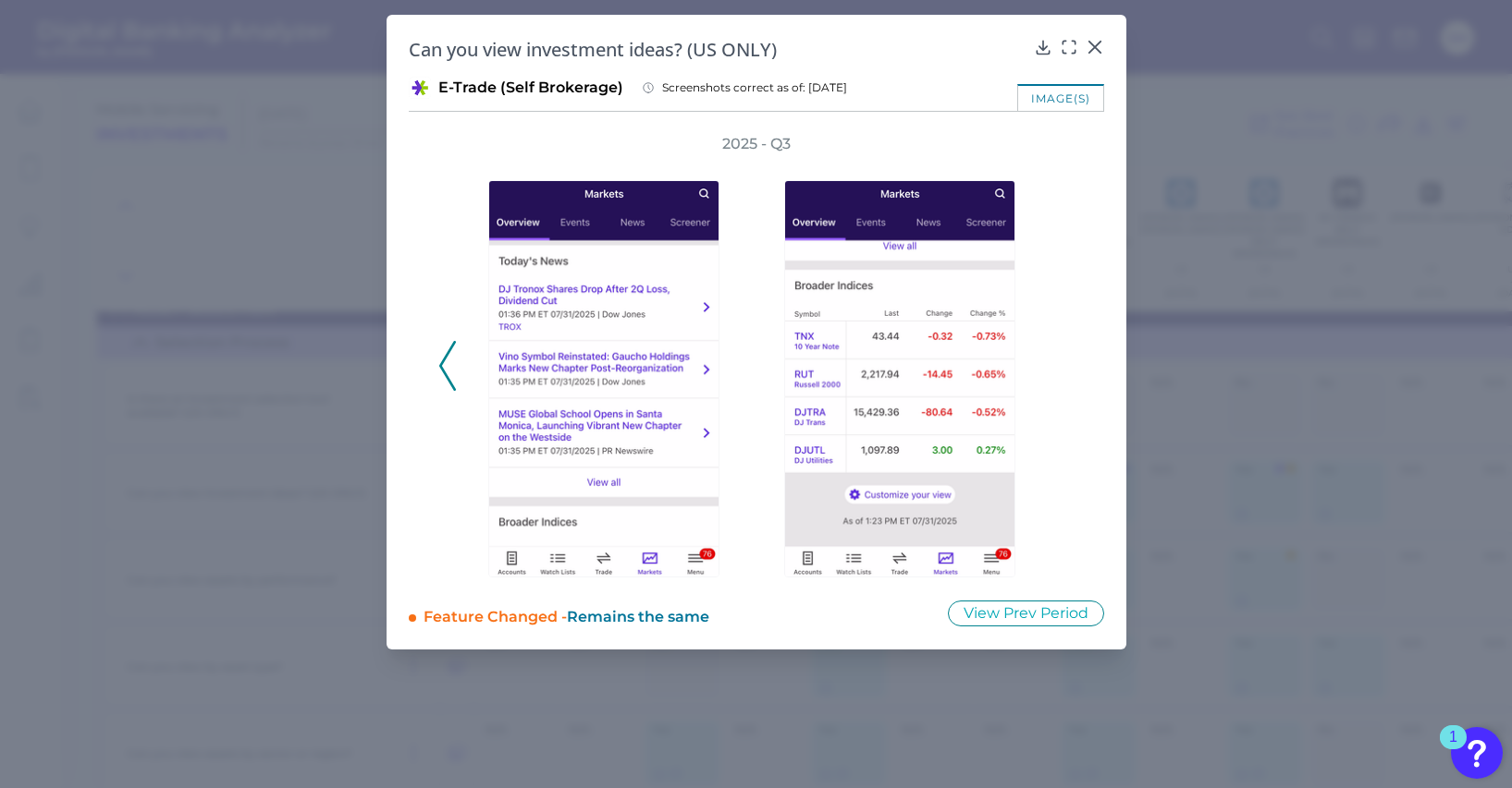
click at [1069, 372] on div "2025 - Q3" at bounding box center [756, 355] width 636 height 443
click at [1038, 47] on icon at bounding box center [1042, 46] width 18 height 18
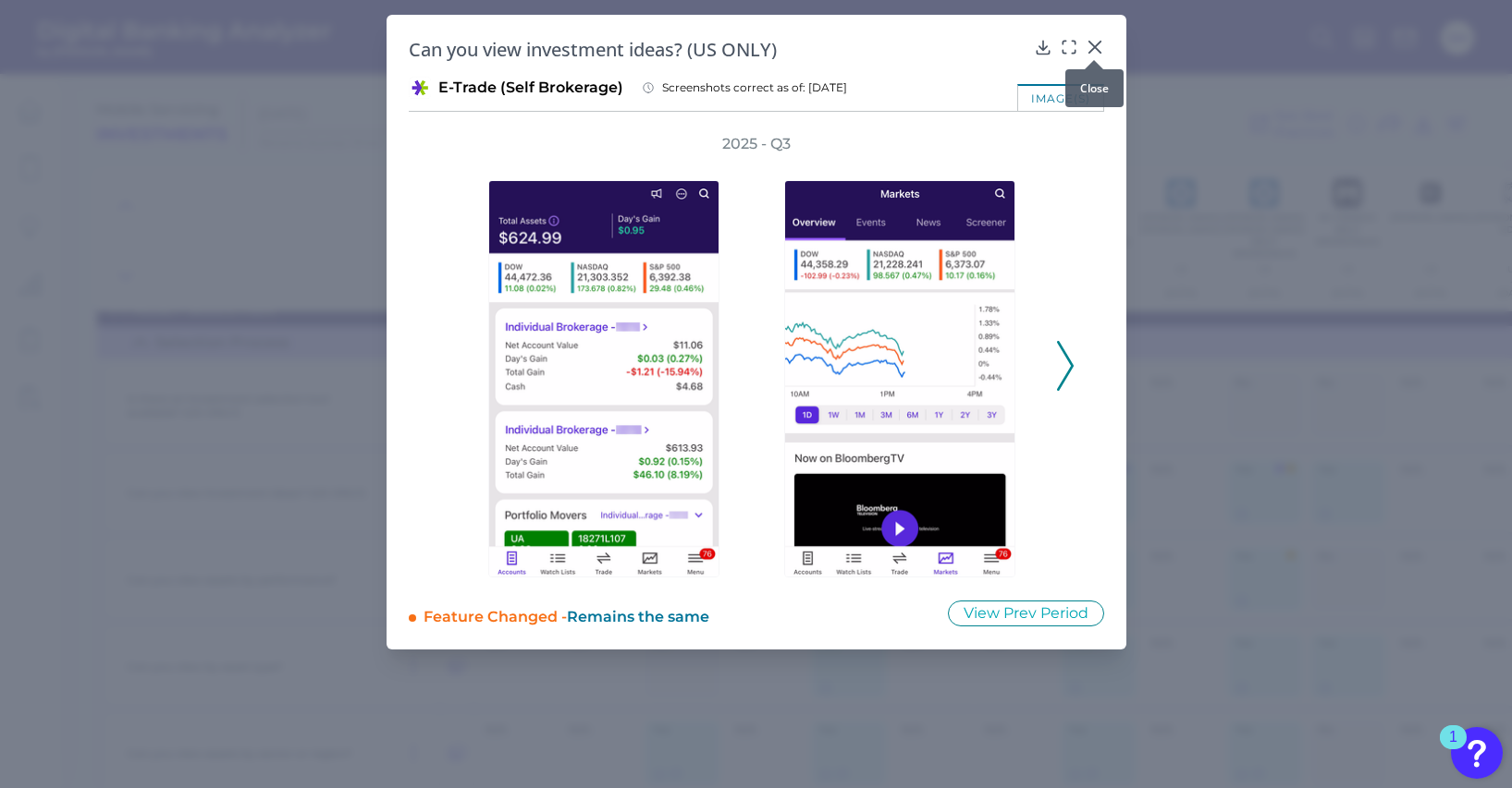
click at [1097, 49] on icon at bounding box center [1093, 46] width 11 height 11
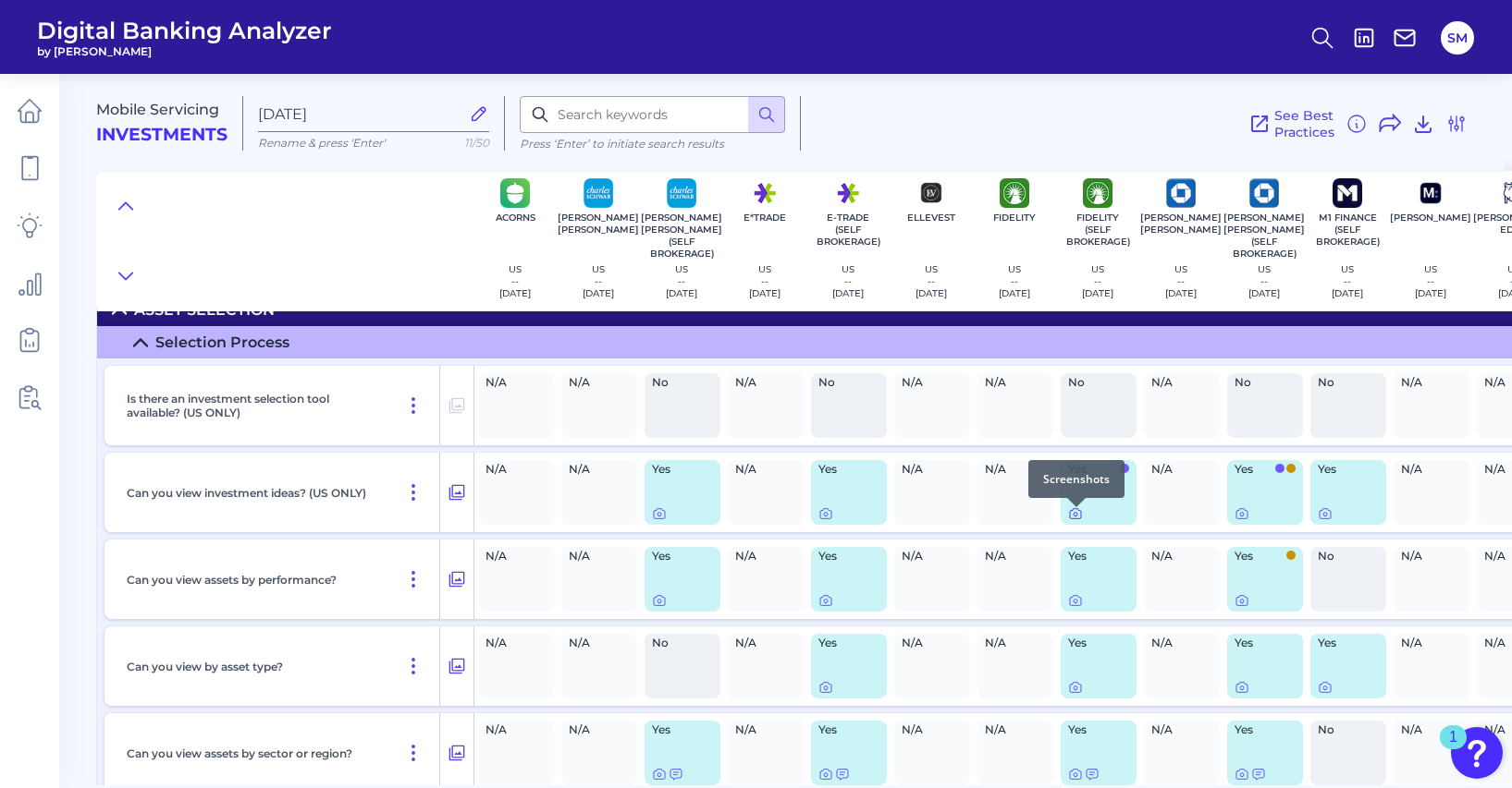
click at [1075, 517] on icon at bounding box center [1075, 515] width 4 height 4
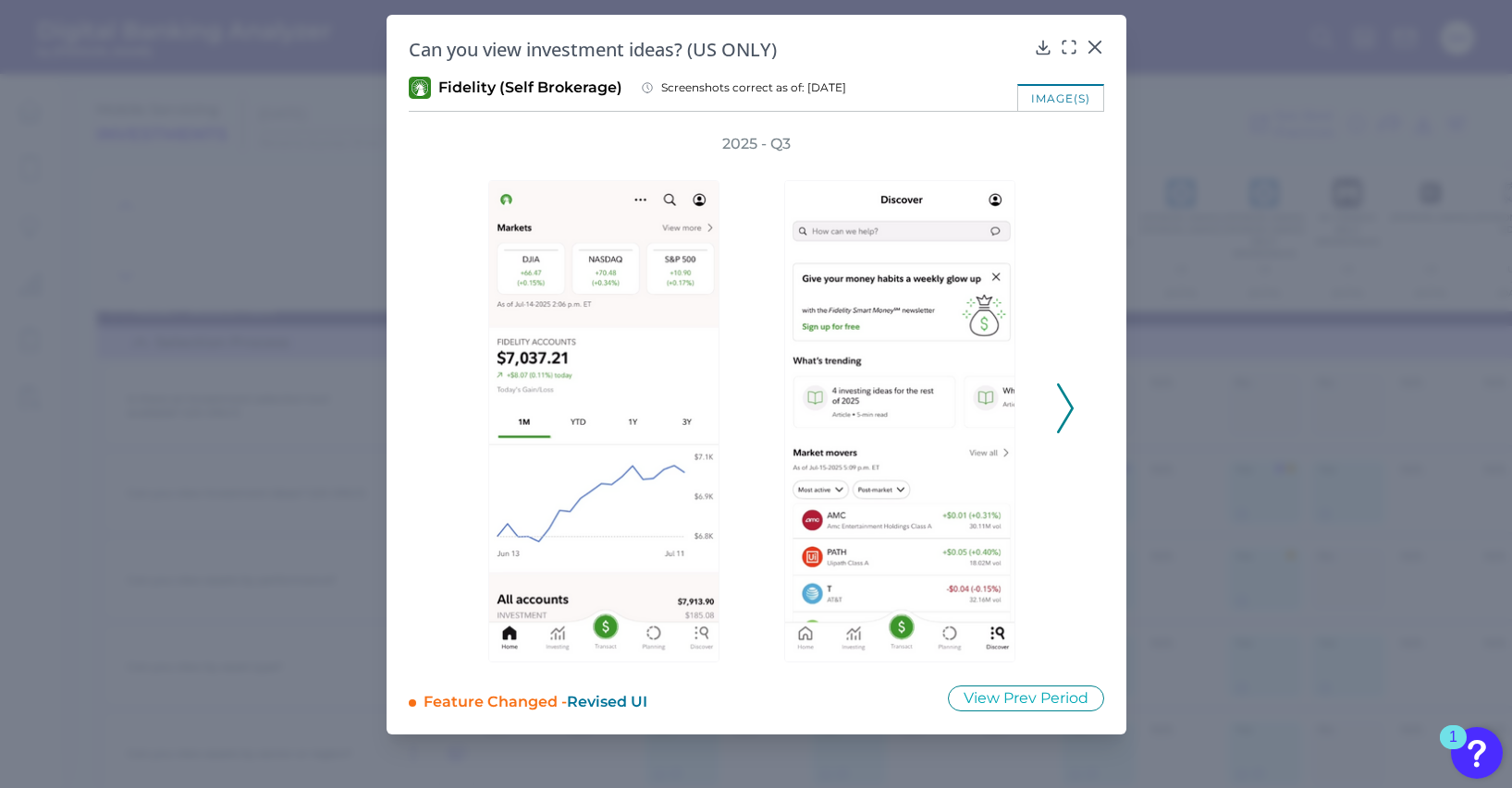
click at [1067, 408] on icon at bounding box center [1065, 408] width 16 height 50
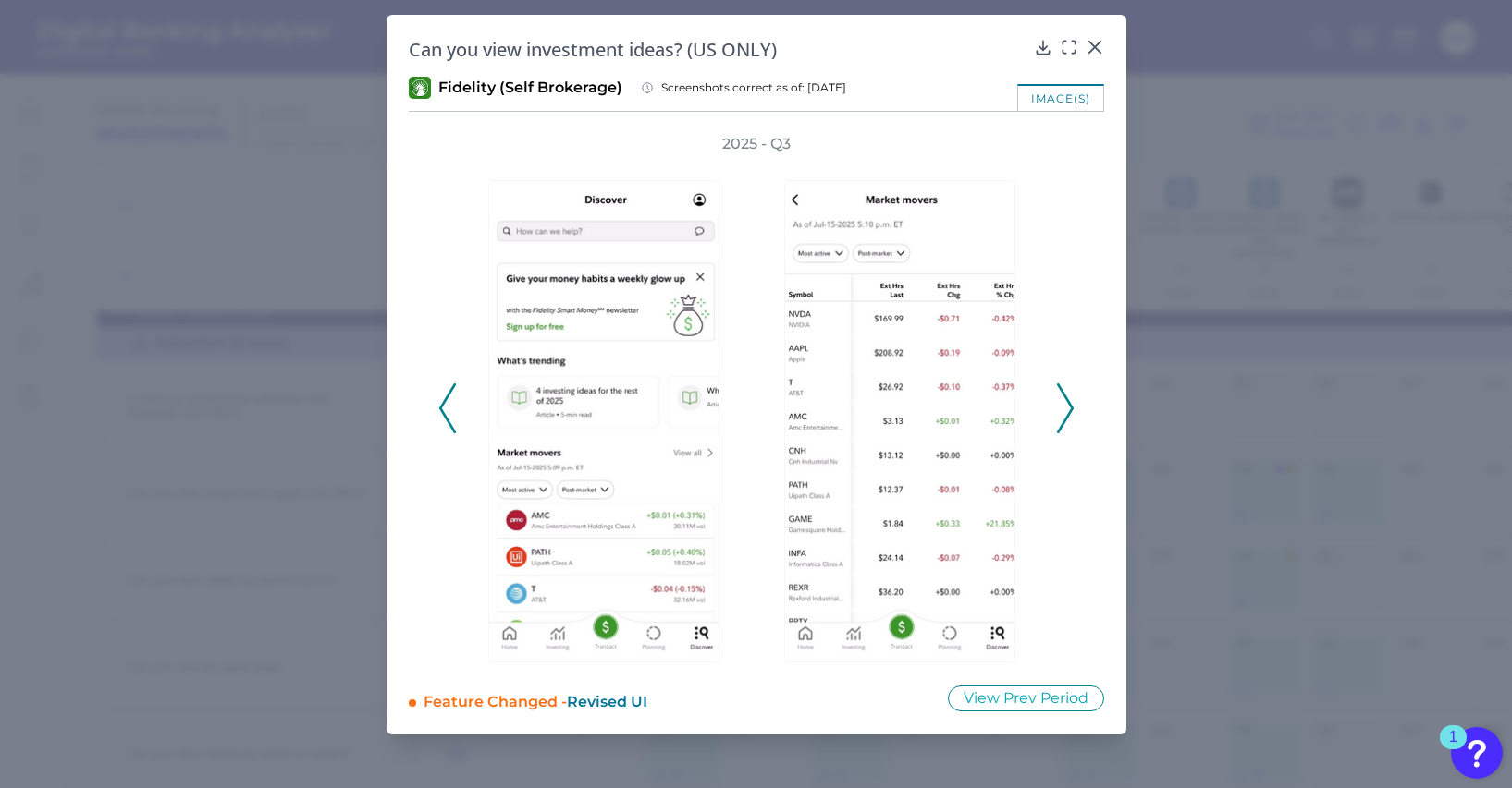
click at [1062, 408] on icon at bounding box center [1065, 408] width 16 height 50
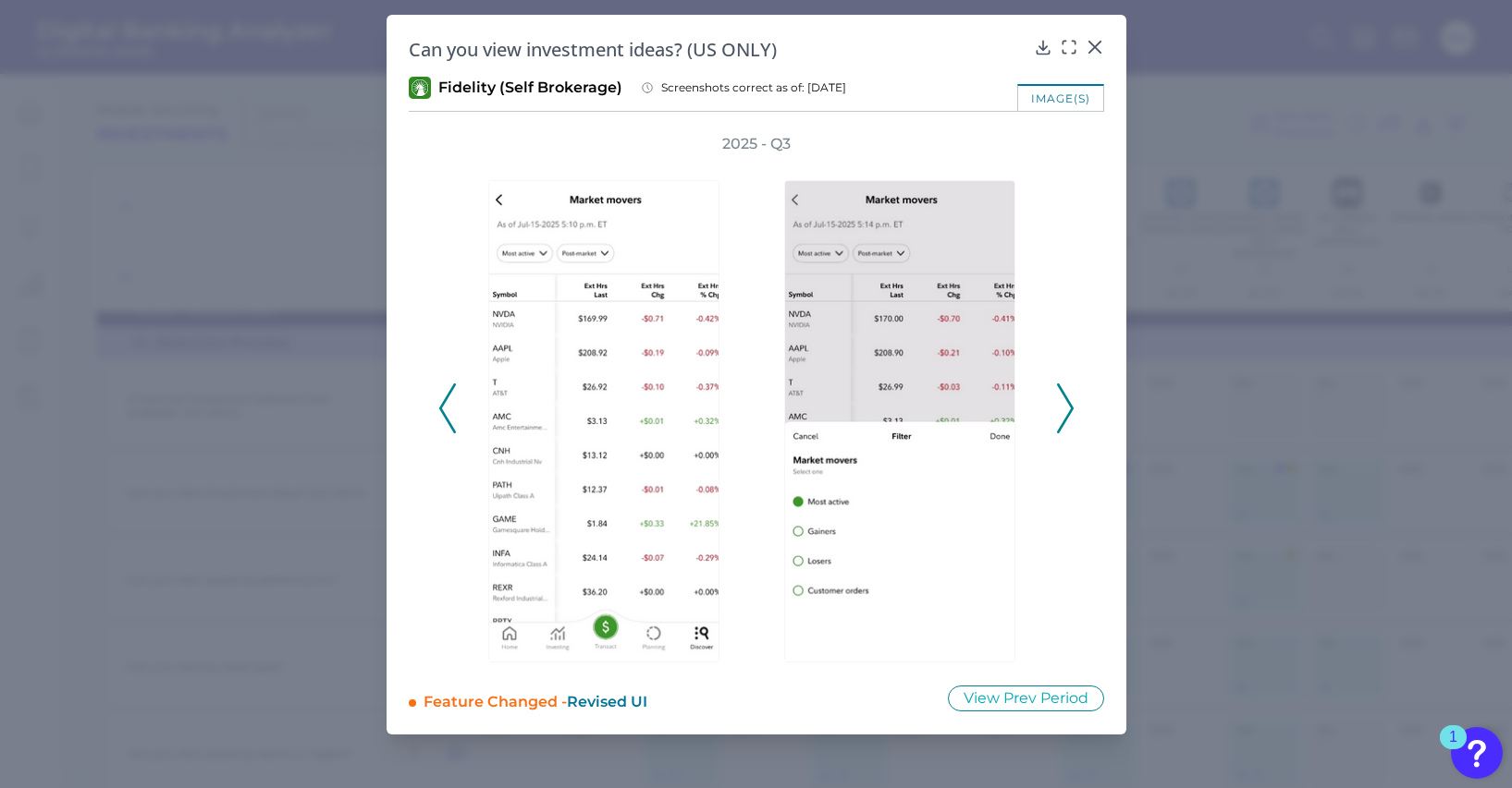
click at [1062, 409] on icon at bounding box center [1065, 408] width 16 height 50
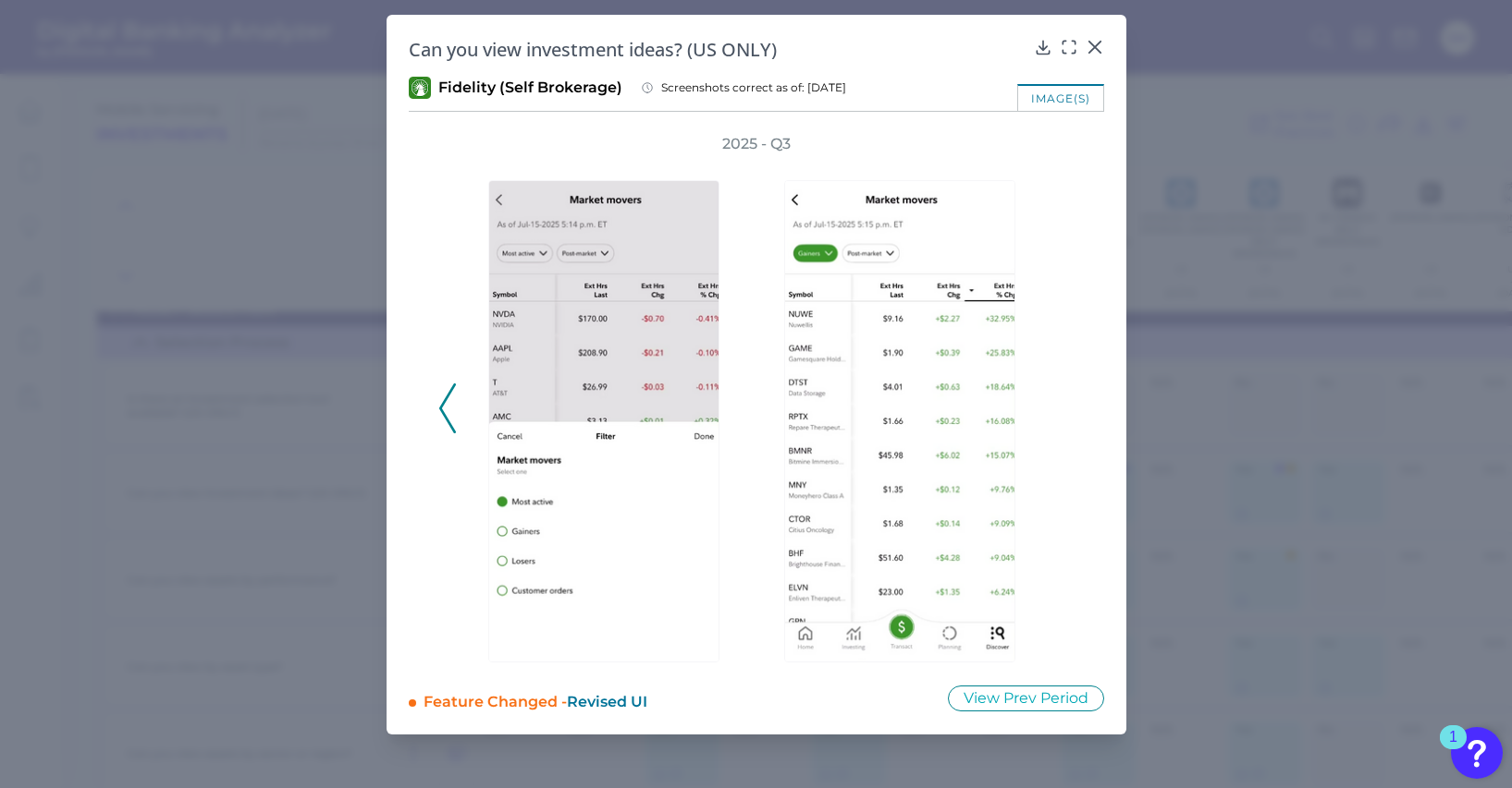
click at [1062, 409] on div "2025 - Q3" at bounding box center [756, 398] width 636 height 528
click at [1039, 51] on div at bounding box center [1041, 60] width 18 height 18
click at [1042, 45] on icon at bounding box center [1042, 46] width 18 height 18
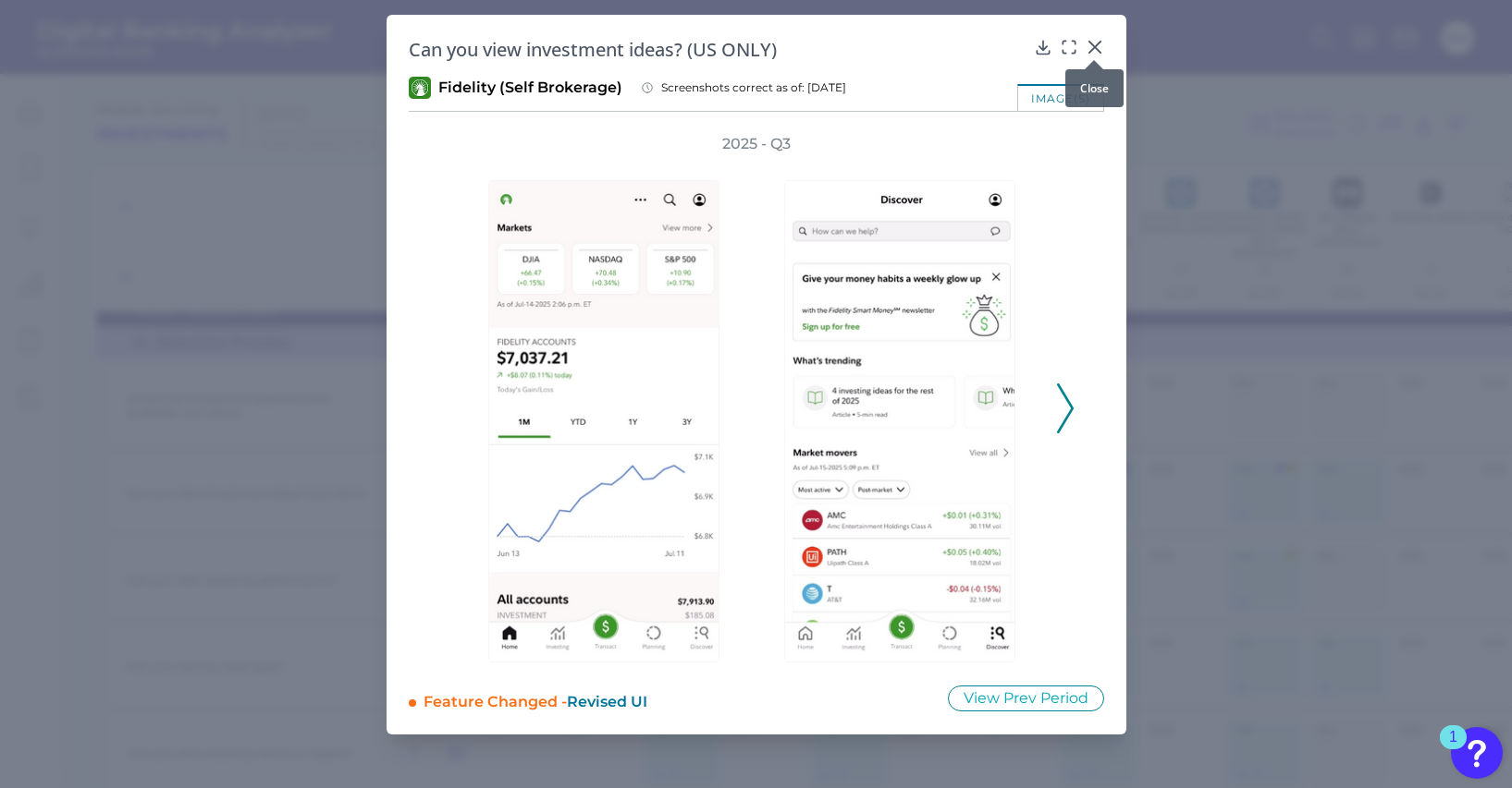
click at [1095, 49] on icon at bounding box center [1095, 46] width 18 height 18
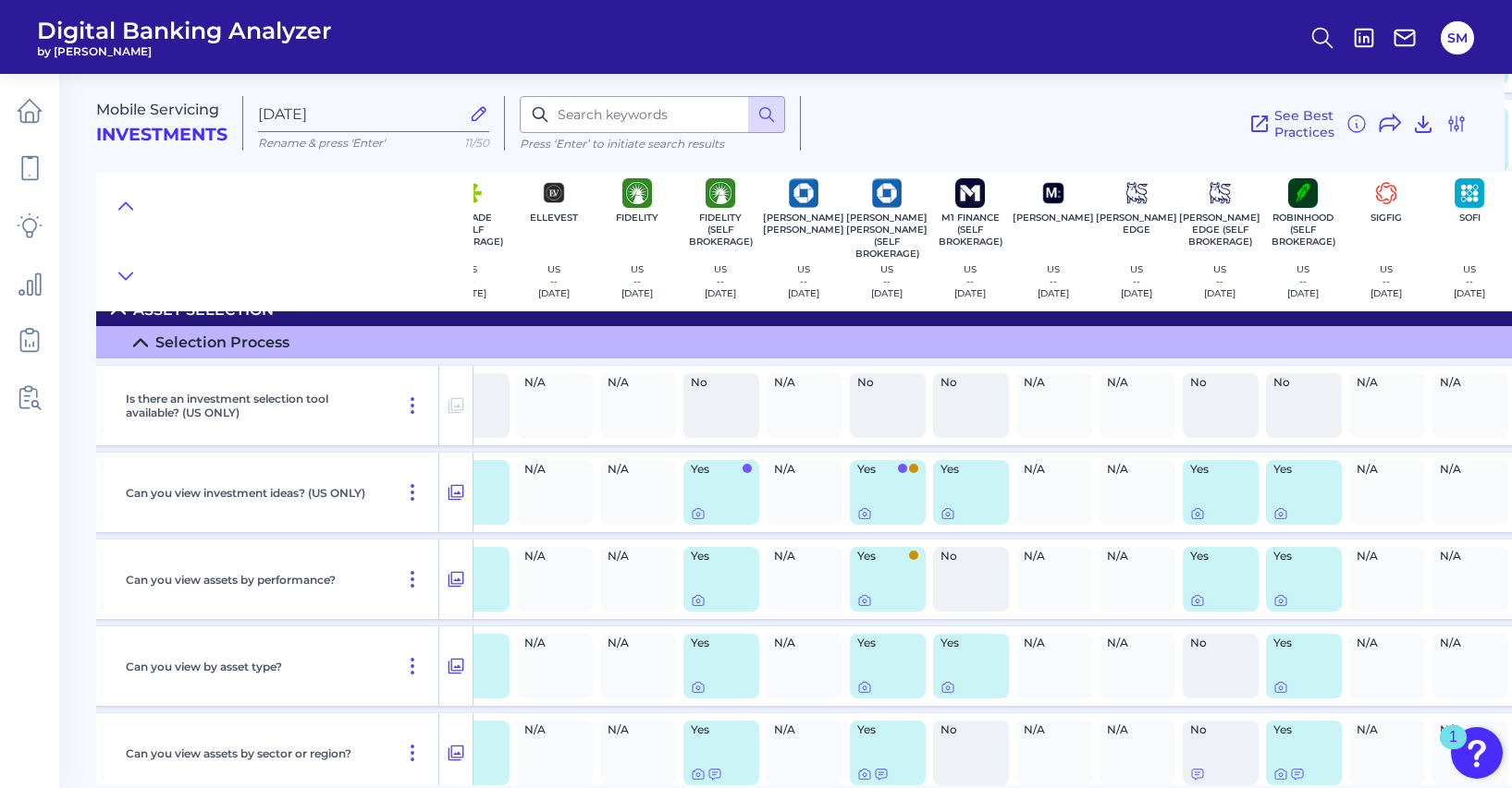
scroll to position [6430, 398]
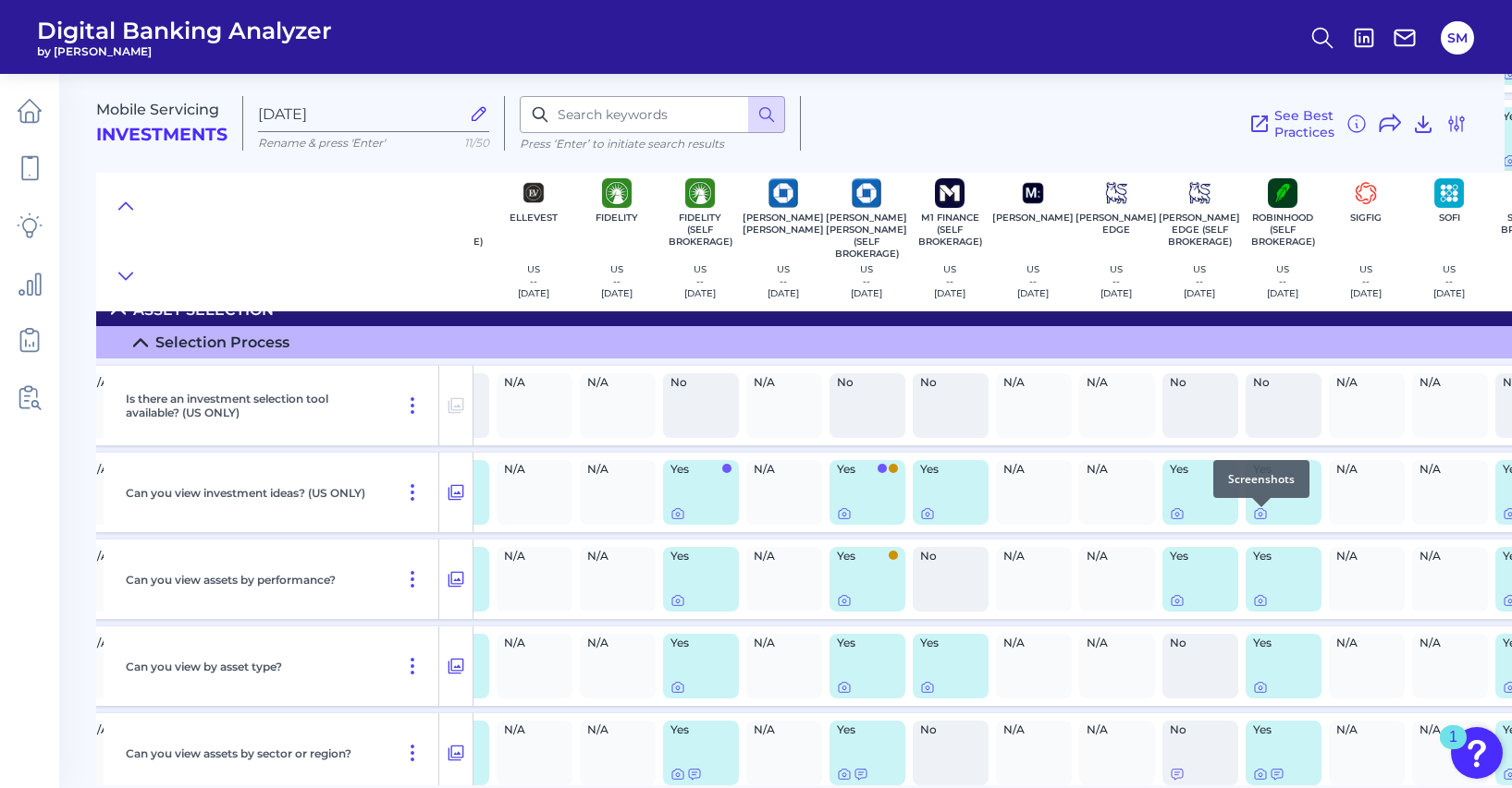
click at [1262, 515] on div at bounding box center [1261, 507] width 18 height 18
click at [1262, 521] on icon at bounding box center [1260, 513] width 14 height 14
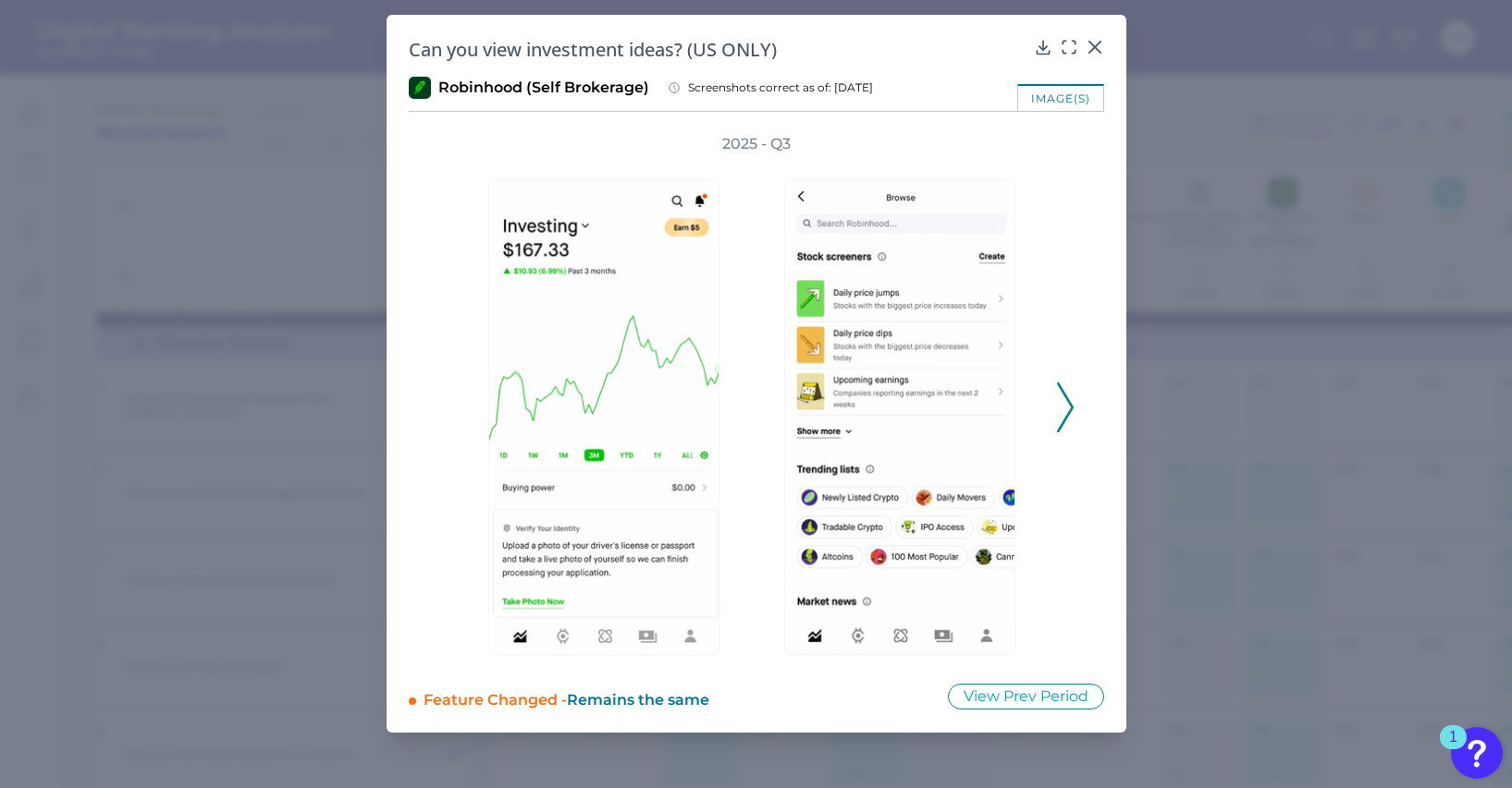
click at [1066, 403] on icon at bounding box center [1065, 408] width 16 height 50
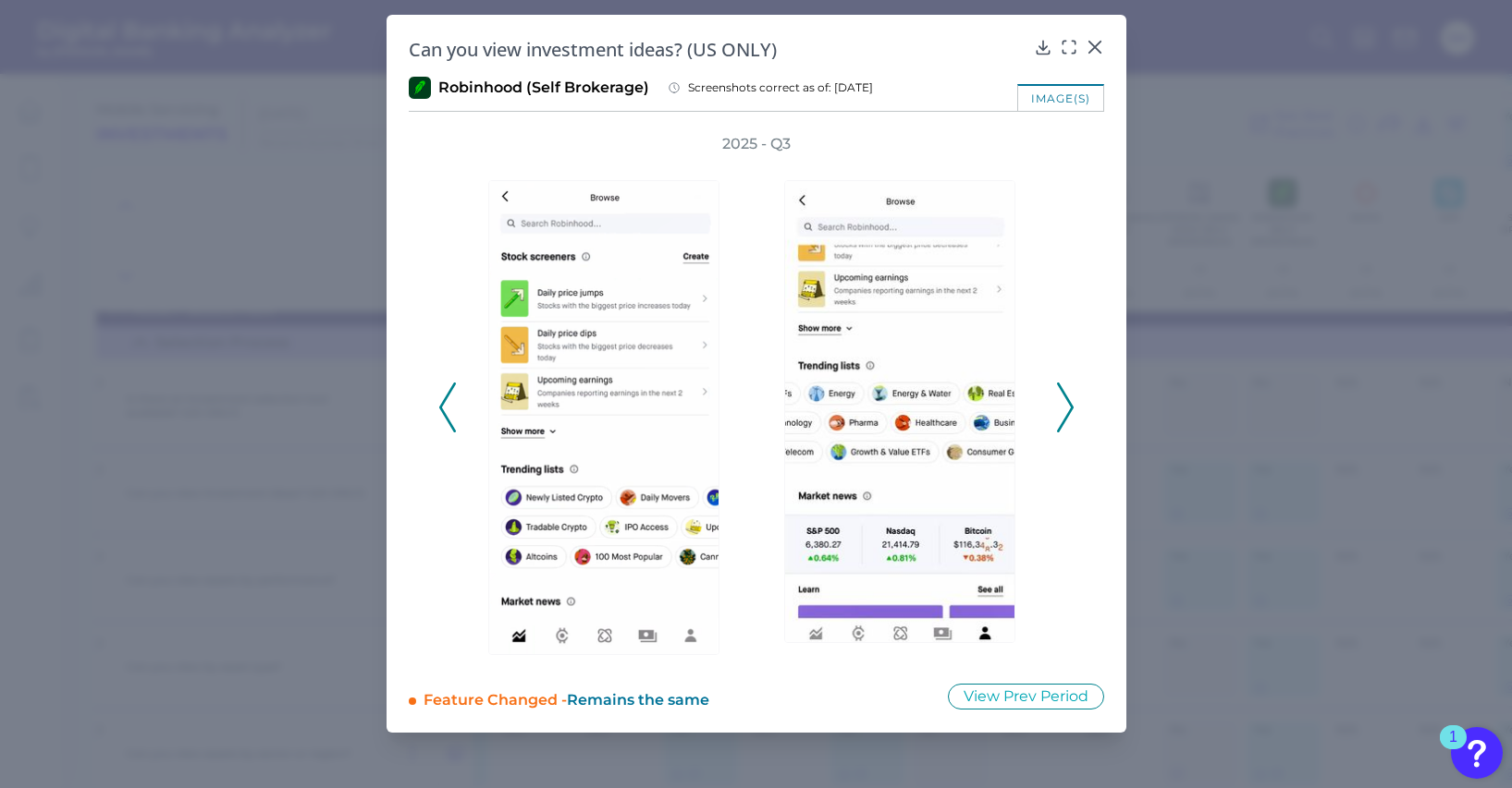
click at [1066, 403] on icon at bounding box center [1065, 408] width 16 height 50
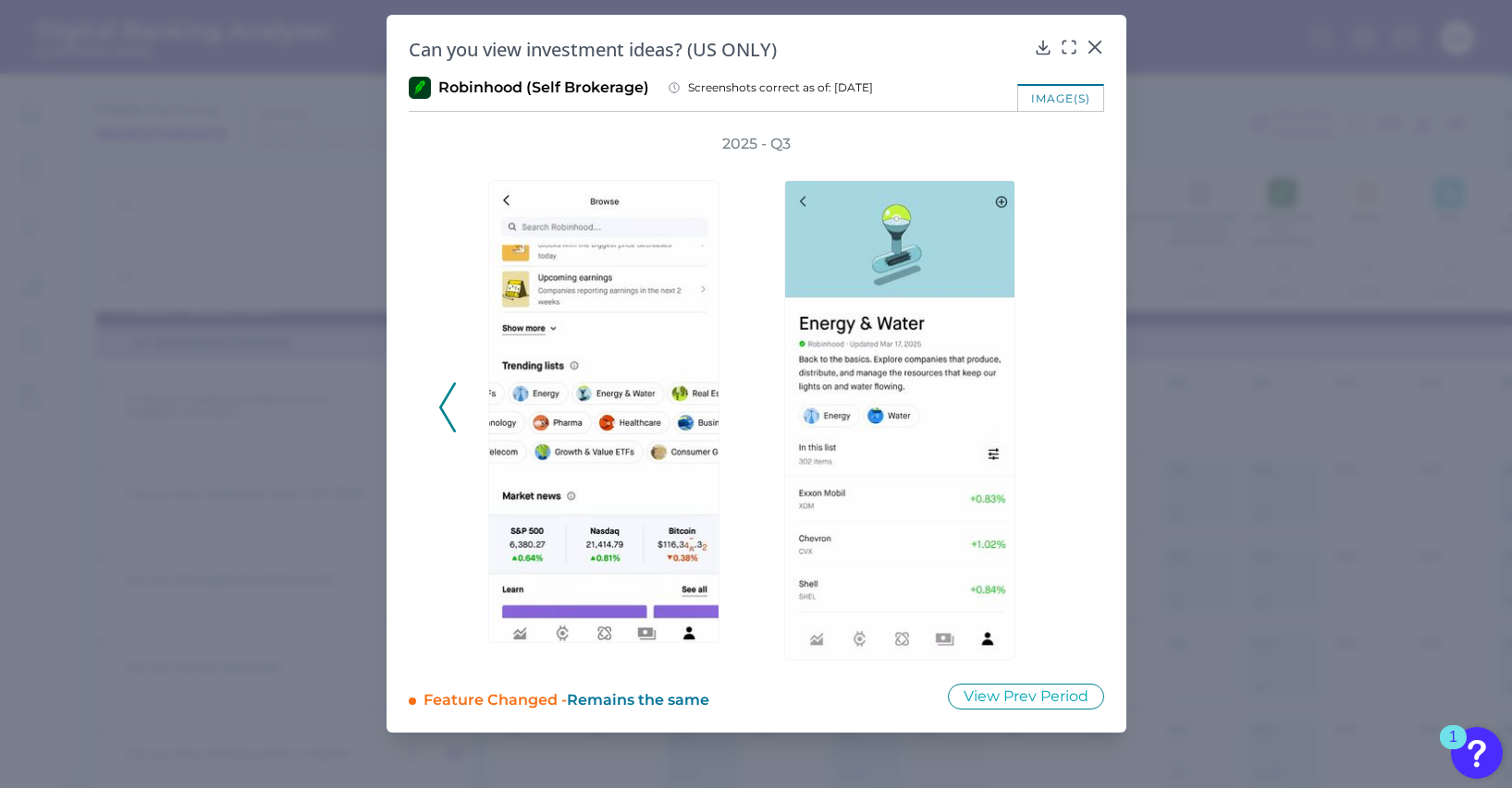
click at [1066, 403] on div "2025 - Q3" at bounding box center [756, 397] width 636 height 526
click at [1044, 42] on icon at bounding box center [1042, 46] width 18 height 18
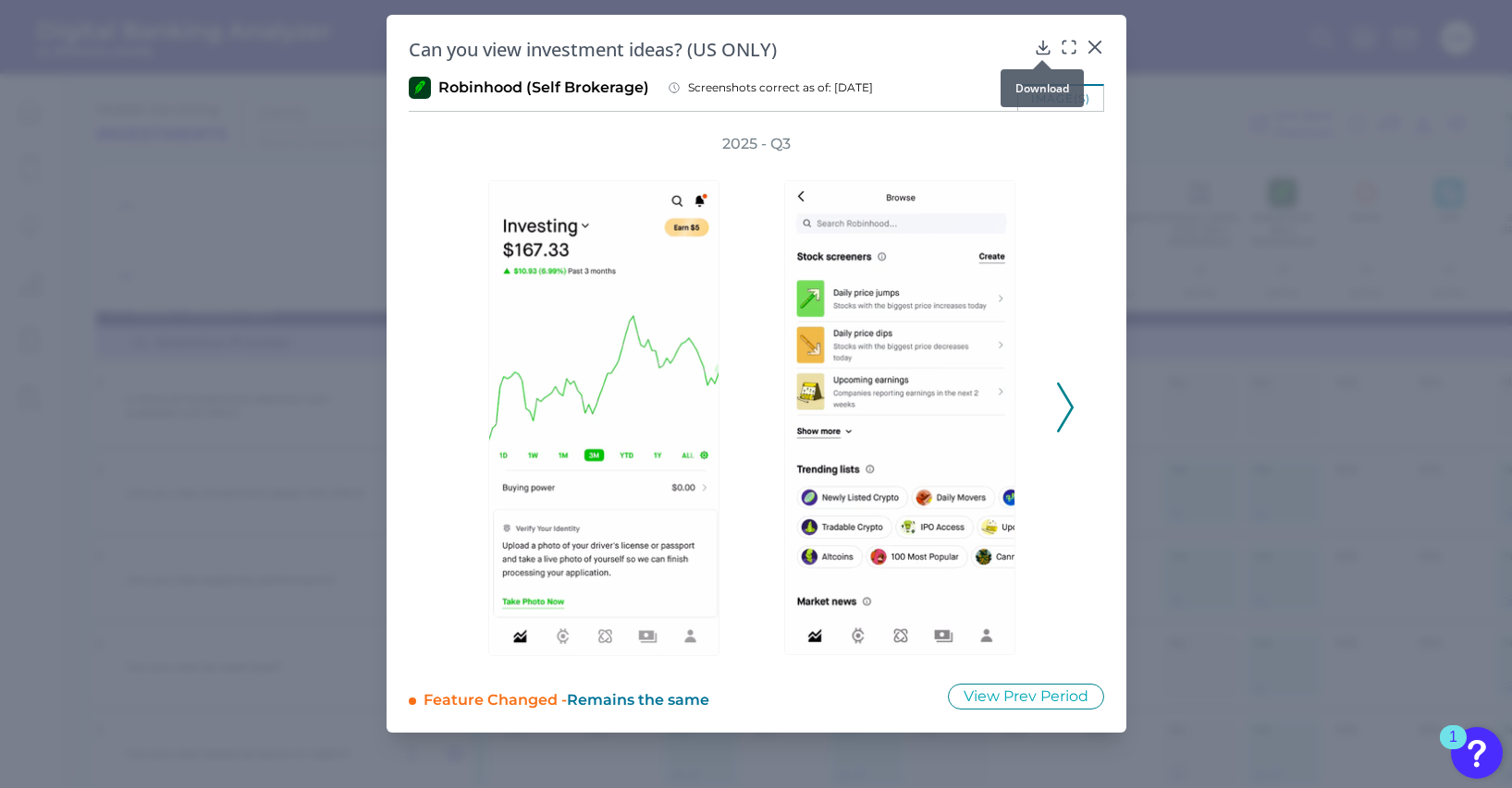
click at [1041, 47] on icon at bounding box center [1042, 46] width 12 height 13
